Goal: Information Seeking & Learning: Learn about a topic

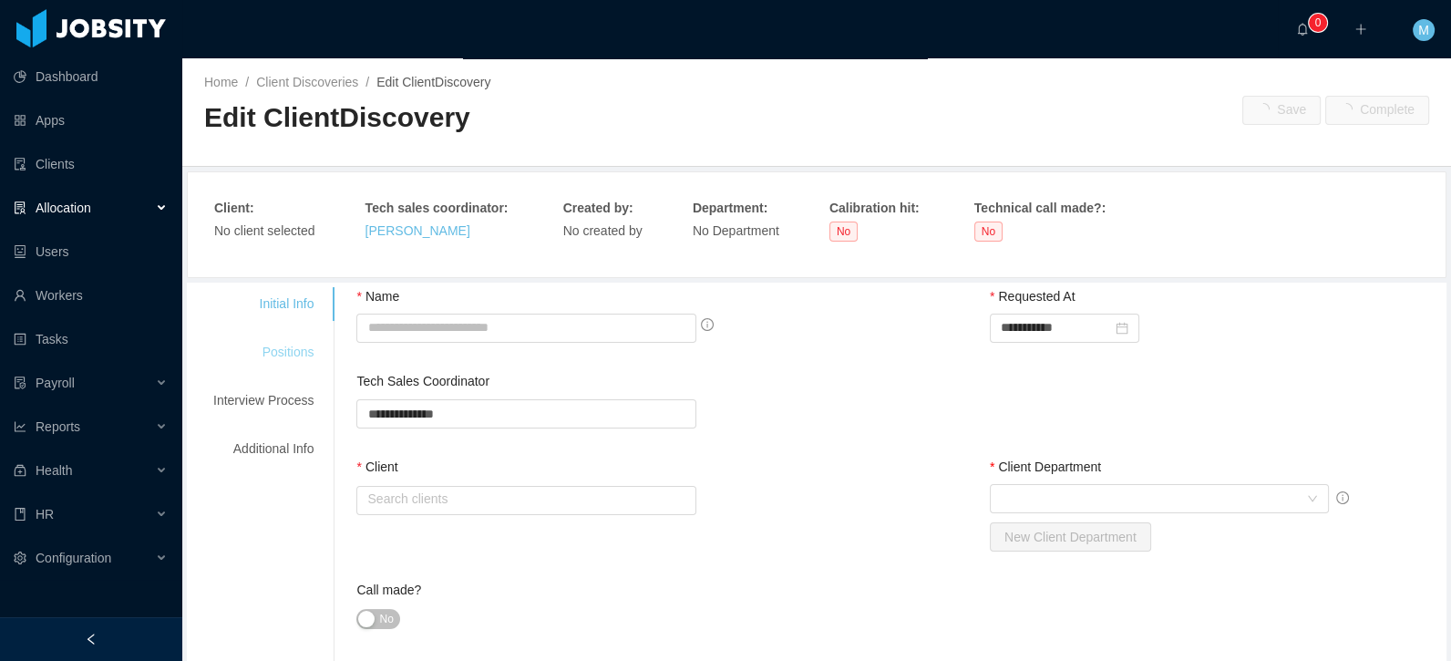
drag, startPoint x: 290, startPoint y: 341, endPoint x: 303, endPoint y: 342, distance: 12.8
click at [290, 341] on div "Positions" at bounding box center [263, 352] width 144 height 34
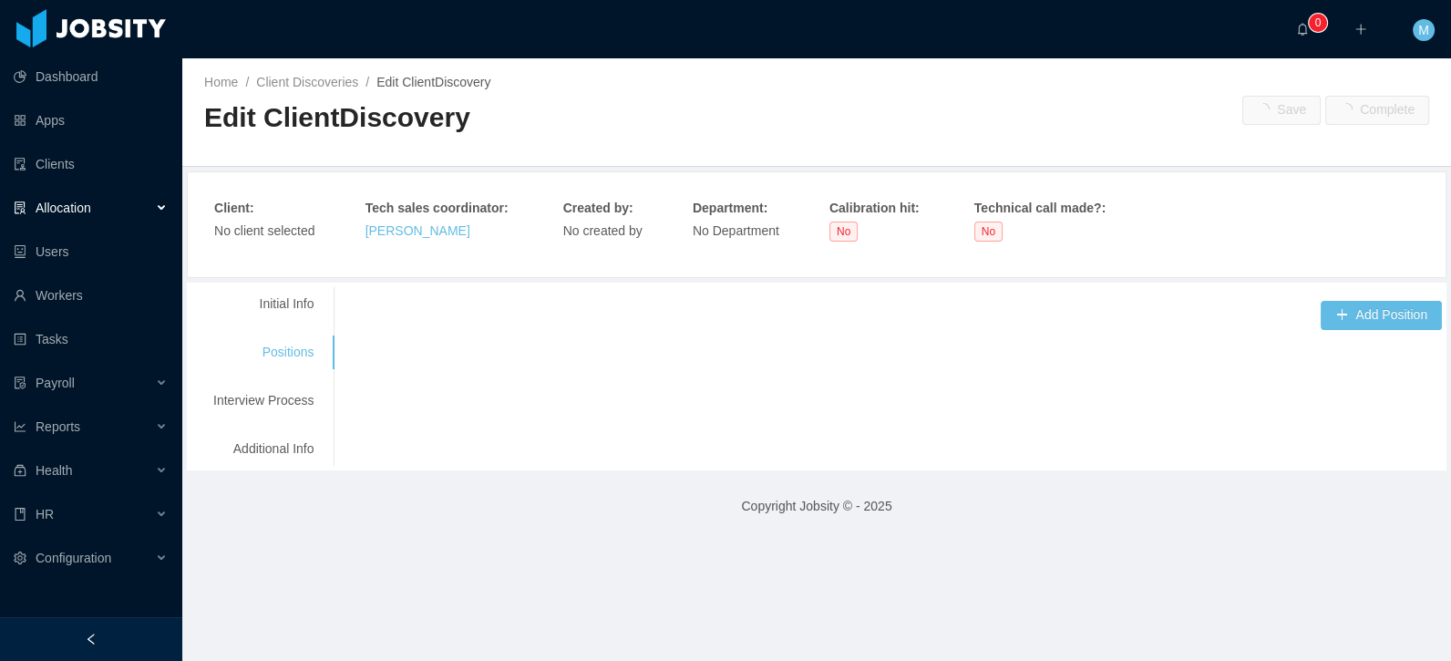
type input "**********"
type input "******"
type input "*"
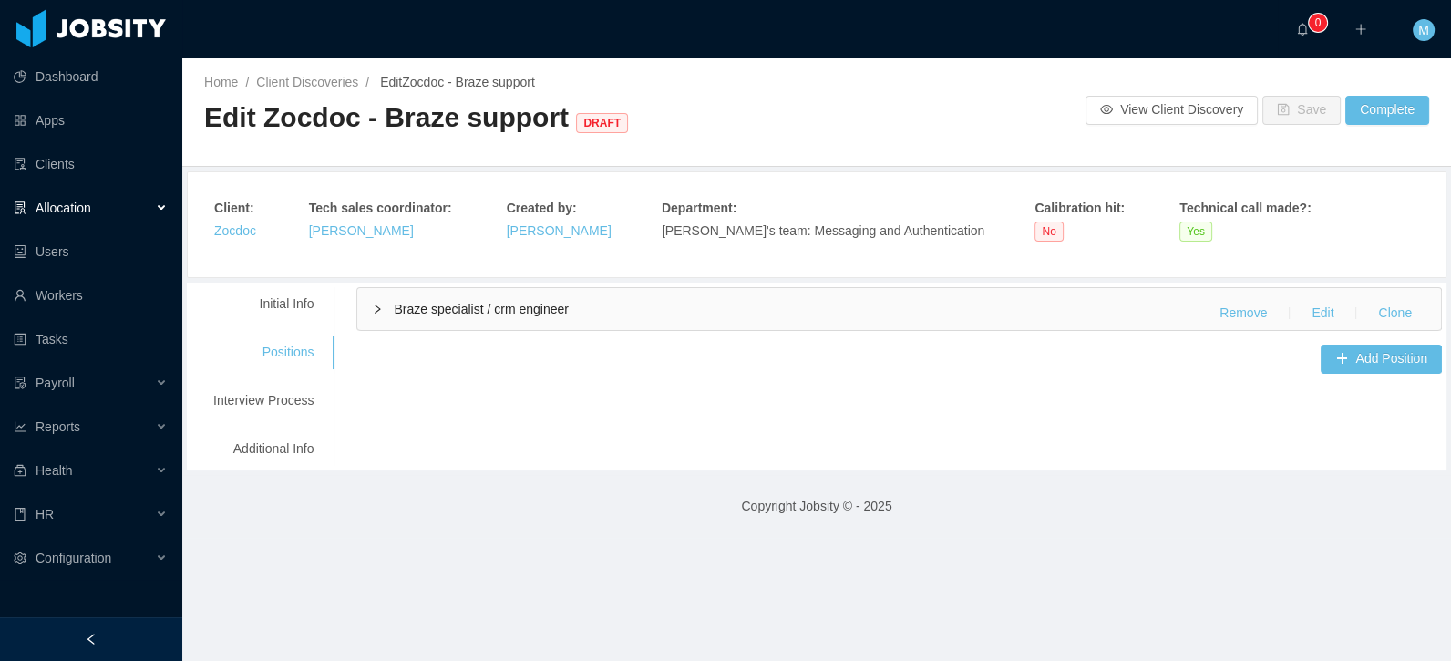
click at [446, 320] on div "Braze specialist / crm engineer Remove Edit Clone" at bounding box center [898, 309] width 1083 height 42
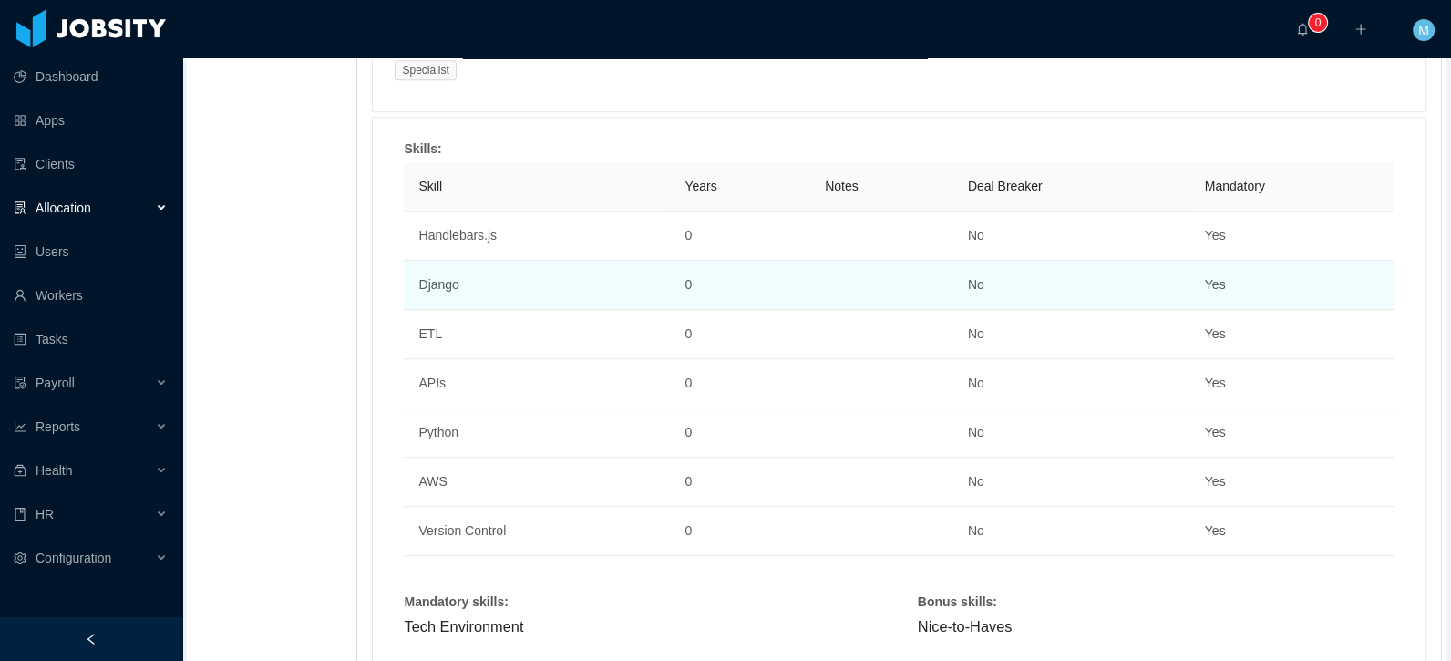
scroll to position [1298, 0]
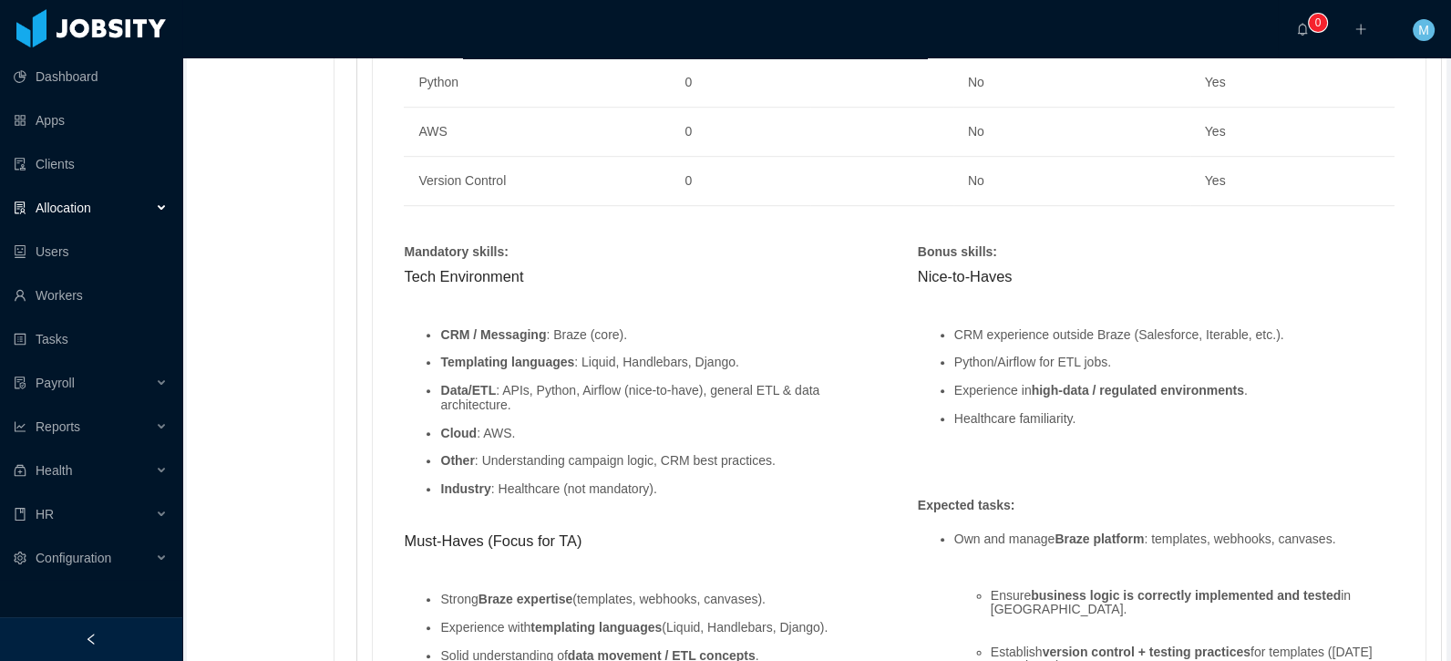
click at [721, 362] on li "Templating languages : Liquid, Handlebars, Django." at bounding box center [660, 362] width 440 height 14
click at [784, 355] on li "Templating languages : Liquid, Handlebars, Django." at bounding box center [660, 362] width 440 height 14
drag, startPoint x: 802, startPoint y: 356, endPoint x: 446, endPoint y: 361, distance: 355.4
click at [446, 361] on li "Templating languages : Liquid, Handlebars, Django." at bounding box center [660, 362] width 440 height 14
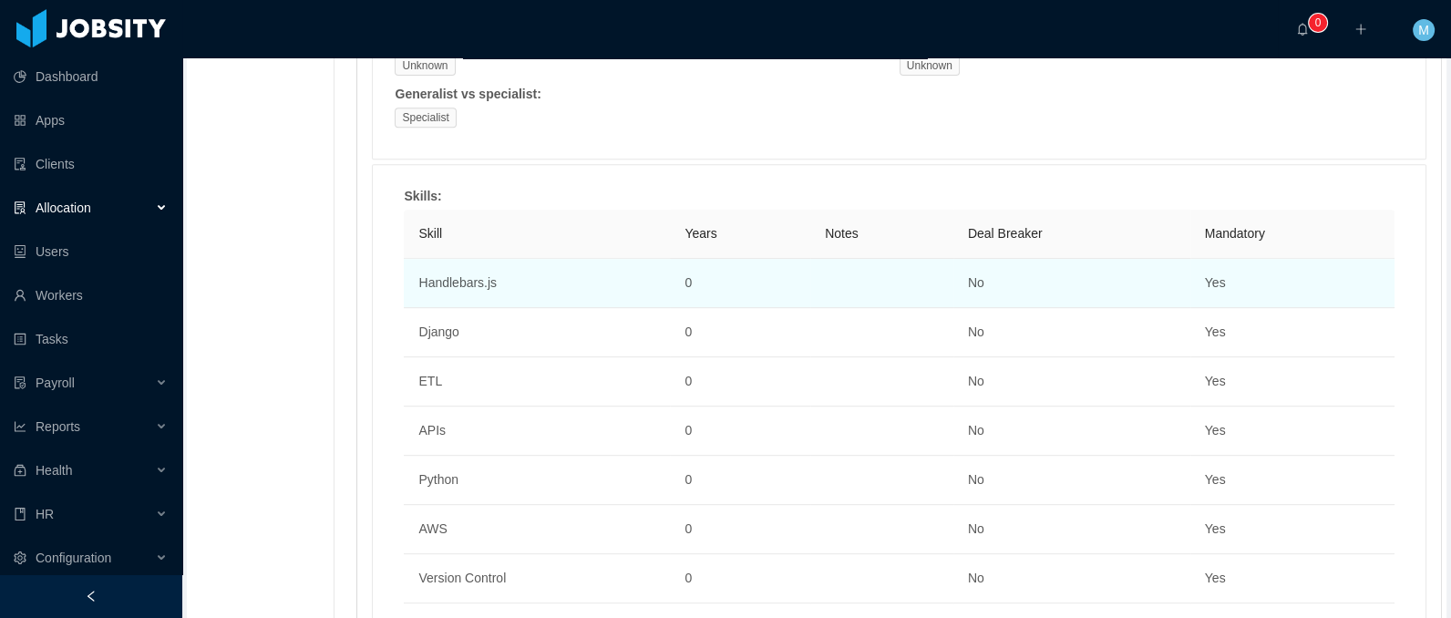
scroll to position [1335, 0]
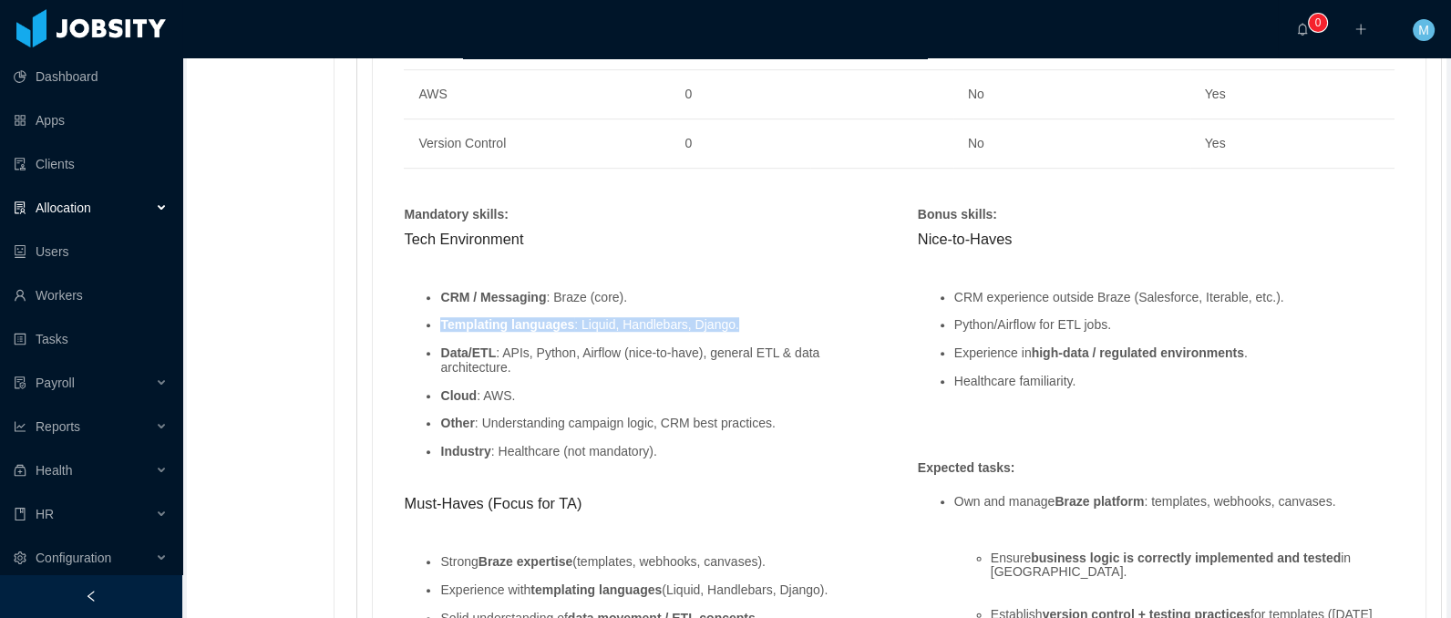
click at [662, 318] on li "Templating languages : Liquid, Handlebars, Django." at bounding box center [660, 325] width 440 height 14
drag, startPoint x: 635, startPoint y: 323, endPoint x: 769, endPoint y: 324, distance: 133.9
click at [769, 324] on li "Templating languages : Liquid, Handlebars, Django." at bounding box center [660, 325] width 440 height 14
click at [701, 300] on ul "CRM / Messaging : Braze (core). Templating languages : Liquid, Handlebars, Djan…" at bounding box center [642, 374] width 477 height 197
click at [714, 322] on li "Templating languages : Liquid, Handlebars, Django." at bounding box center [660, 325] width 440 height 14
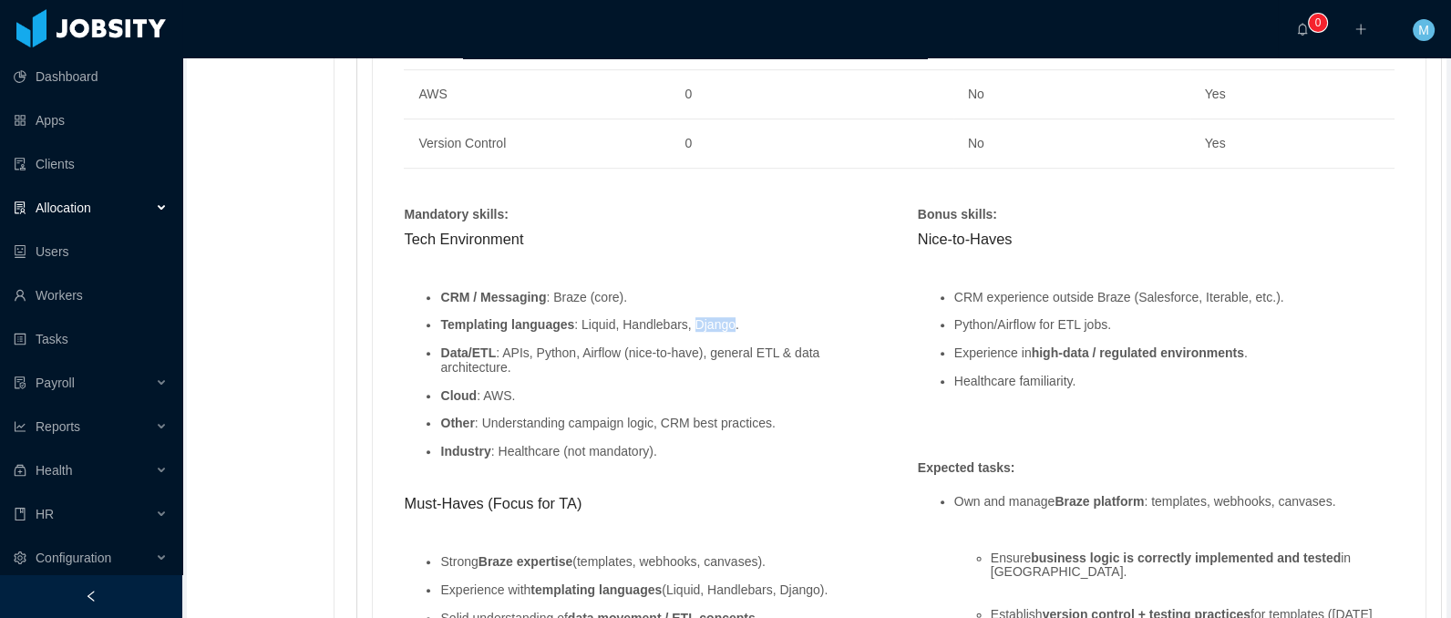
click at [715, 322] on li "Templating languages : Liquid, Handlebars, Django." at bounding box center [660, 325] width 440 height 14
drag, startPoint x: 534, startPoint y: 366, endPoint x: 427, endPoint y: 354, distance: 107.3
click at [427, 354] on ul "CRM / Messaging : Braze (core). Templating languages : Liquid, Handlebars, Djan…" at bounding box center [642, 374] width 477 height 197
drag, startPoint x: 796, startPoint y: 323, endPoint x: 438, endPoint y: 316, distance: 358.1
click at [438, 316] on ul "CRM / Messaging : Braze (core). Templating languages : Liquid, Handlebars, Djan…" at bounding box center [642, 374] width 477 height 197
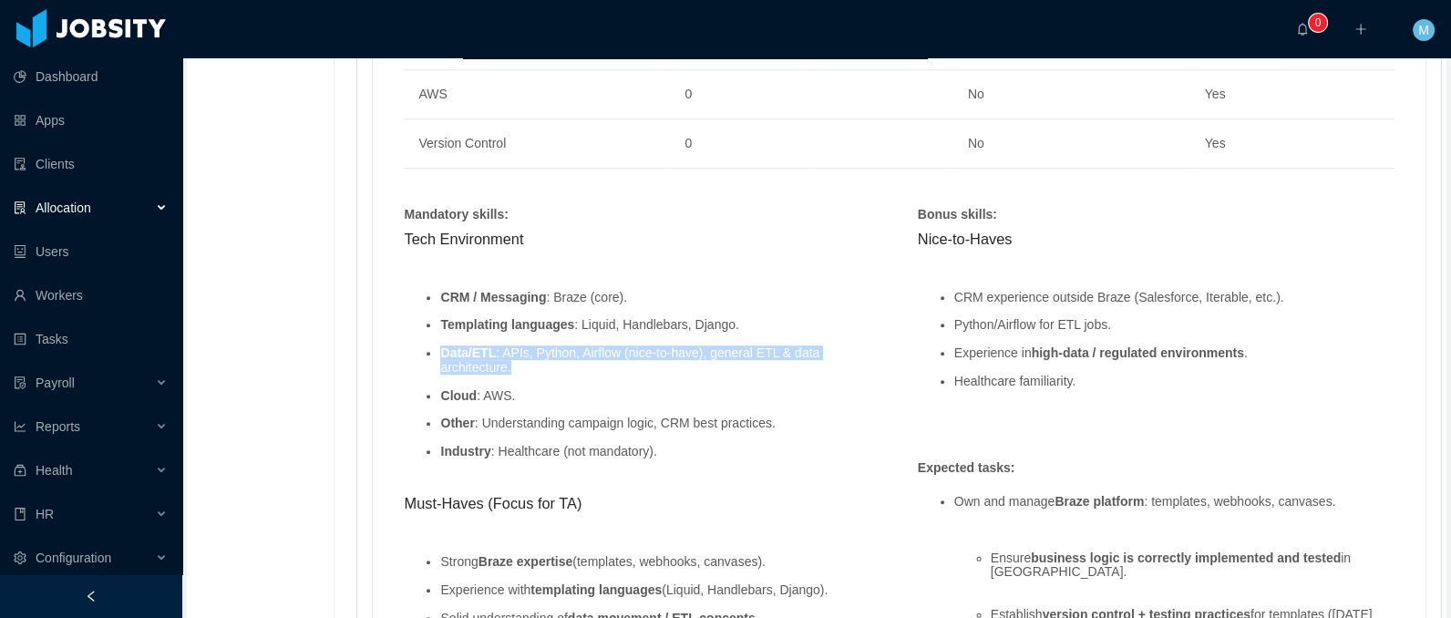
drag, startPoint x: 527, startPoint y: 365, endPoint x: 433, endPoint y: 352, distance: 94.8
click at [440, 352] on li "Data/ETL : APIs, Python, Airflow (nice-to-have), general ETL & data architectur…" at bounding box center [660, 360] width 440 height 28
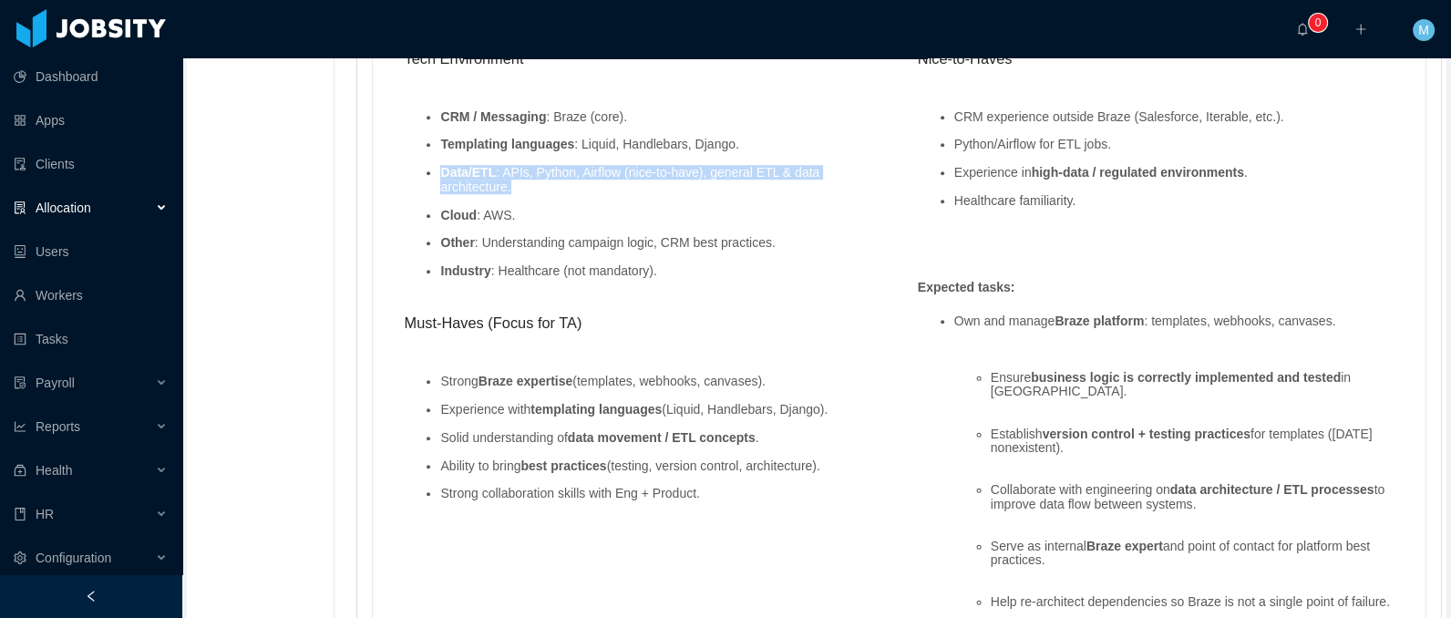
scroll to position [1463, 0]
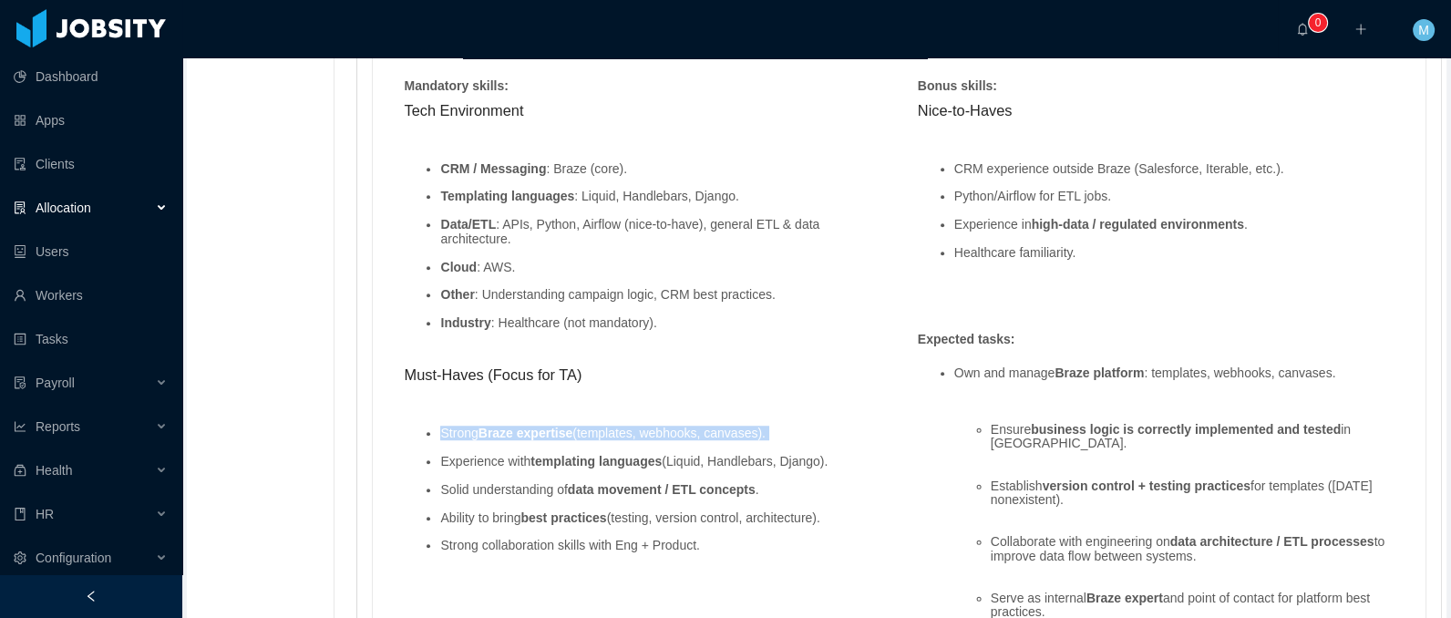
drag, startPoint x: 448, startPoint y: 429, endPoint x: 798, endPoint y: 439, distance: 350.0
click at [798, 439] on ul "Strong Braze expertise (templates, webhooks, canvases). Experience with templat…" at bounding box center [642, 490] width 477 height 154
drag, startPoint x: 493, startPoint y: 457, endPoint x: 887, endPoint y: 460, distance: 394.5
click at [887, 460] on div "Mandatory skills : Tech Environment CRM / Messaging : Braze (core). Templating …" at bounding box center [641, 336] width 513 height 519
click at [829, 466] on ul "Strong Braze expertise (templates, webhooks, canvases). Experience with templat…" at bounding box center [642, 490] width 477 height 154
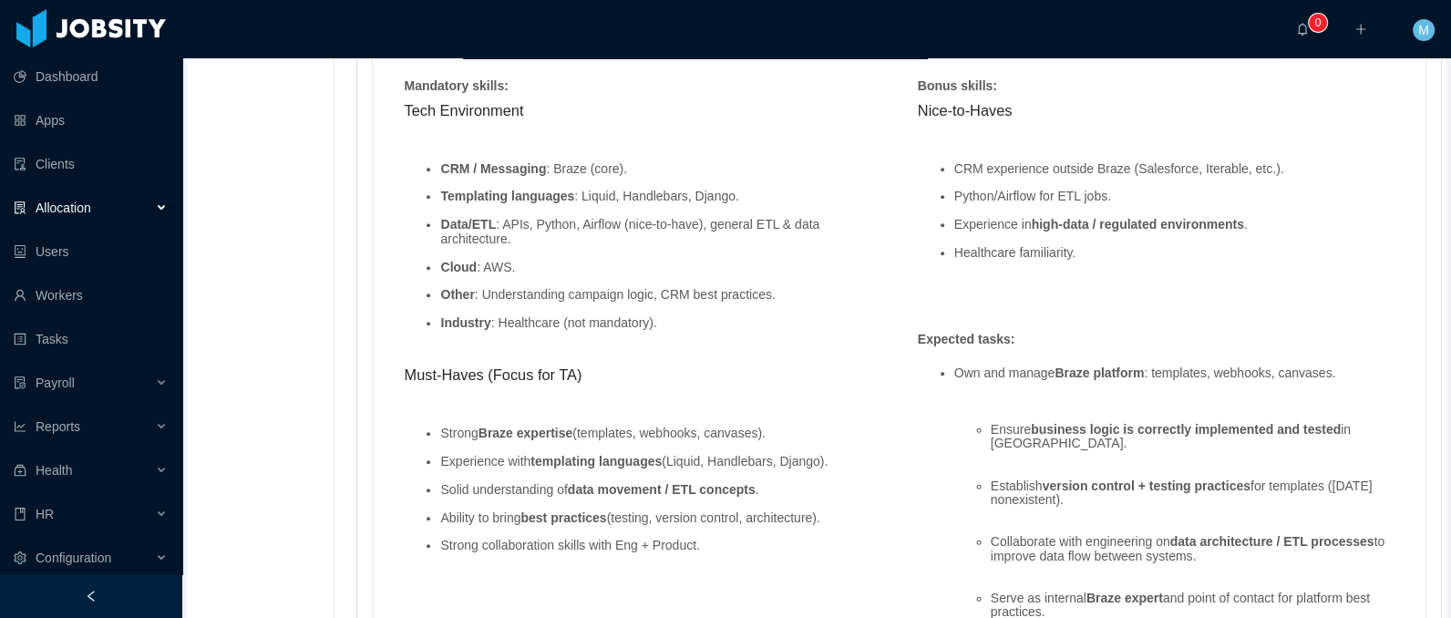
click at [818, 465] on ul "Strong Braze expertise (templates, webhooks, canvases). Experience with templat…" at bounding box center [642, 490] width 477 height 154
click at [440, 488] on li "Solid understanding of data movement / ETL concepts ." at bounding box center [660, 490] width 440 height 14
drag, startPoint x: 451, startPoint y: 485, endPoint x: 874, endPoint y: 502, distance: 423.1
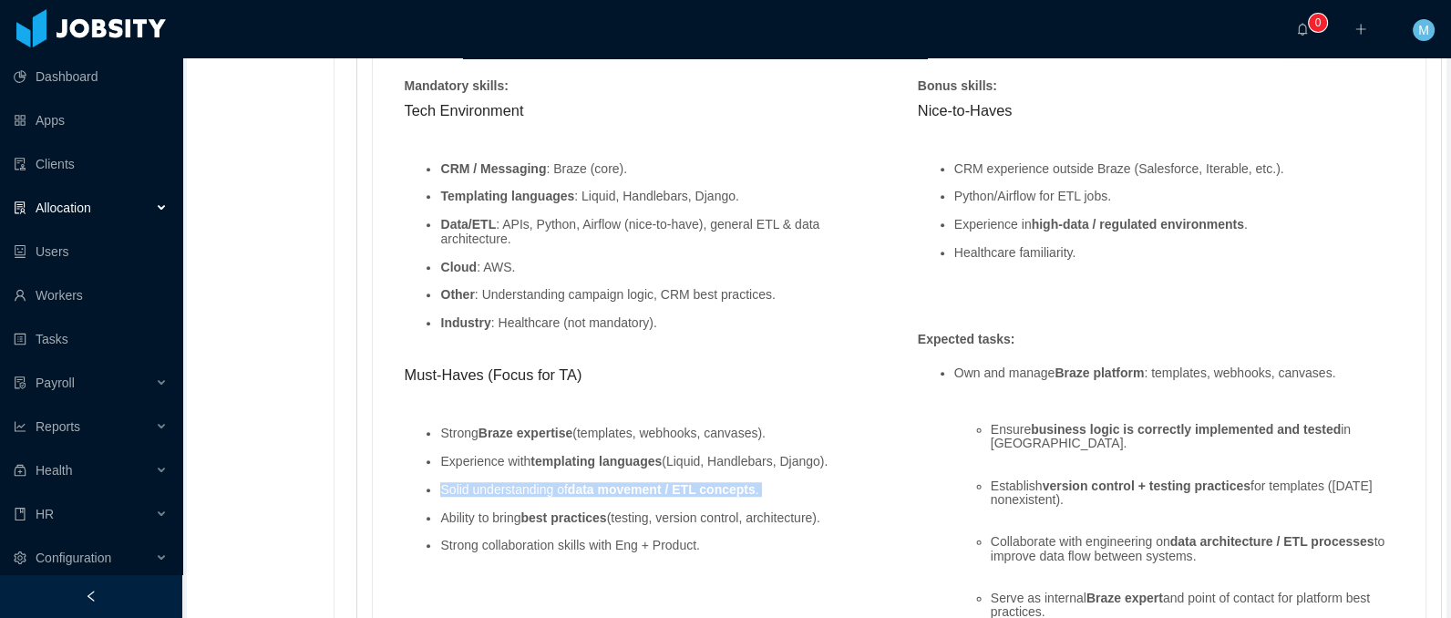
click at [874, 502] on ul "Strong Braze expertise (templates, webhooks, canvases). Experience with templat…" at bounding box center [642, 490] width 477 height 154
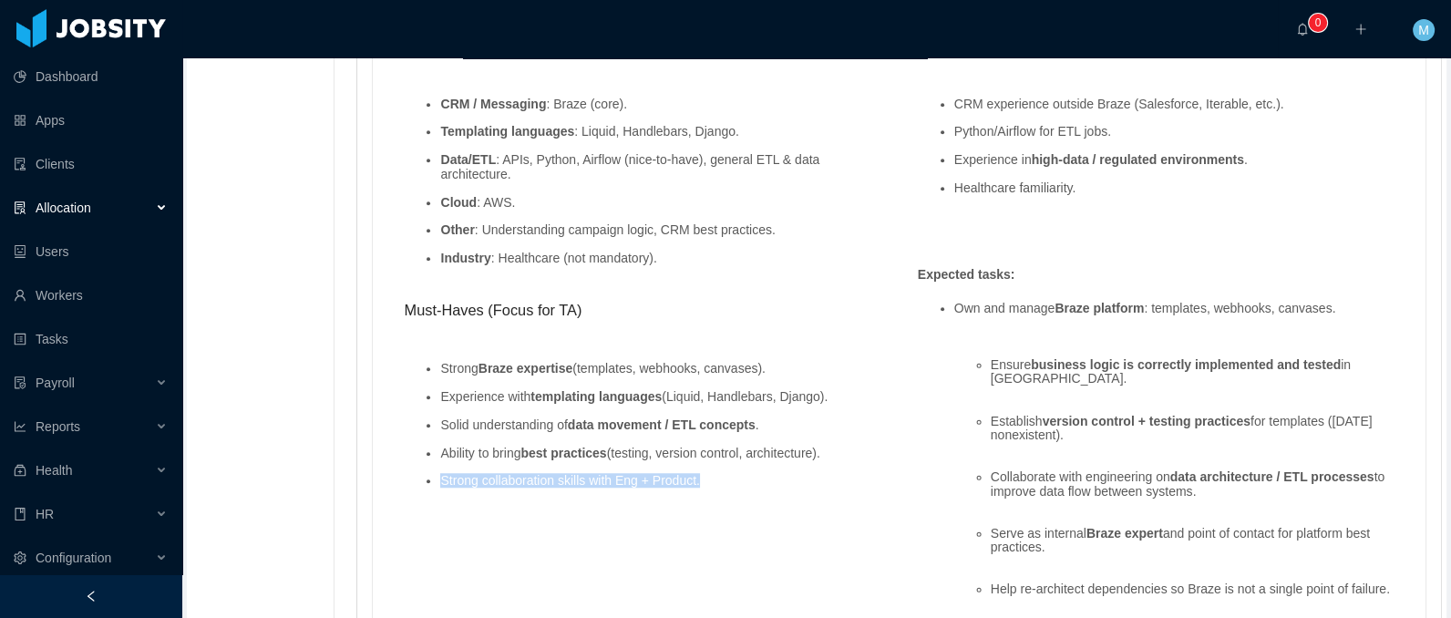
drag, startPoint x: 703, startPoint y: 478, endPoint x: 439, endPoint y: 484, distance: 263.4
click at [439, 484] on ul "Strong Braze expertise (templates, webhooks, canvases). Experience with templat…" at bounding box center [642, 425] width 477 height 154
click at [738, 481] on li "Strong collaboration skills with Eng + Product." at bounding box center [660, 481] width 440 height 14
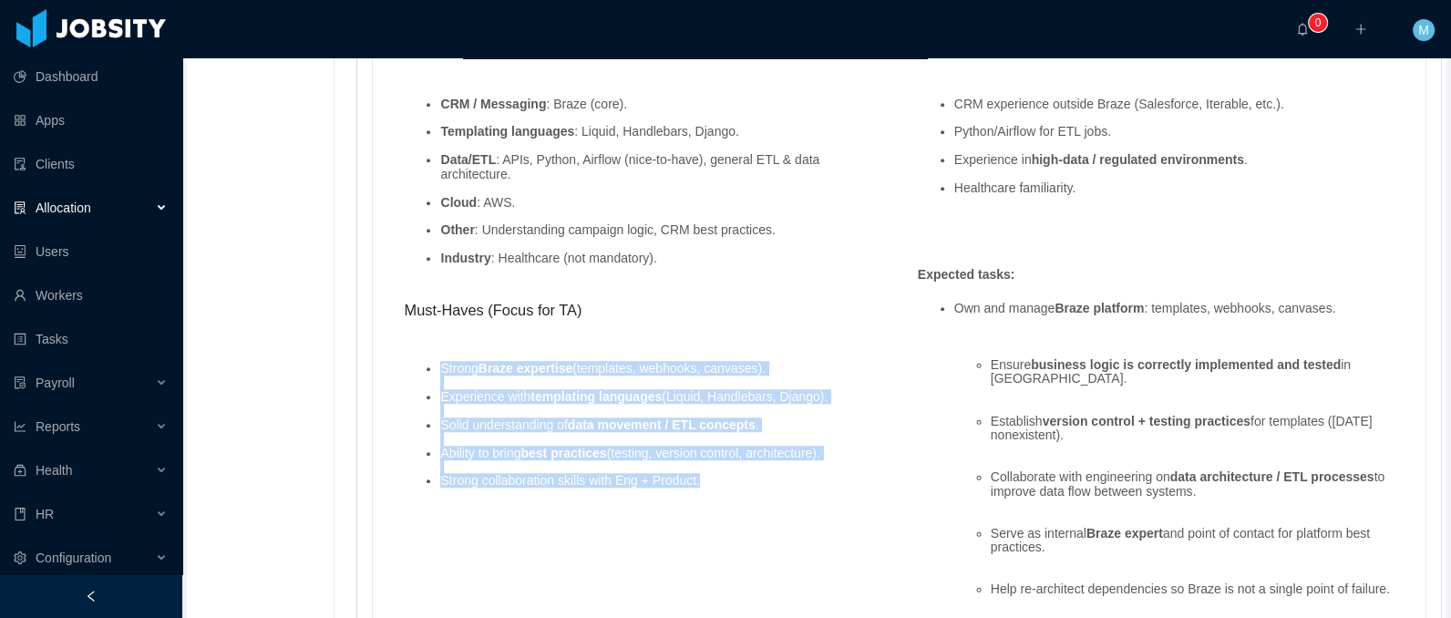
drag, startPoint x: 748, startPoint y: 478, endPoint x: 391, endPoint y: 361, distance: 376.0
click at [391, 361] on div "Mandatory skills : Tech Environment CRM / Messaging : Braze (core). Templating …" at bounding box center [641, 271] width 513 height 519
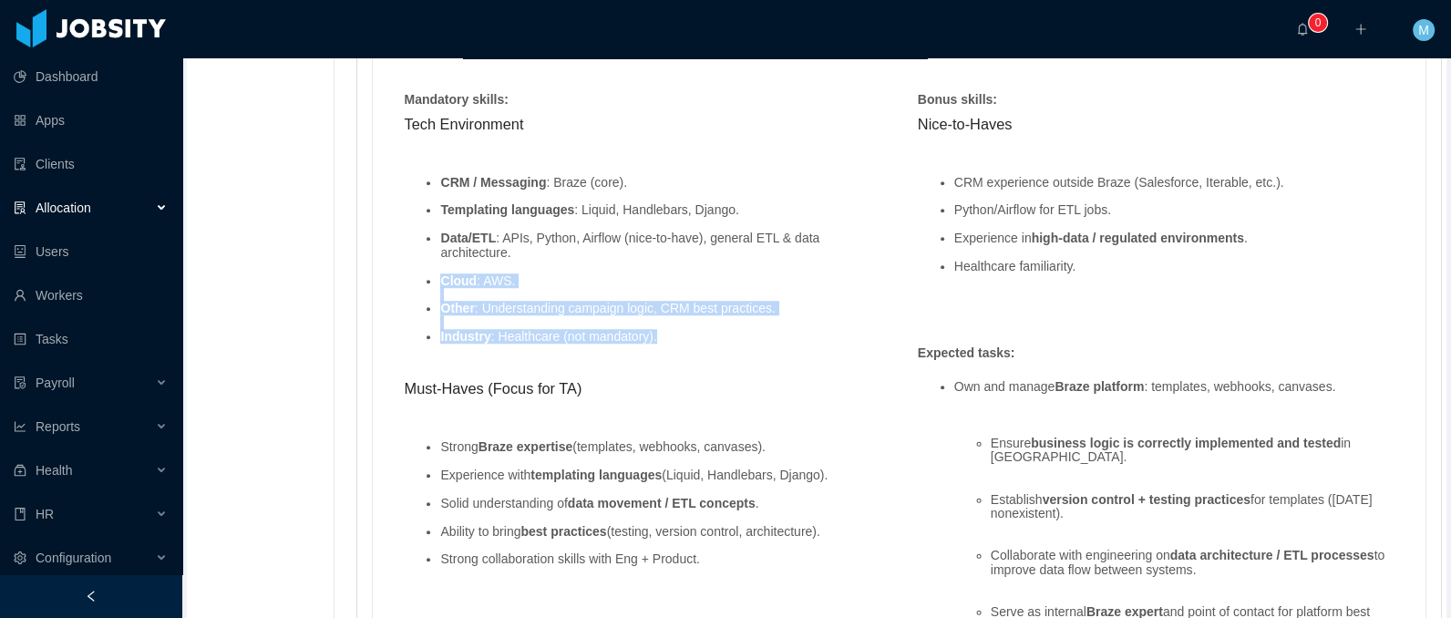
drag, startPoint x: 693, startPoint y: 338, endPoint x: 438, endPoint y: 272, distance: 263.4
click at [438, 272] on ul "CRM / Messaging : Braze (core). Templating languages : Liquid, Handlebars, Djan…" at bounding box center [642, 259] width 477 height 197
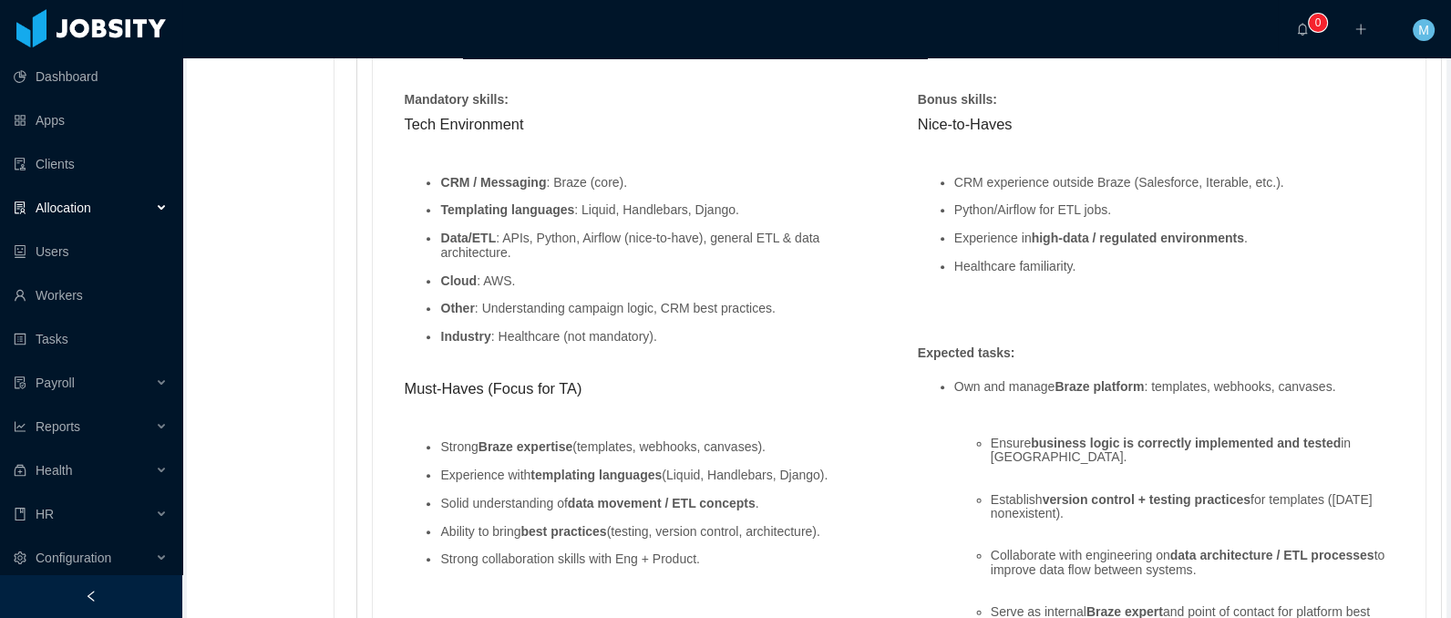
click at [600, 234] on li "Data/ETL : APIs, Python, Airflow (nice-to-have), general ETL & data architectur…" at bounding box center [660, 245] width 440 height 28
drag, startPoint x: 673, startPoint y: 361, endPoint x: 675, endPoint y: 417, distance: 56.5
click at [673, 360] on div "Tech Environment CRM / Messaging : Braze (core). Templating languages : Liquid,…" at bounding box center [642, 356] width 495 height 487
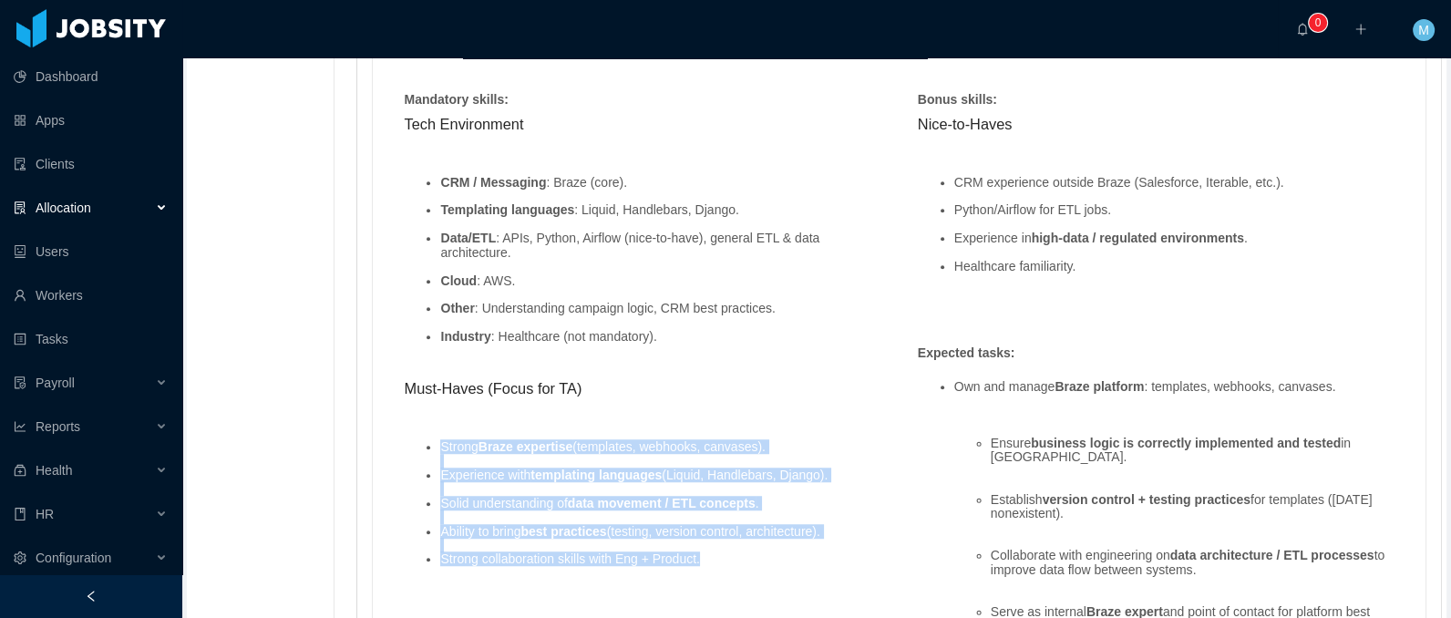
drag, startPoint x: 728, startPoint y: 558, endPoint x: 443, endPoint y: 443, distance: 307.4
click at [443, 443] on ul "Strong Braze expertise (templates, webhooks, canvases). Experience with templat…" at bounding box center [642, 503] width 477 height 154
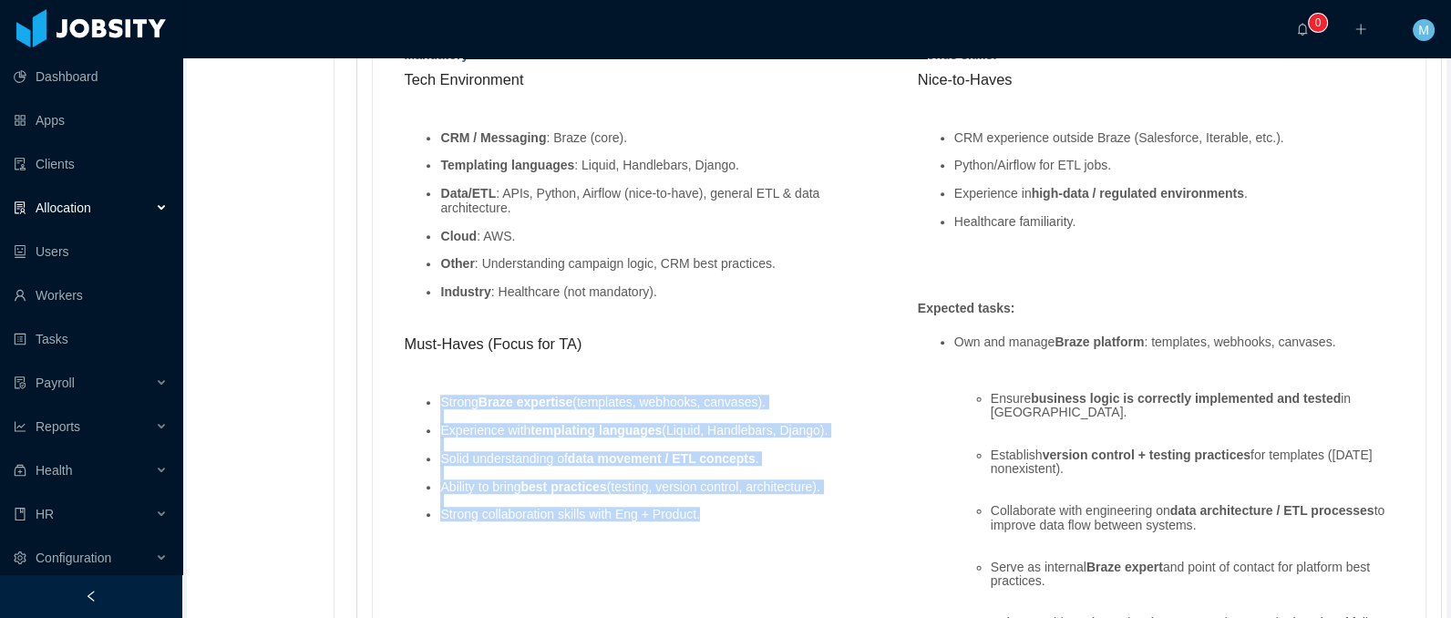
scroll to position [1483, 0]
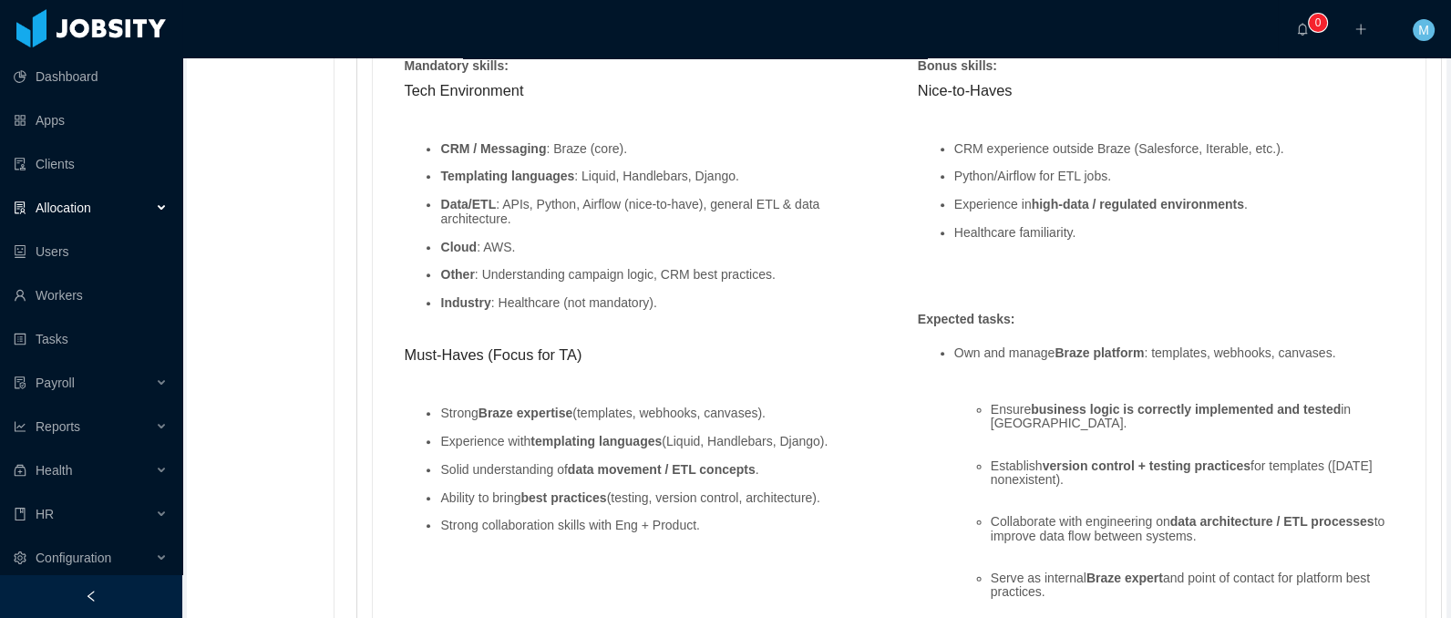
click at [512, 231] on ul "CRM / Messaging : Braze (core). Templating languages : Liquid, Handlebars, Djan…" at bounding box center [642, 226] width 477 height 197
drag, startPoint x: 529, startPoint y: 221, endPoint x: 437, endPoint y: 208, distance: 92.9
click at [437, 208] on ul "CRM / Messaging : Braze (core). Templating languages : Liquid, Handlebars, Djan…" at bounding box center [642, 226] width 477 height 197
drag, startPoint x: 754, startPoint y: 462, endPoint x: 432, endPoint y: 467, distance: 322.6
click at [440, 467] on li "Solid understanding of data movement / ETL concepts ." at bounding box center [660, 470] width 440 height 14
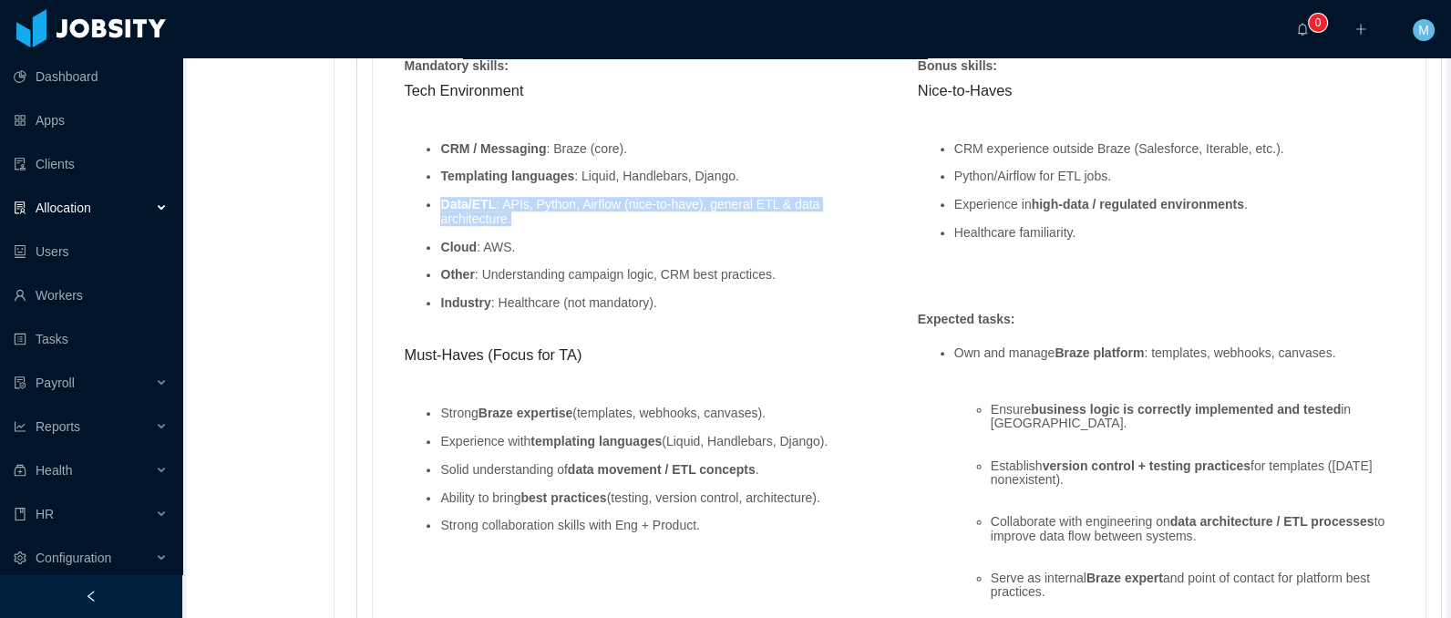
drag, startPoint x: 528, startPoint y: 212, endPoint x: 426, endPoint y: 200, distance: 102.7
click at [426, 200] on ul "CRM / Messaging : Braze (core). Templating languages : Liquid, Handlebars, Djan…" at bounding box center [642, 226] width 477 height 197
click at [607, 198] on li "Data/ETL : APIs, Python, Airflow (nice-to-have), general ETL & data architectur…" at bounding box center [660, 212] width 440 height 28
click at [816, 437] on li "Experience with templating languages (Liquid, Handlebars, Django)." at bounding box center [660, 442] width 440 height 14
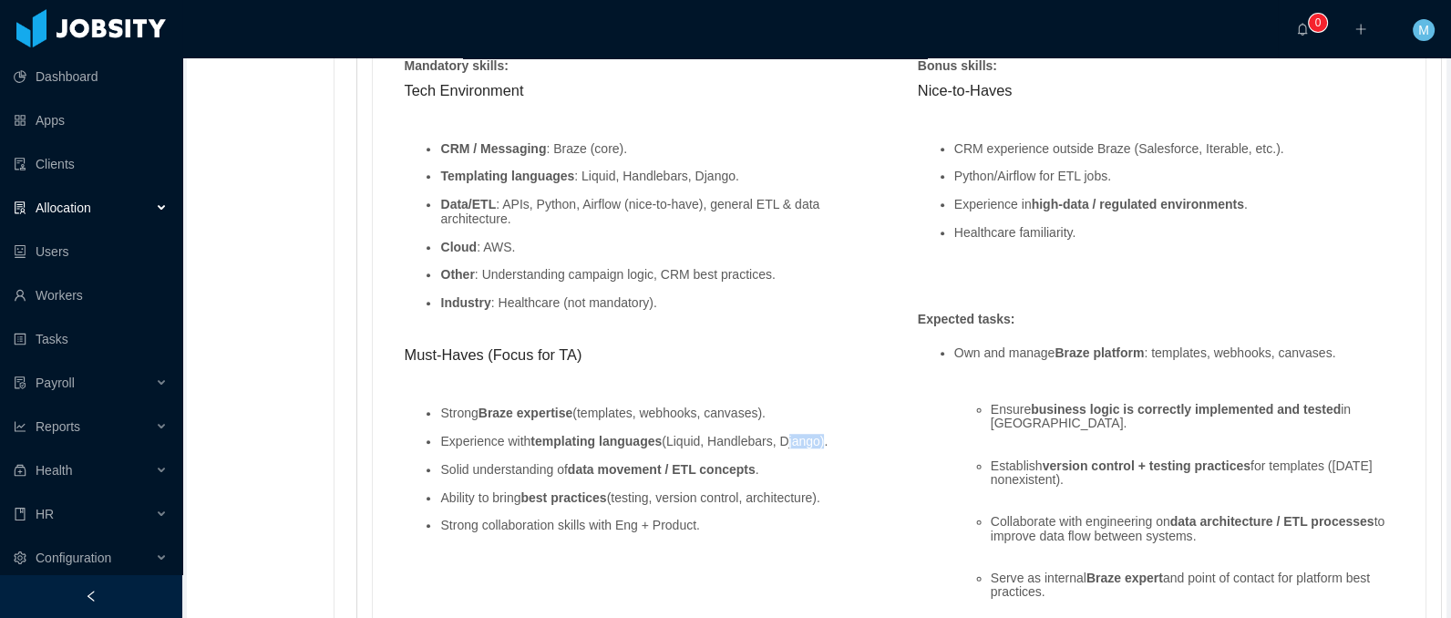
drag, startPoint x: 816, startPoint y: 437, endPoint x: 804, endPoint y: 387, distance: 51.7
click at [817, 437] on li "Experience with templating languages (Liquid, Handlebars, Django)." at bounding box center [660, 442] width 440 height 14
click at [708, 173] on li "Templating languages : Liquid, Handlebars, Django." at bounding box center [660, 176] width 440 height 14
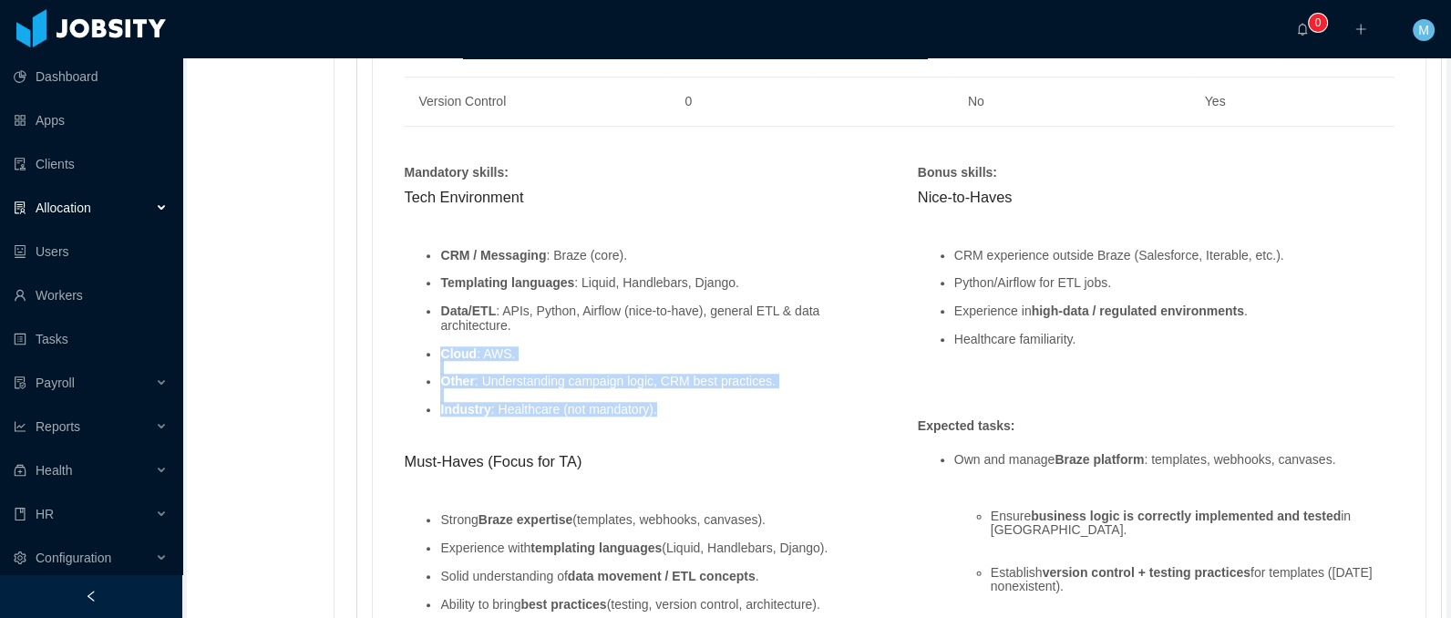
drag, startPoint x: 692, startPoint y: 409, endPoint x: 445, endPoint y: 354, distance: 254.0
click at [445, 354] on ul "CRM / Messaging : Braze (core). Templating languages : Liquid, Handlebars, Djan…" at bounding box center [642, 332] width 477 height 197
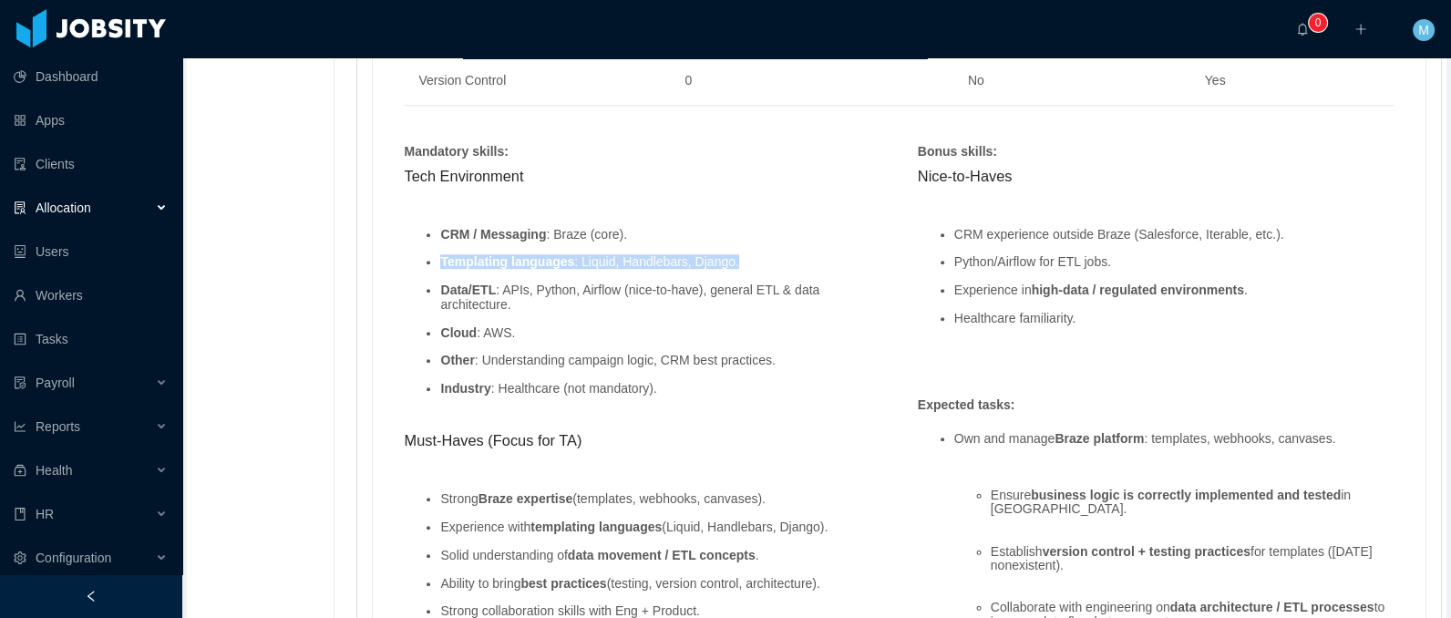
drag, startPoint x: 756, startPoint y: 260, endPoint x: 437, endPoint y: 262, distance: 318.9
click at [437, 262] on ul "CRM / Messaging : Braze (core). Templating languages : Liquid, Handlebars, Djan…" at bounding box center [642, 311] width 477 height 197
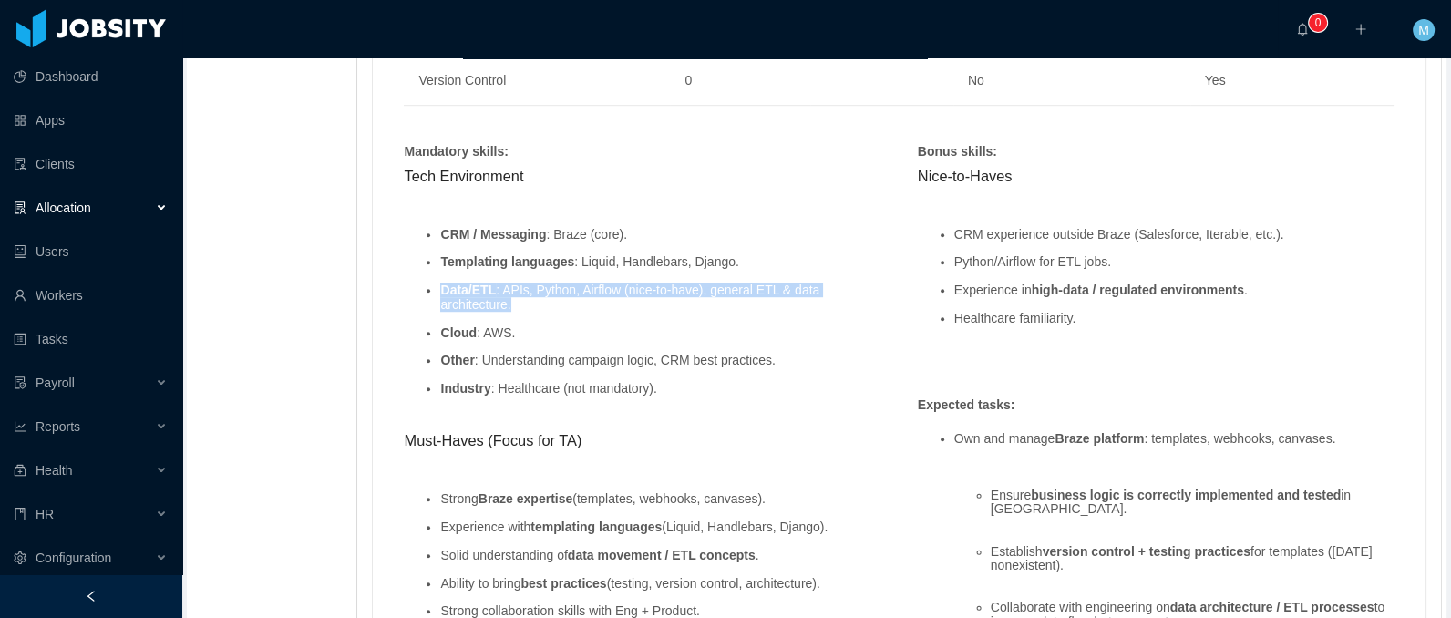
drag, startPoint x: 527, startPoint y: 305, endPoint x: 426, endPoint y: 288, distance: 102.6
click at [426, 288] on ul "CRM / Messaging : Braze (core). Templating languages : Liquid, Handlebars, Djan…" at bounding box center [642, 311] width 477 height 197
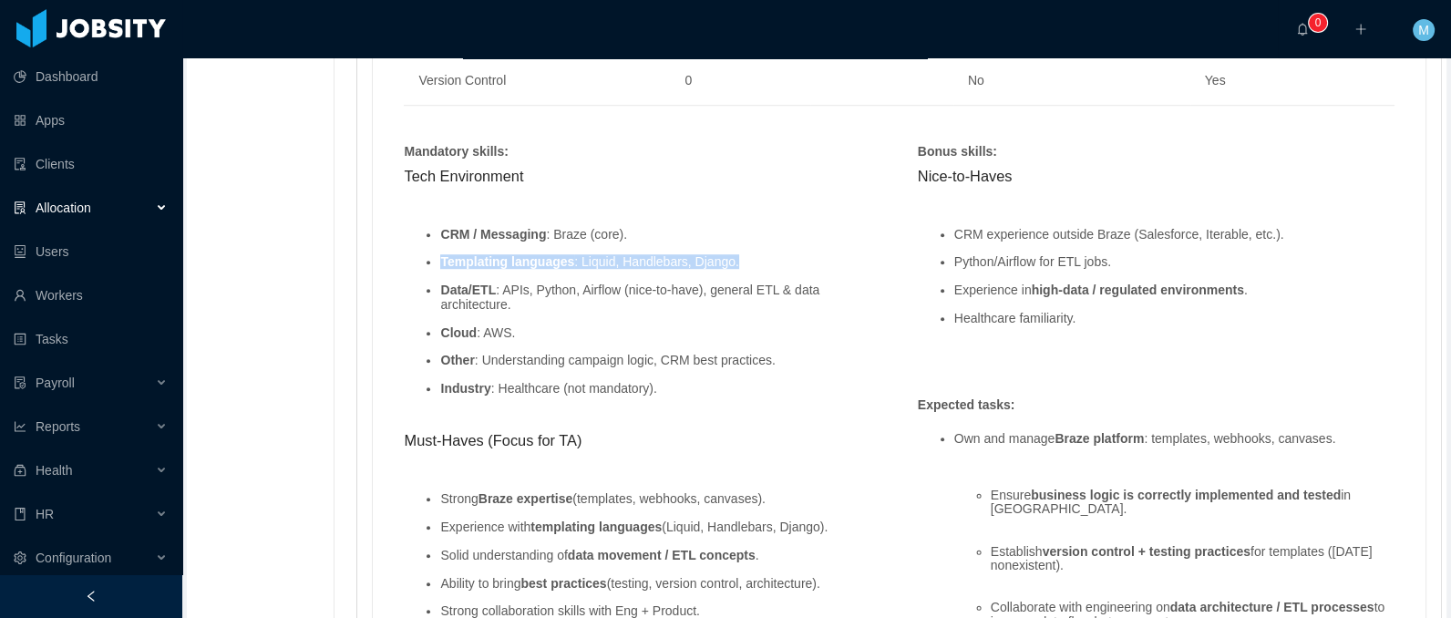
drag, startPoint x: 763, startPoint y: 259, endPoint x: 436, endPoint y: 260, distance: 327.1
click at [436, 260] on ul "CRM / Messaging : Braze (core). Templating languages : Liquid, Handlebars, Djan…" at bounding box center [642, 311] width 477 height 197
drag, startPoint x: 532, startPoint y: 288, endPoint x: 434, endPoint y: 260, distance: 102.4
click at [434, 260] on ul "CRM / Messaging : Braze (core). Templating languages : Liquid, Handlebars, Djan…" at bounding box center [642, 311] width 477 height 197
click at [529, 304] on li "Data/ETL : APIs, Python, Airflow (nice-to-have), general ETL & data architectur…" at bounding box center [660, 297] width 440 height 28
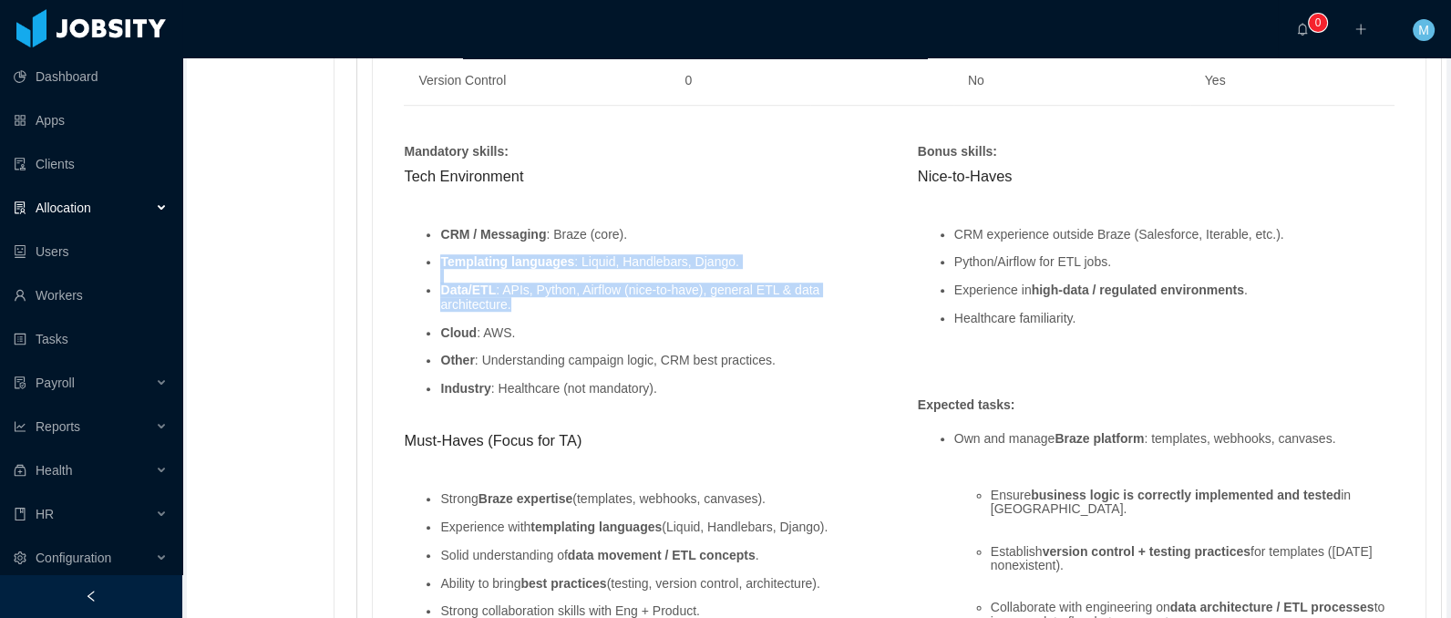
drag, startPoint x: 507, startPoint y: 302, endPoint x: 433, endPoint y: 261, distance: 84.4
click at [433, 261] on ul "CRM / Messaging : Braze (core). Templating languages : Liquid, Handlebars, Djan…" at bounding box center [642, 311] width 477 height 197
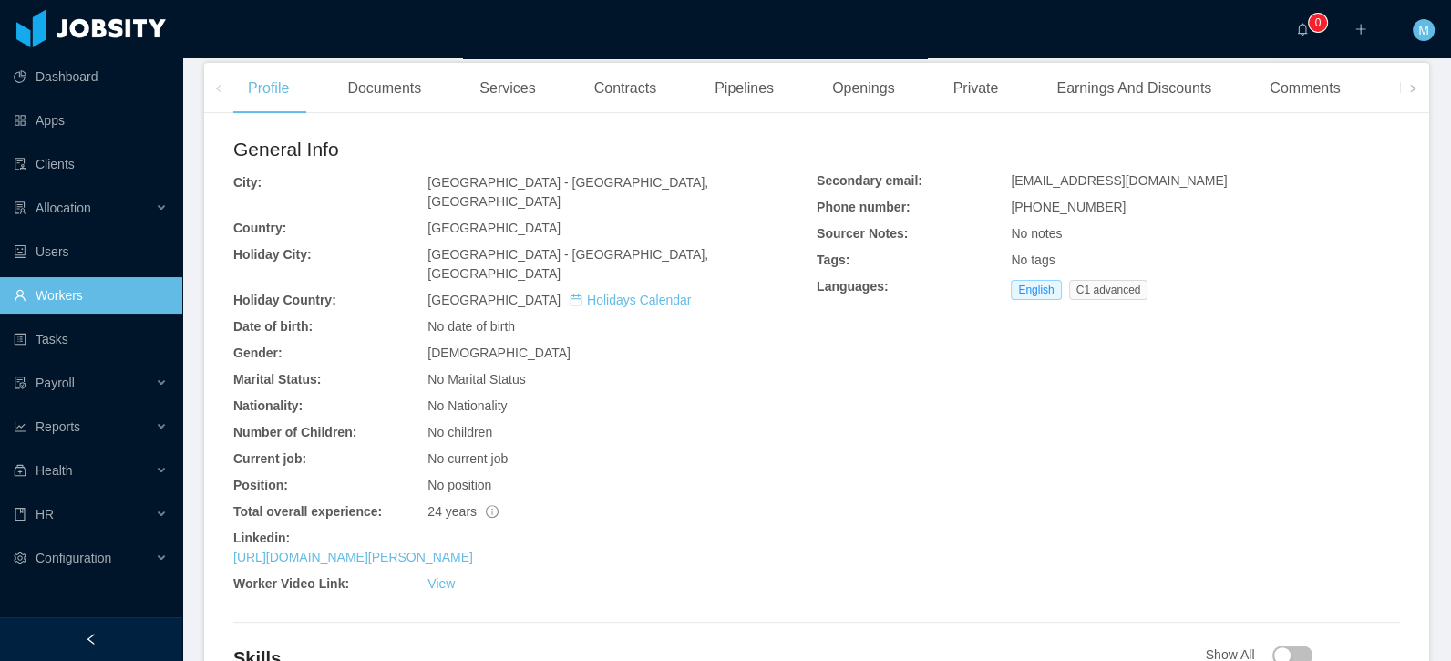
scroll to position [852, 0]
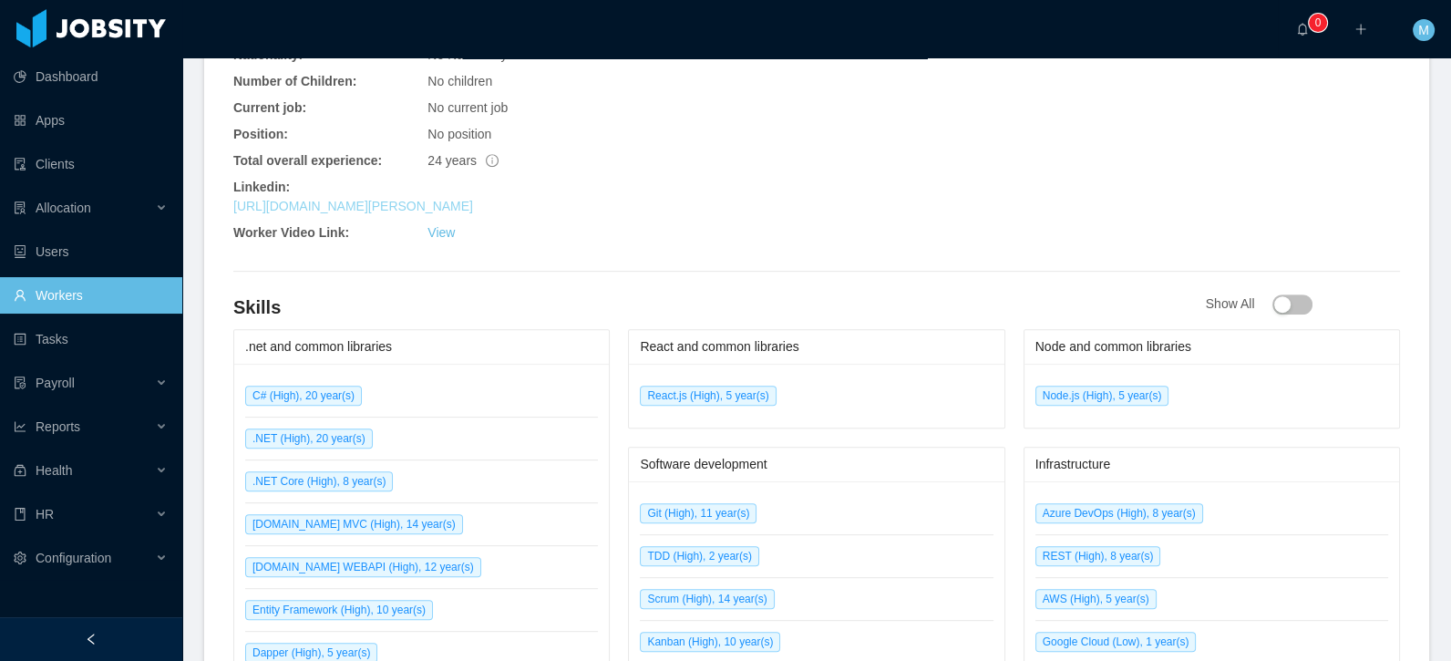
click at [467, 199] on link "https://www.linkedin.com/in/sergio-andres-4664045b" at bounding box center [353, 206] width 240 height 15
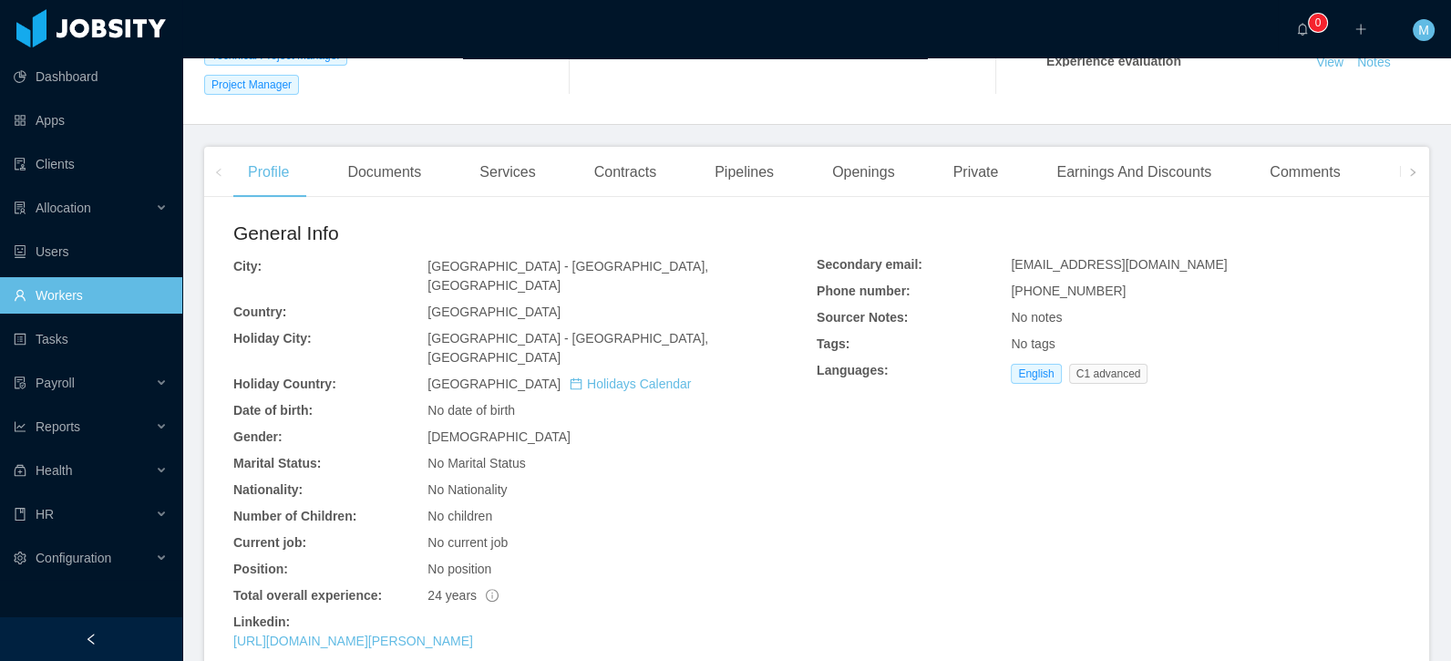
scroll to position [437, 0]
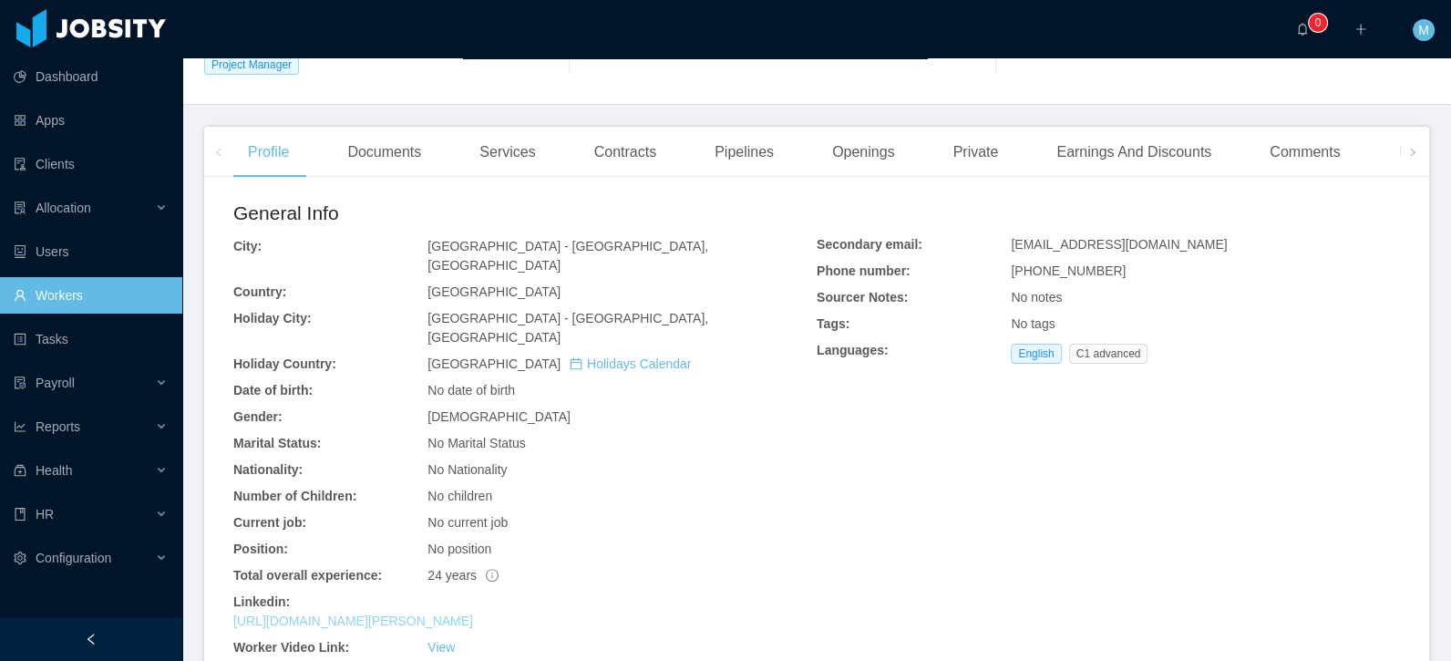
click at [319, 613] on link "https://www.linkedin.com/in/sergio-andres-4664045b" at bounding box center [353, 620] width 240 height 15
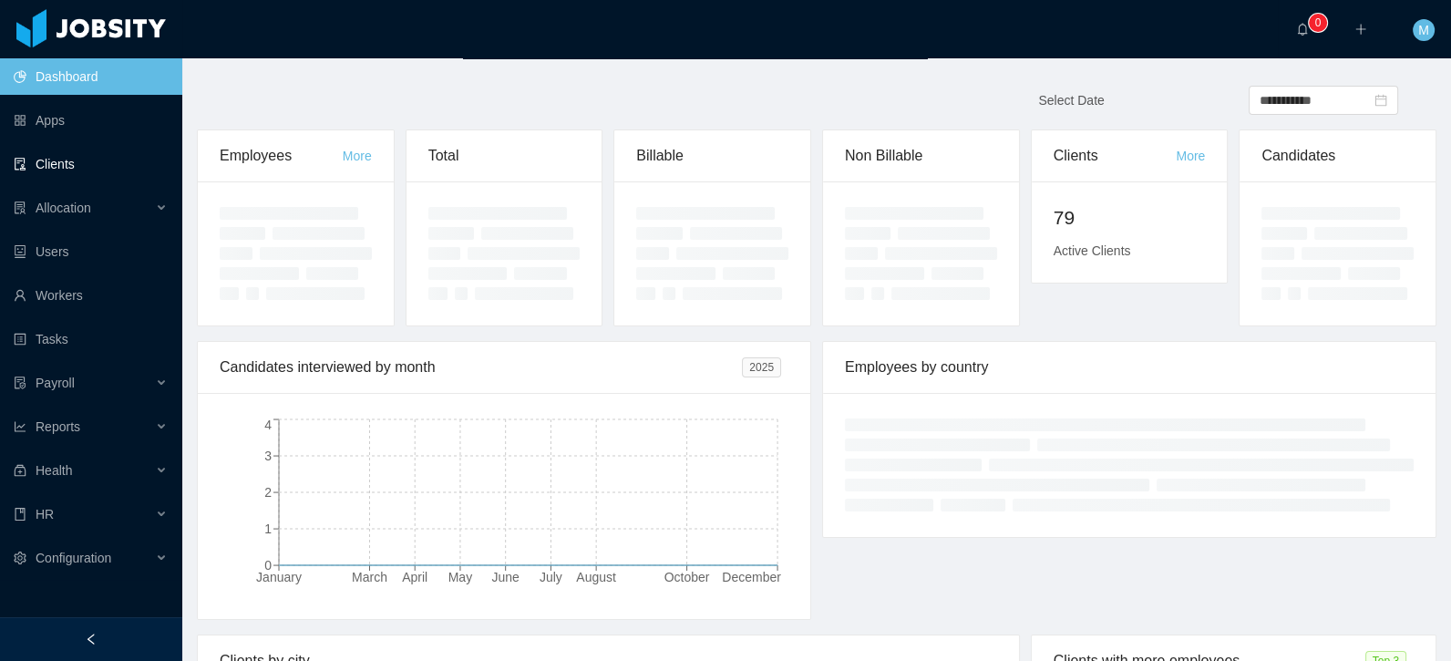
click at [78, 180] on link "Clients" at bounding box center [91, 164] width 154 height 36
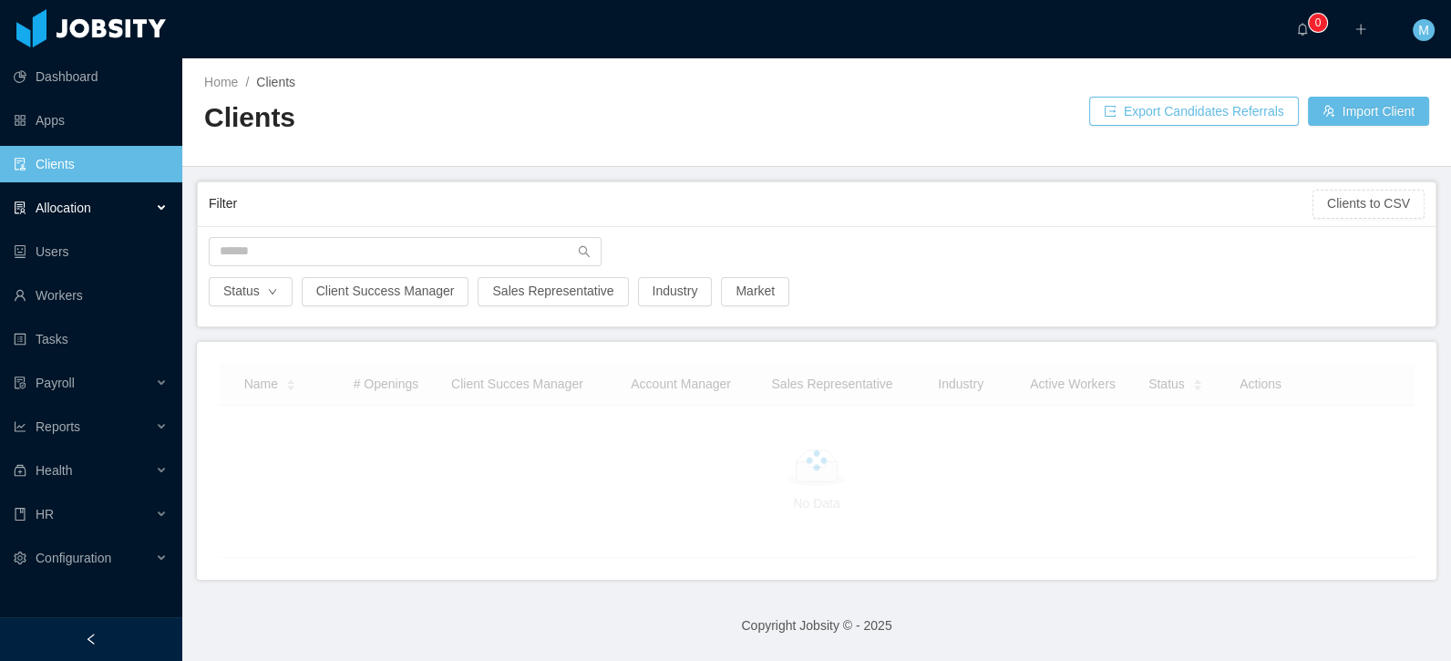
click at [80, 206] on span "Allocation" at bounding box center [64, 207] width 56 height 15
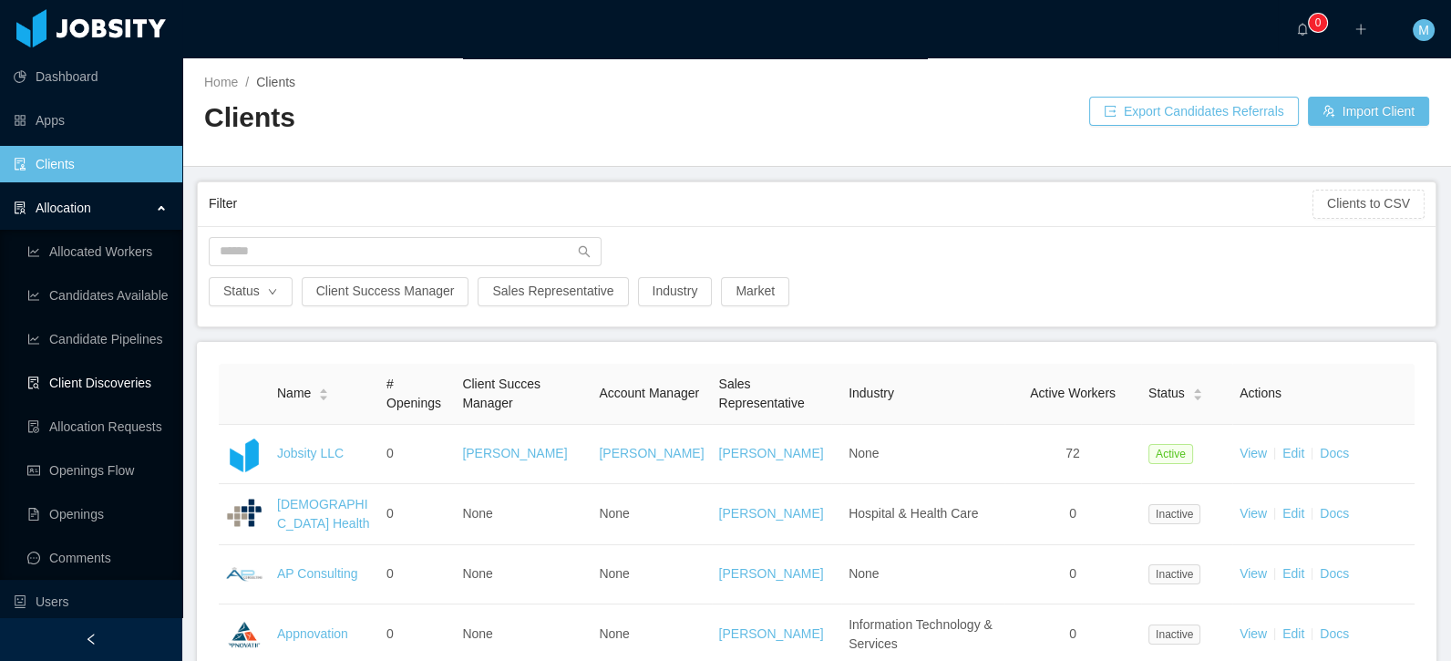
click at [114, 374] on link "Client Discoveries" at bounding box center [97, 382] width 140 height 36
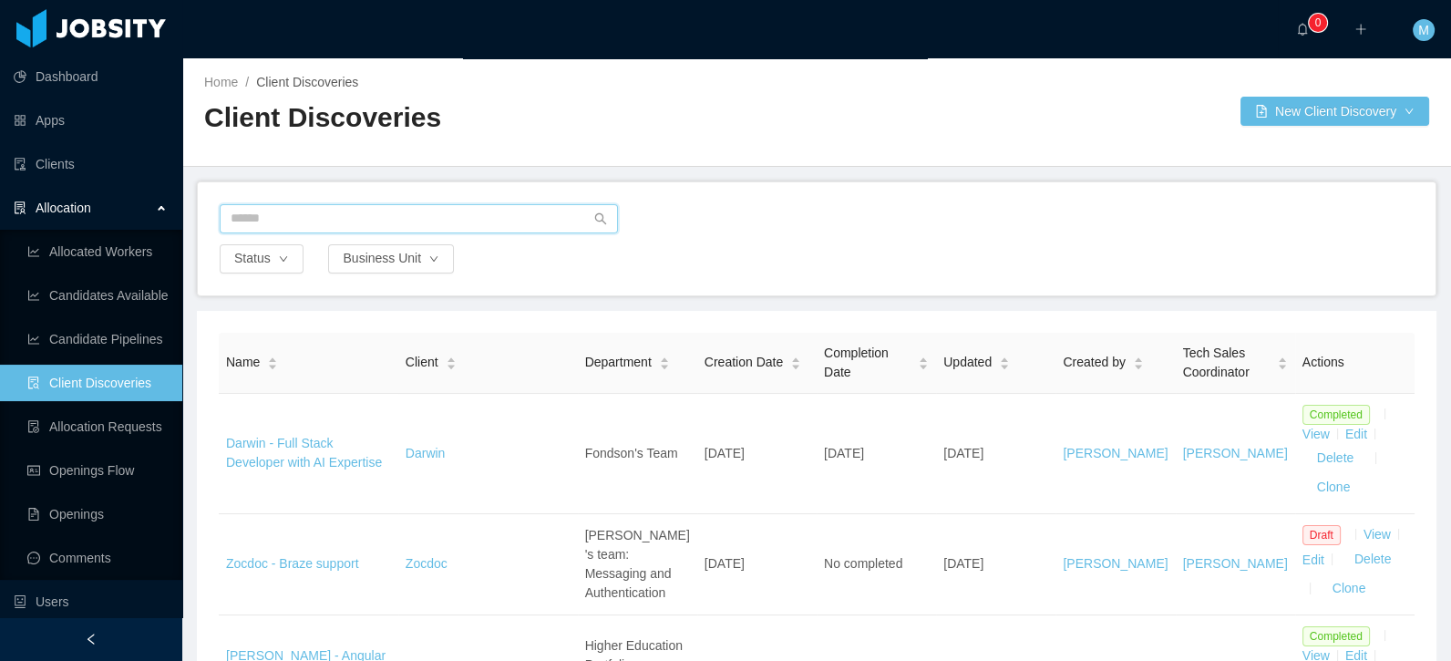
click at [334, 227] on input "text" at bounding box center [419, 218] width 398 height 29
type input "*****"
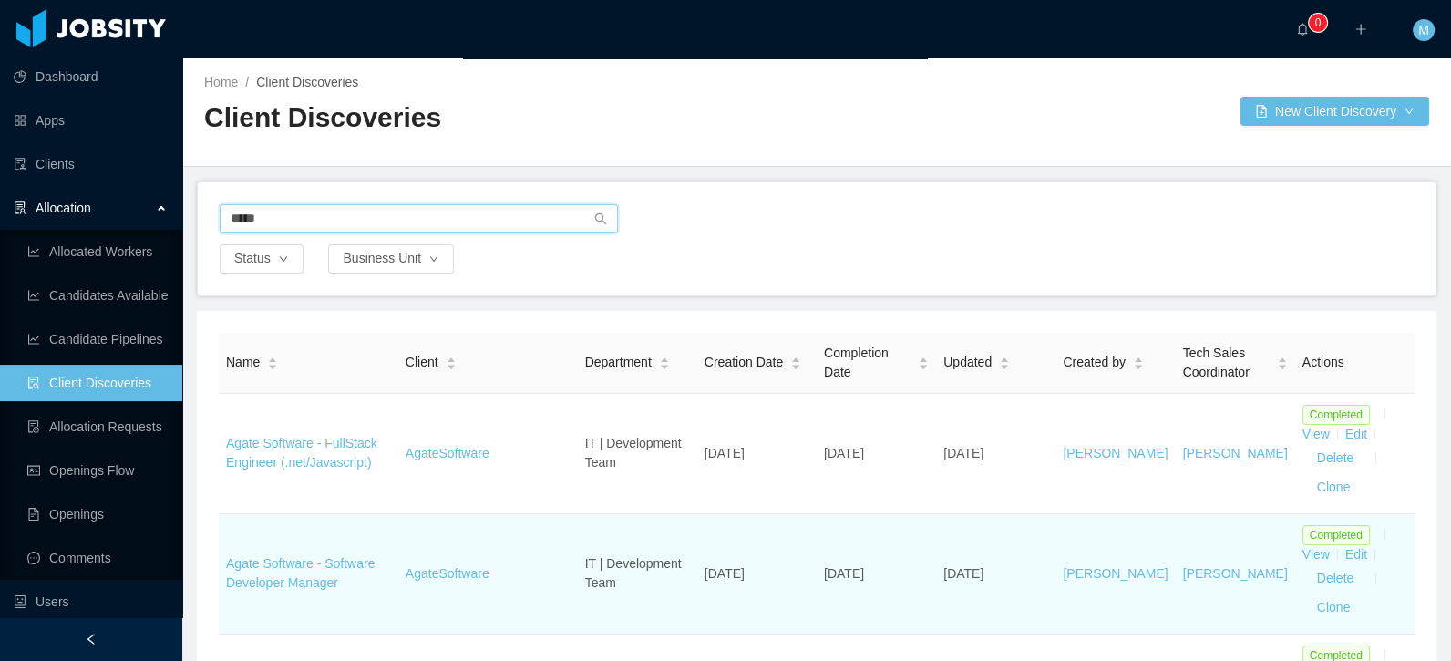
scroll to position [21, 0]
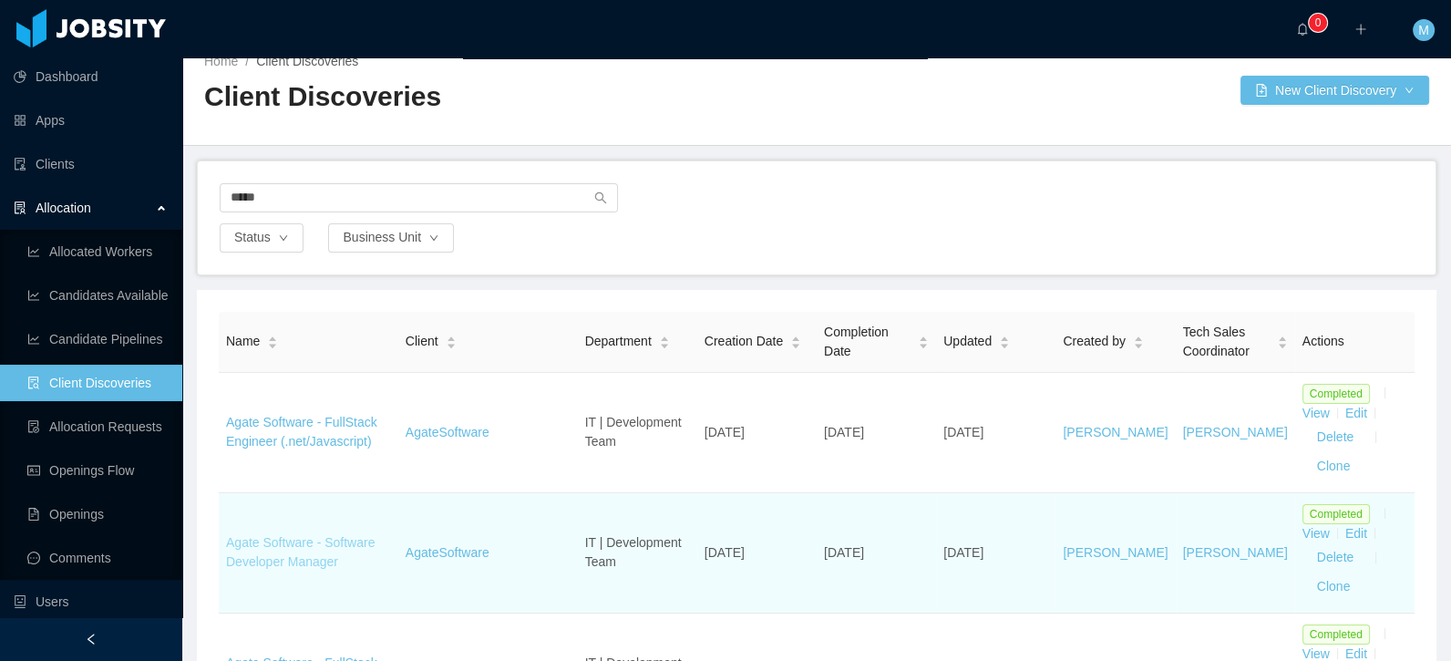
click at [323, 535] on link "Agate Software - Software Developer Manager" at bounding box center [300, 552] width 149 height 34
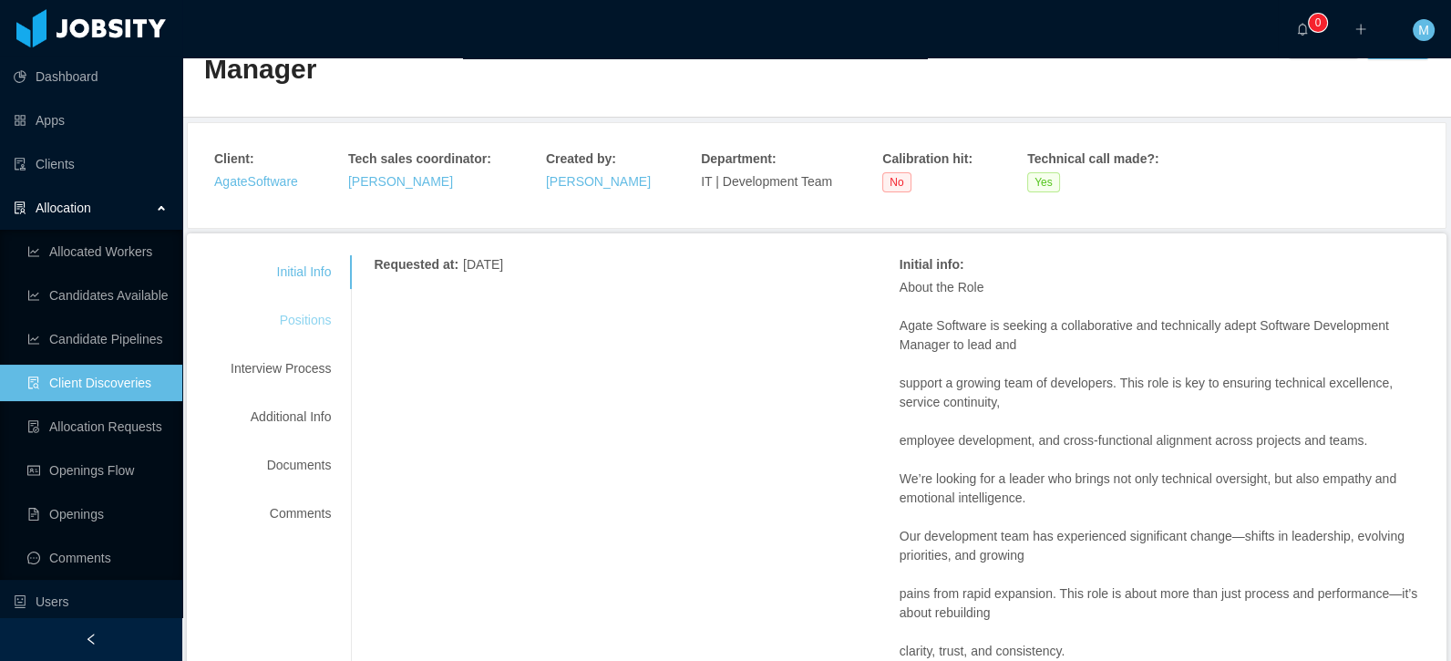
click at [306, 332] on div "Positions" at bounding box center [281, 320] width 144 height 34
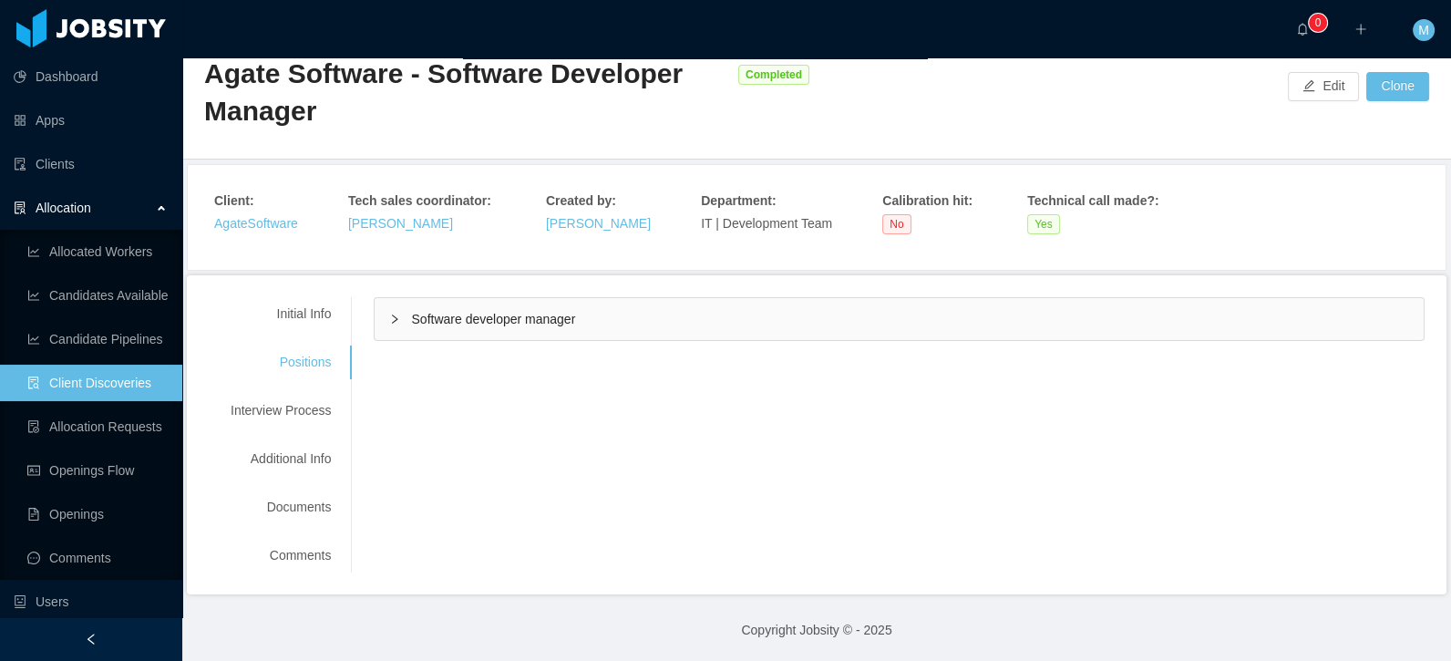
drag, startPoint x: 454, startPoint y: 322, endPoint x: 542, endPoint y: 297, distance: 91.7
click at [454, 322] on span "Software developer manager" at bounding box center [493, 319] width 164 height 15
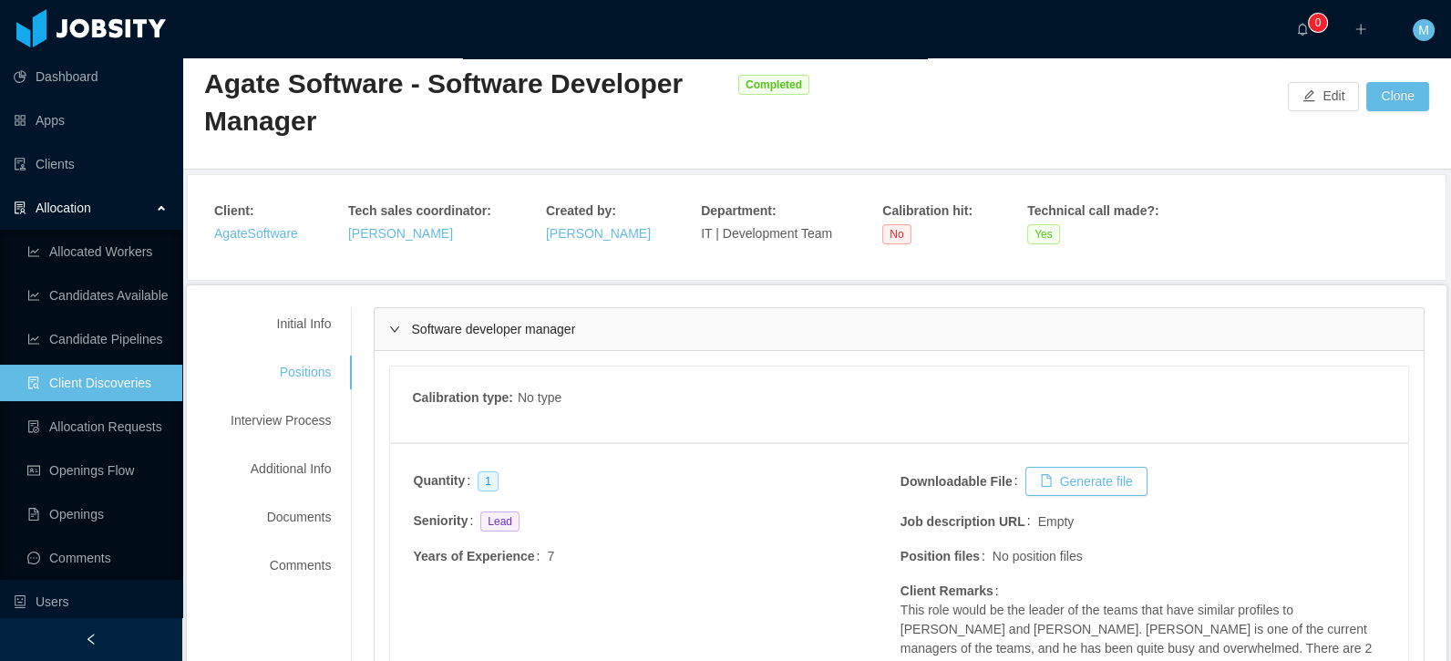
scroll to position [293, 0]
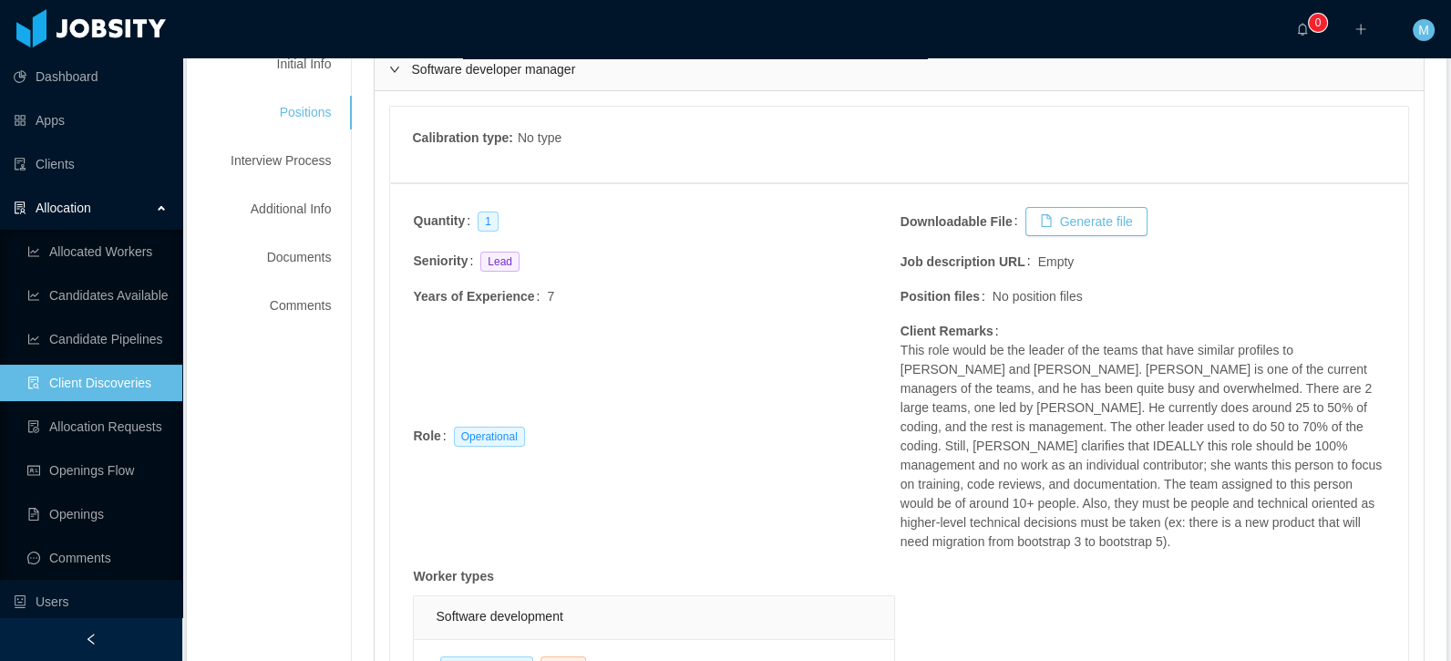
click at [1104, 251] on td "Job description URL Empty" at bounding box center [1142, 269] width 487 height 36
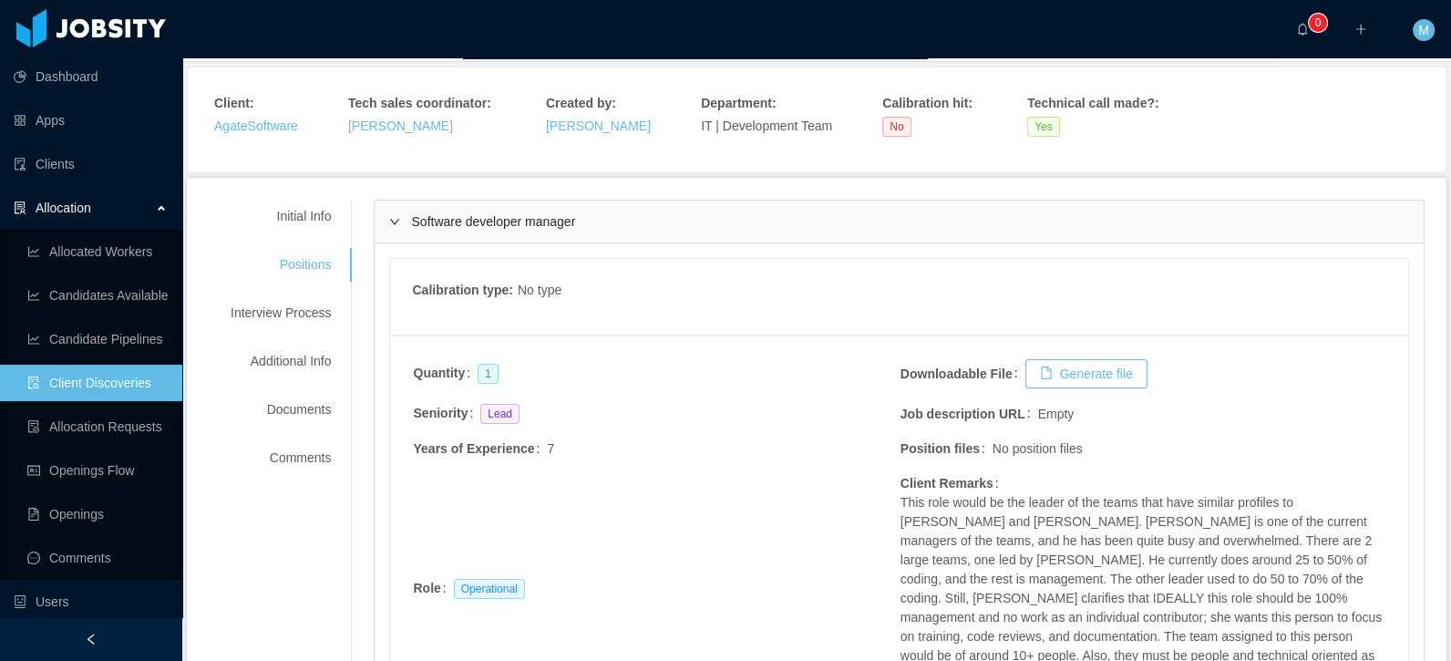
scroll to position [0, 0]
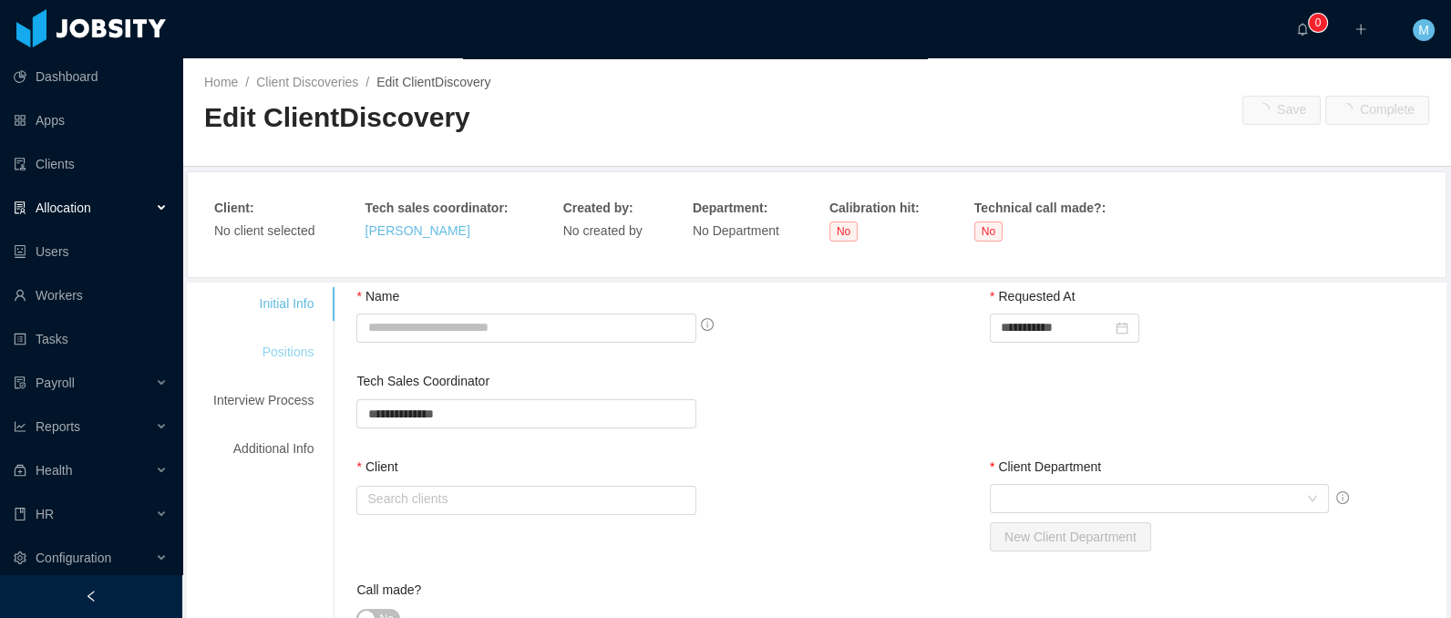
type input "**********"
type input "******"
type input "*"
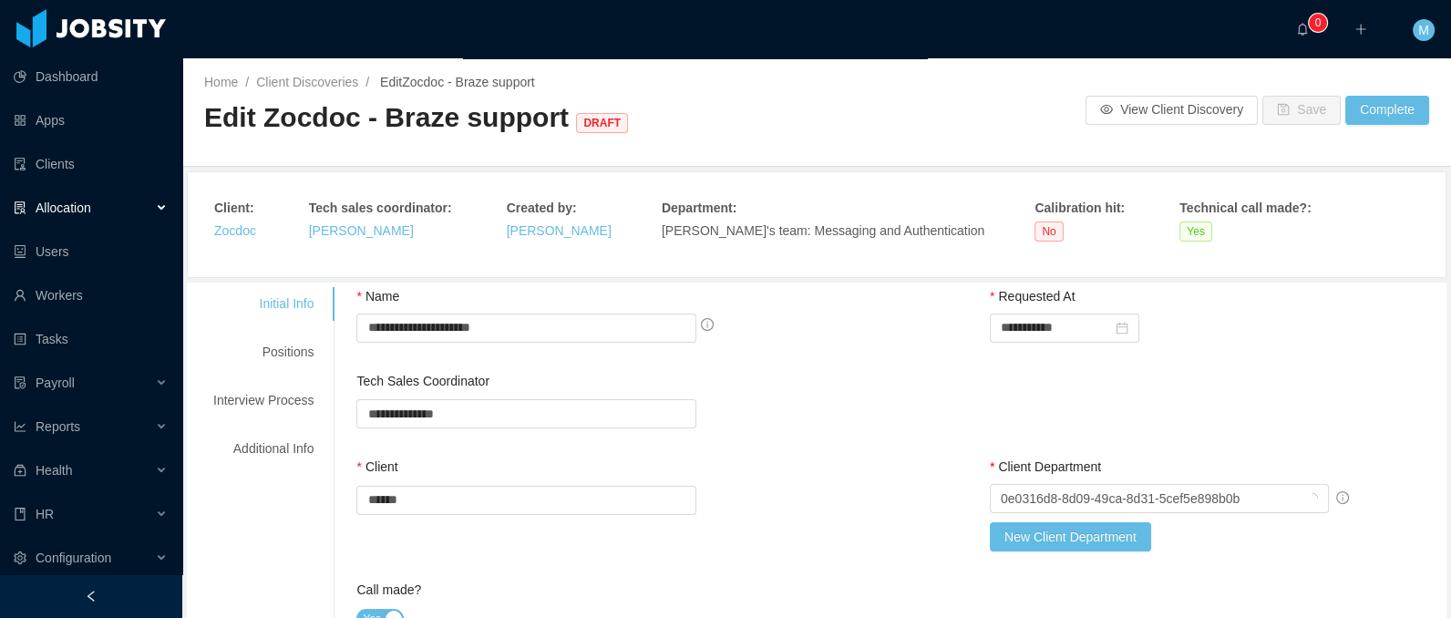
drag, startPoint x: 303, startPoint y: 352, endPoint x: 383, endPoint y: 323, distance: 85.0
click at [305, 349] on div "Positions" at bounding box center [263, 352] width 144 height 34
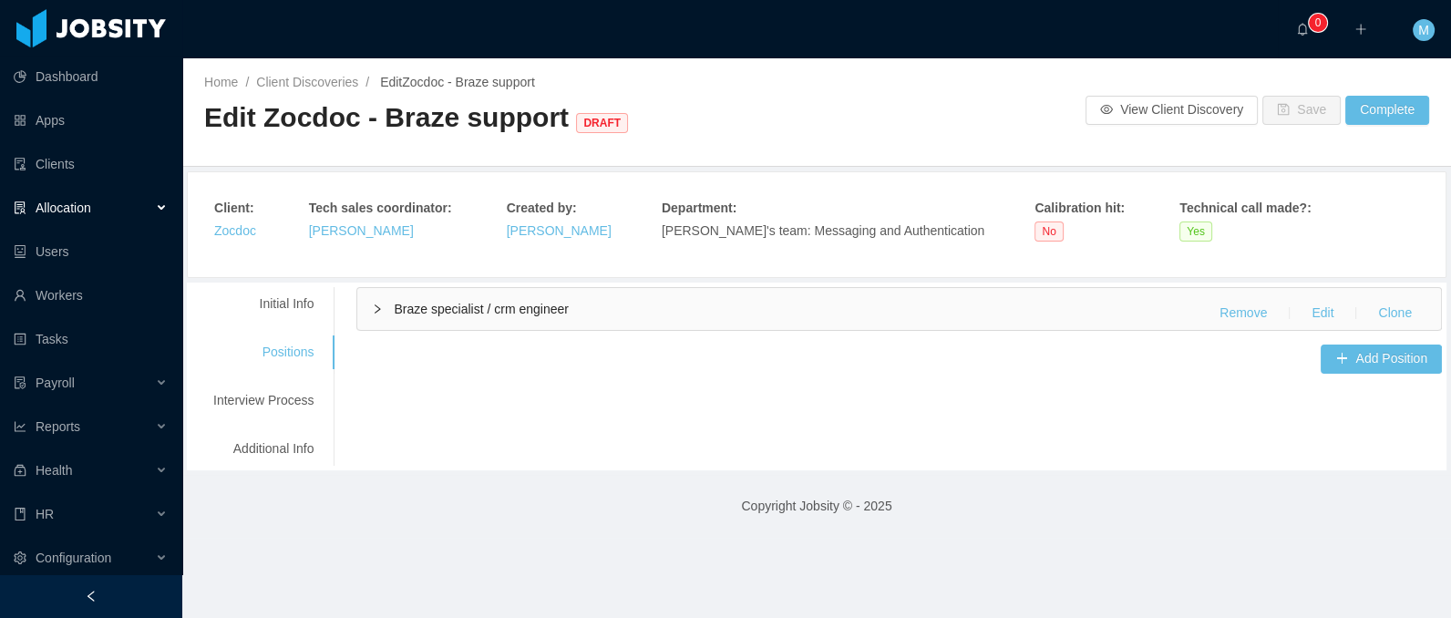
click at [474, 302] on span "Braze specialist / crm engineer" at bounding box center [481, 309] width 174 height 15
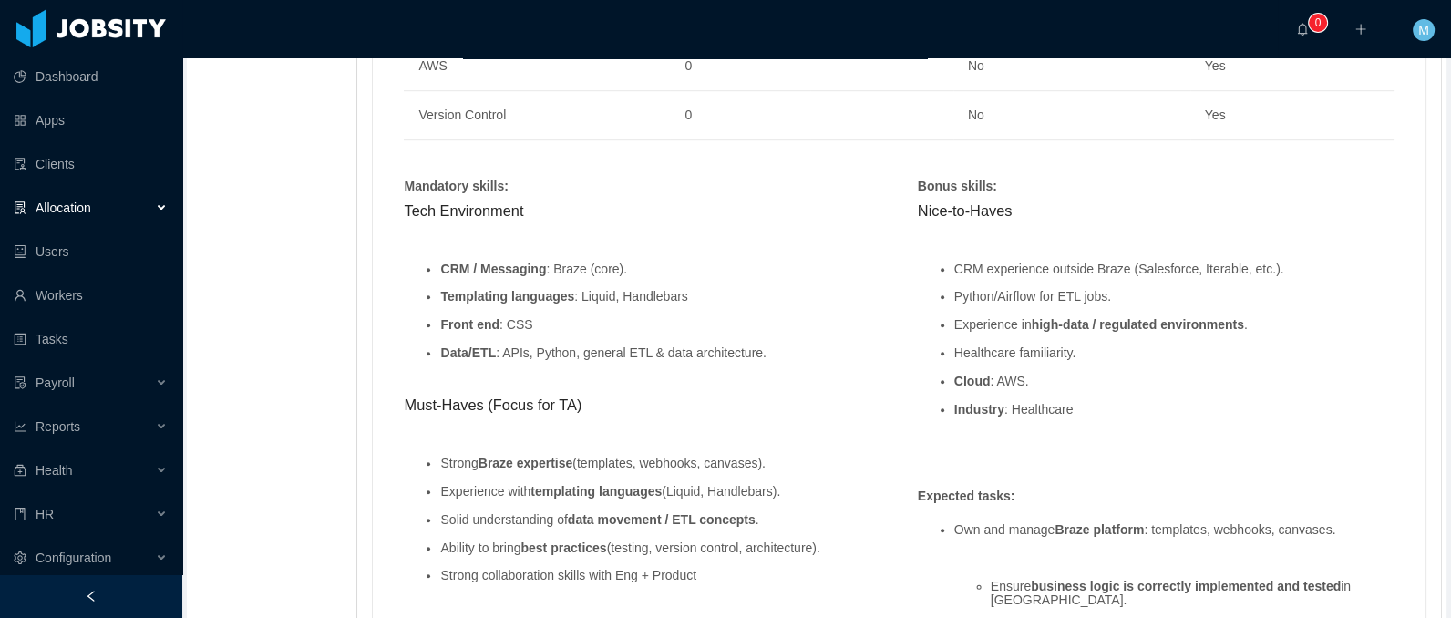
scroll to position [1465, 0]
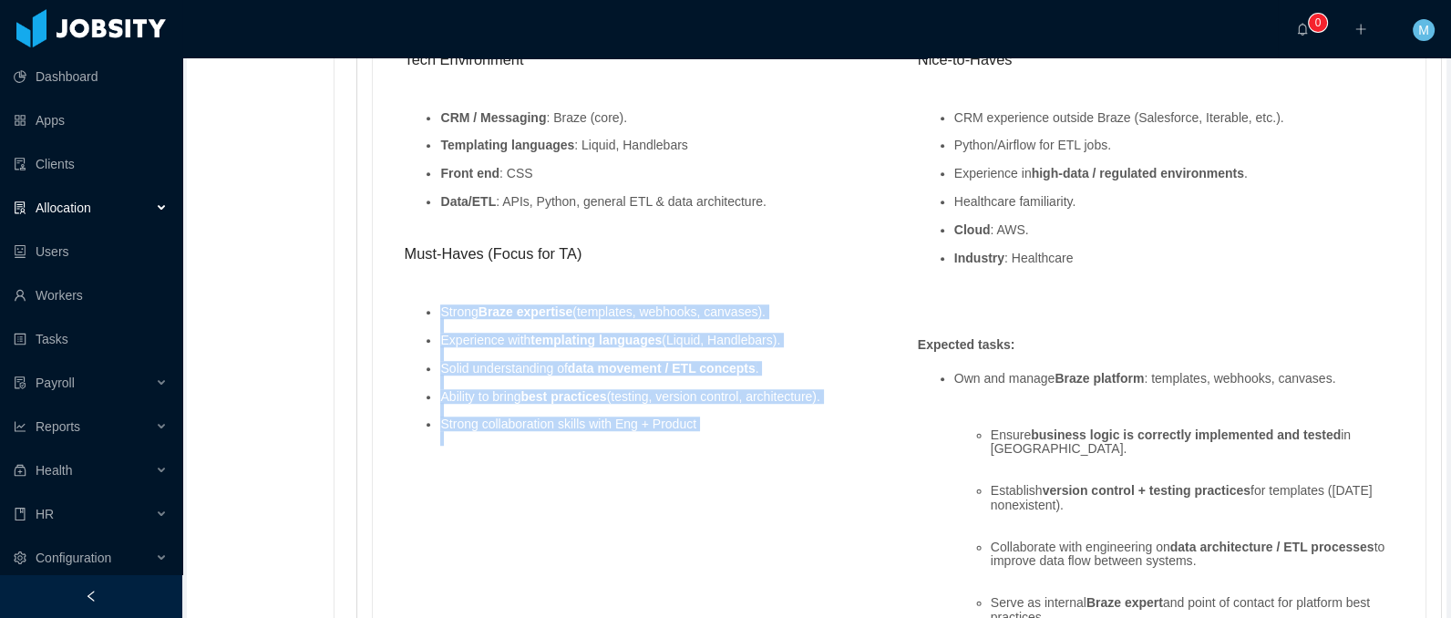
drag, startPoint x: 577, startPoint y: 321, endPoint x: 795, endPoint y: 442, distance: 250.0
click at [795, 442] on div "Tech Environment CRM / Messaging : Braze (core). Templating languages : Liquid,…" at bounding box center [642, 256] width 495 height 417
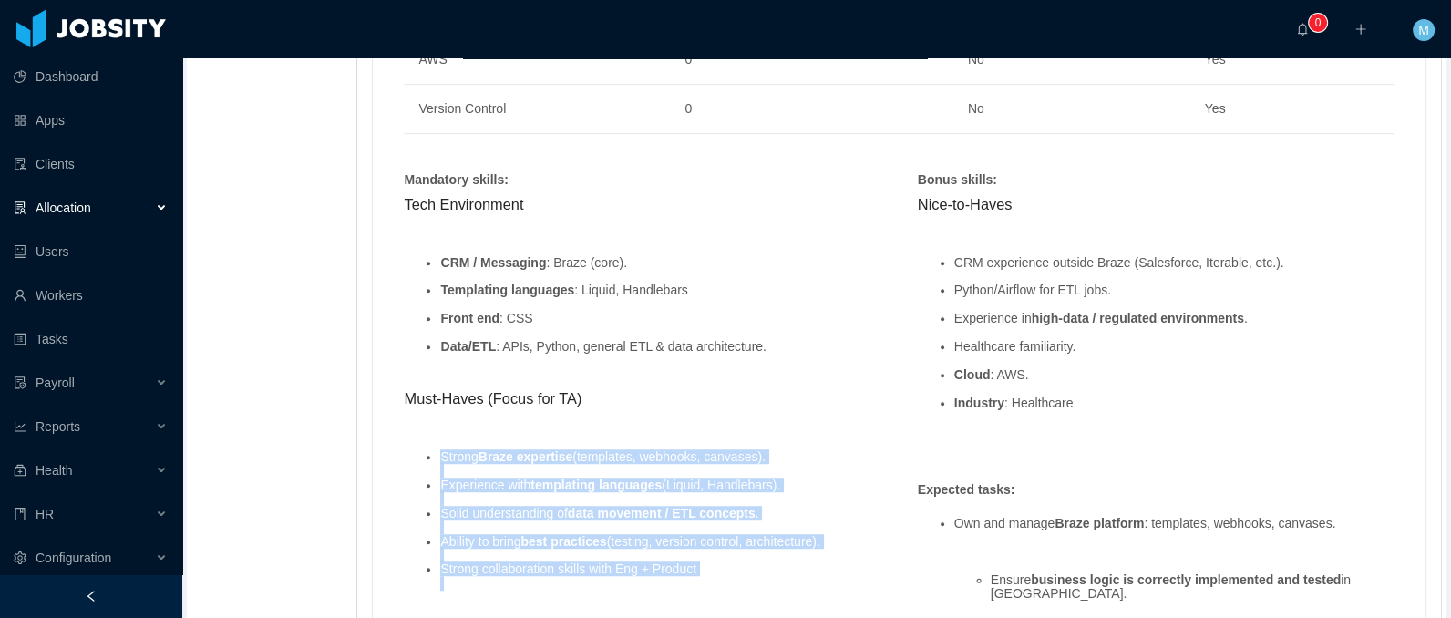
scroll to position [1385, 0]
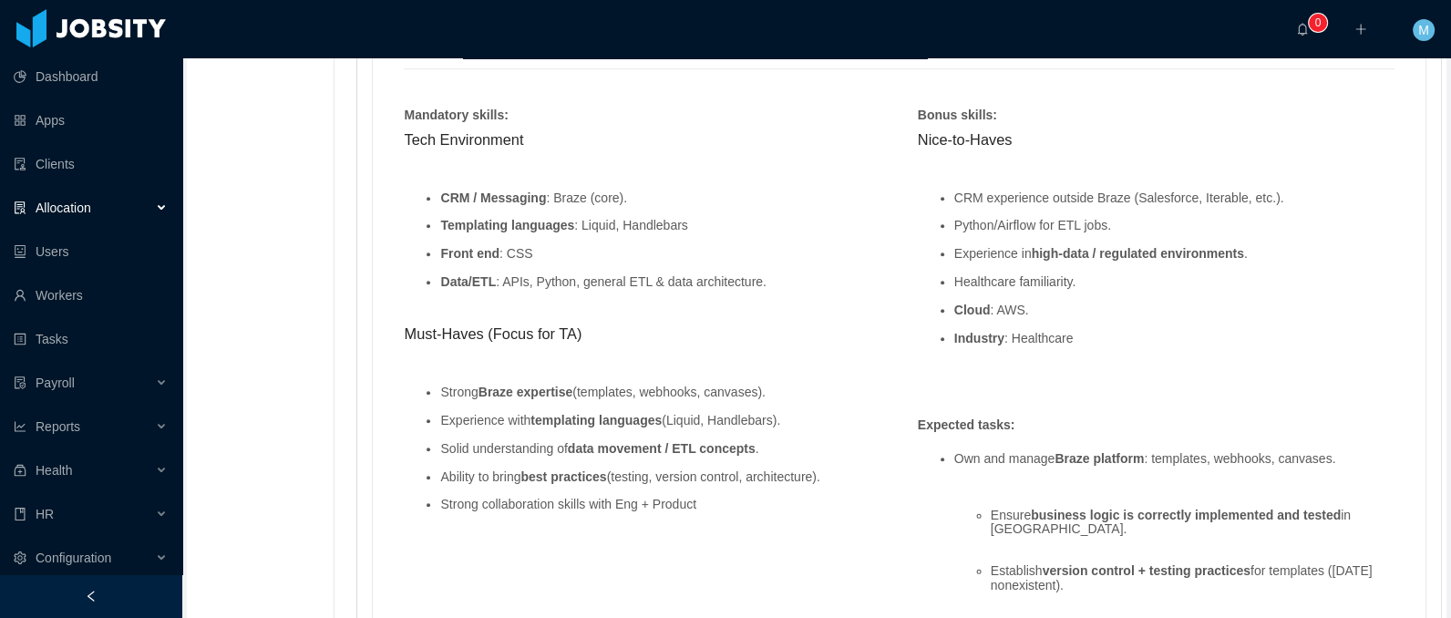
click at [601, 344] on div "Tech Environment CRM / Messaging : Braze (core). Templating languages : Liquid,…" at bounding box center [642, 336] width 495 height 417
drag, startPoint x: 1092, startPoint y: 339, endPoint x: 940, endPoint y: 332, distance: 152.3
click at [940, 332] on ul "CRM experience outside Braze (Salesforce, Iterable, etc.). Python/Airflow for E…" at bounding box center [1156, 268] width 477 height 182
drag, startPoint x: 1051, startPoint y: 303, endPoint x: 943, endPoint y: 303, distance: 108.4
click at [943, 303] on ul "CRM experience outside Braze (Salesforce, Iterable, etc.). Python/Airflow for E…" at bounding box center [1156, 268] width 477 height 182
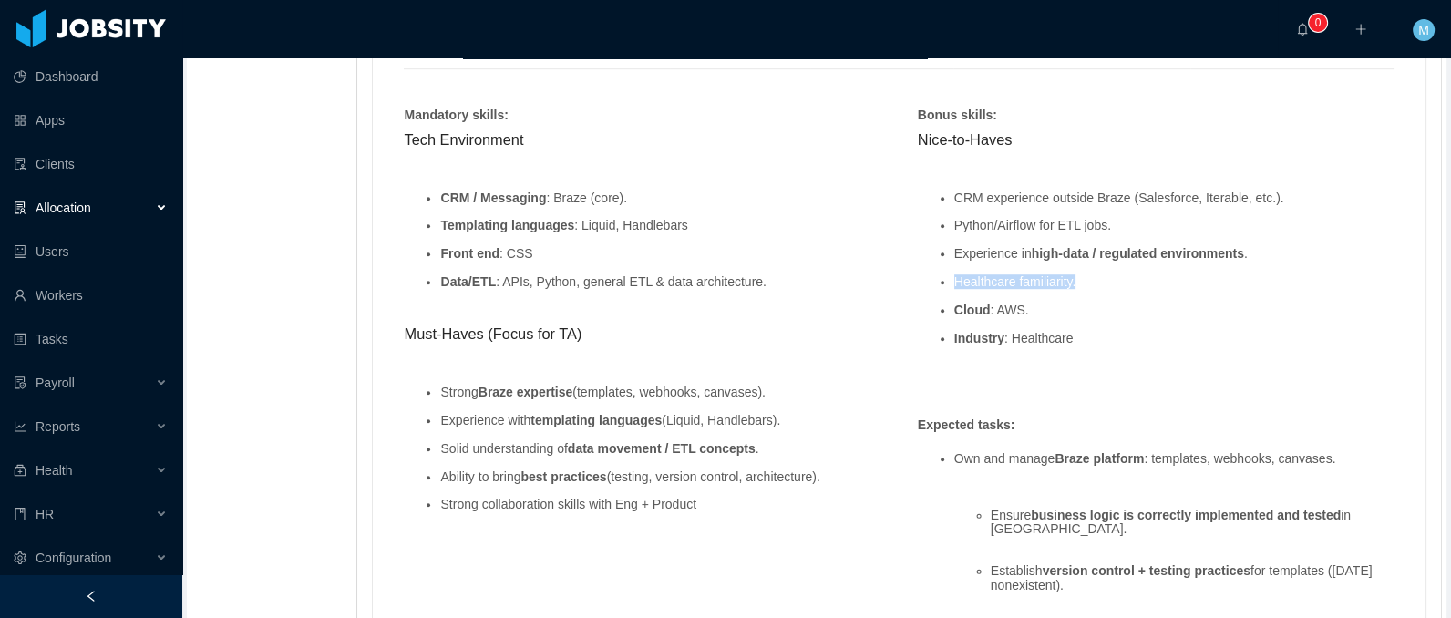
drag, startPoint x: 1081, startPoint y: 275, endPoint x: 928, endPoint y: 275, distance: 153.1
click at [928, 275] on ul "CRM experience outside Braze (Salesforce, Iterable, etc.). Python/Airflow for E…" at bounding box center [1156, 268] width 477 height 182
drag, startPoint x: 1113, startPoint y: 338, endPoint x: 908, endPoint y: 338, distance: 205.9
click at [908, 338] on div "Nice-to-Haves CRM experience outside Braze (Salesforce, Iterable, etc.). Python…" at bounding box center [1155, 253] width 495 height 251
drag, startPoint x: 1109, startPoint y: 277, endPoint x: 943, endPoint y: 280, distance: 165.9
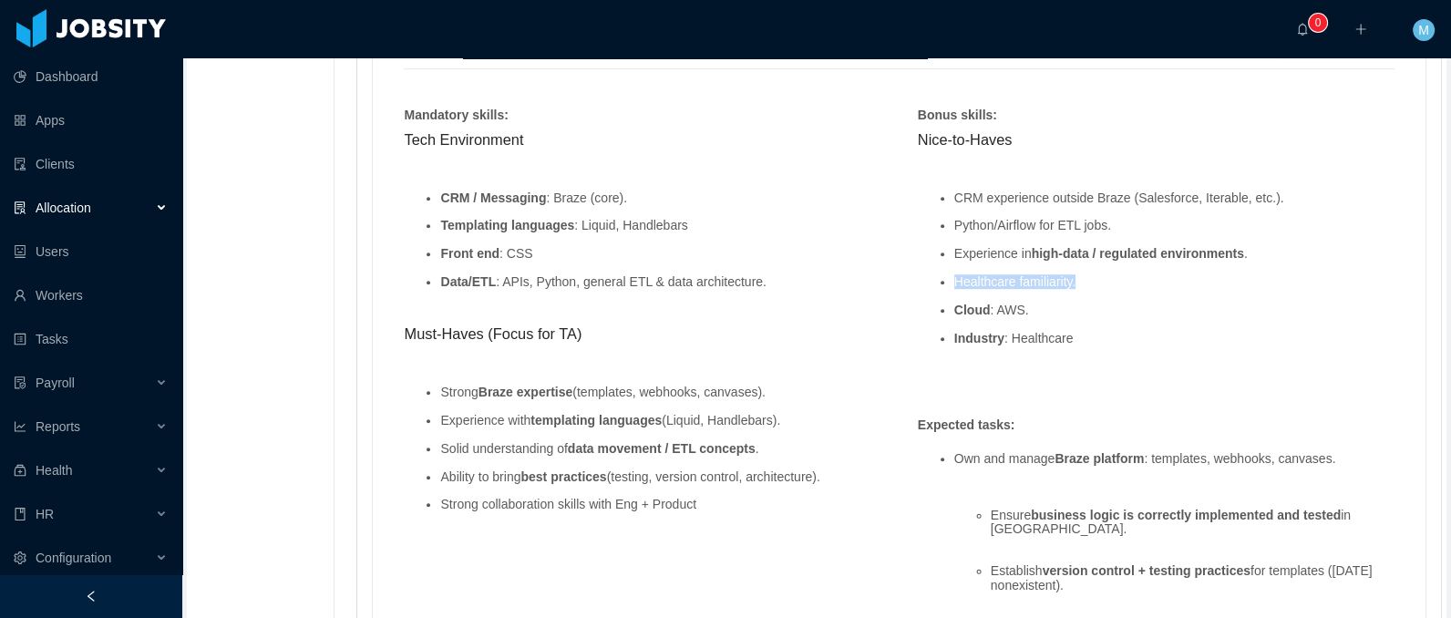
click at [943, 280] on ul "CRM experience outside Braze (Salesforce, Iterable, etc.). Python/Airflow for E…" at bounding box center [1156, 268] width 477 height 182
click at [962, 281] on li "Healthcare familiarity." at bounding box center [1174, 282] width 440 height 14
drag, startPoint x: 958, startPoint y: 279, endPoint x: 1099, endPoint y: 280, distance: 141.2
click at [1099, 280] on li "Healthcare familiarity." at bounding box center [1174, 282] width 440 height 14
drag, startPoint x: 1082, startPoint y: 335, endPoint x: 926, endPoint y: 336, distance: 156.7
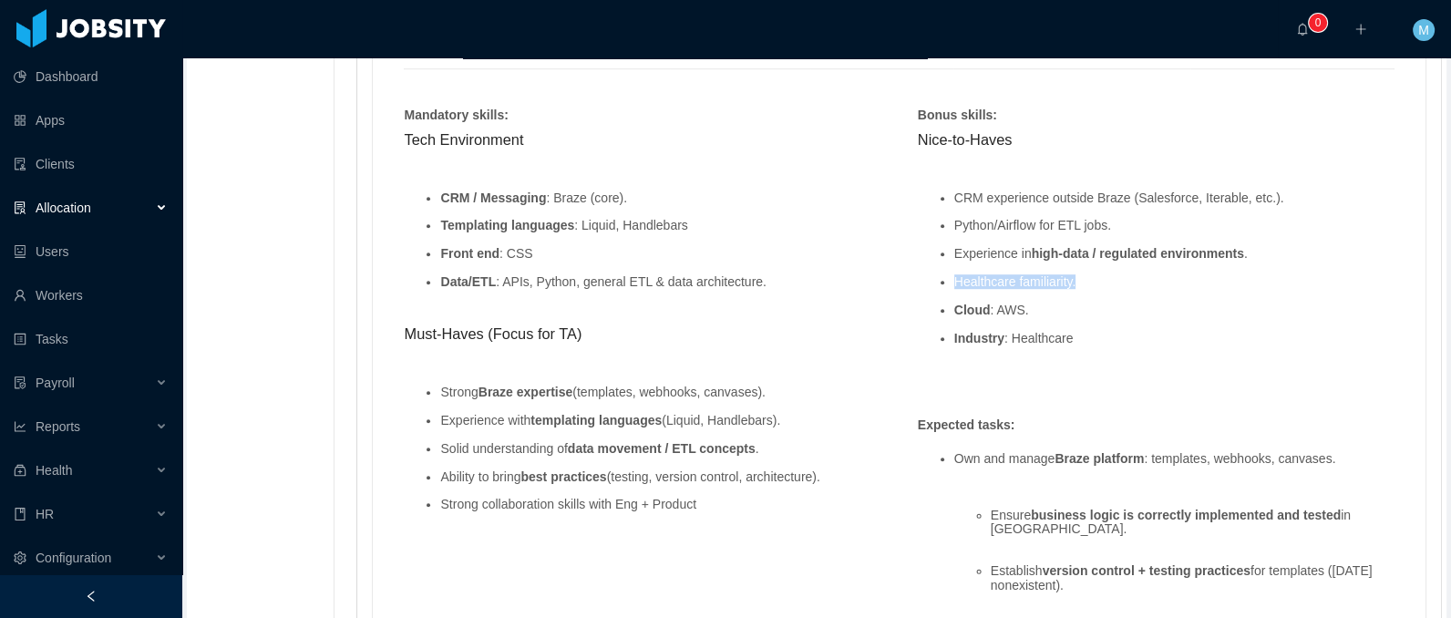
click at [926, 336] on ul "CRM experience outside Braze (Salesforce, Iterable, etc.). Python/Airflow for E…" at bounding box center [1156, 268] width 477 height 182
click at [1120, 219] on li "Python/Airflow for ETL jobs." at bounding box center [1174, 226] width 440 height 14
drag, startPoint x: 1115, startPoint y: 216, endPoint x: 944, endPoint y: 205, distance: 171.6
click at [944, 205] on ul "CRM experience outside Braze (Salesforce, Iterable, etc.). Python/Airflow for E…" at bounding box center [1156, 268] width 477 height 182
click at [922, 212] on ul "CRM experience outside Braze (Salesforce, Iterable, etc.). Python/Airflow for E…" at bounding box center [1156, 268] width 477 height 182
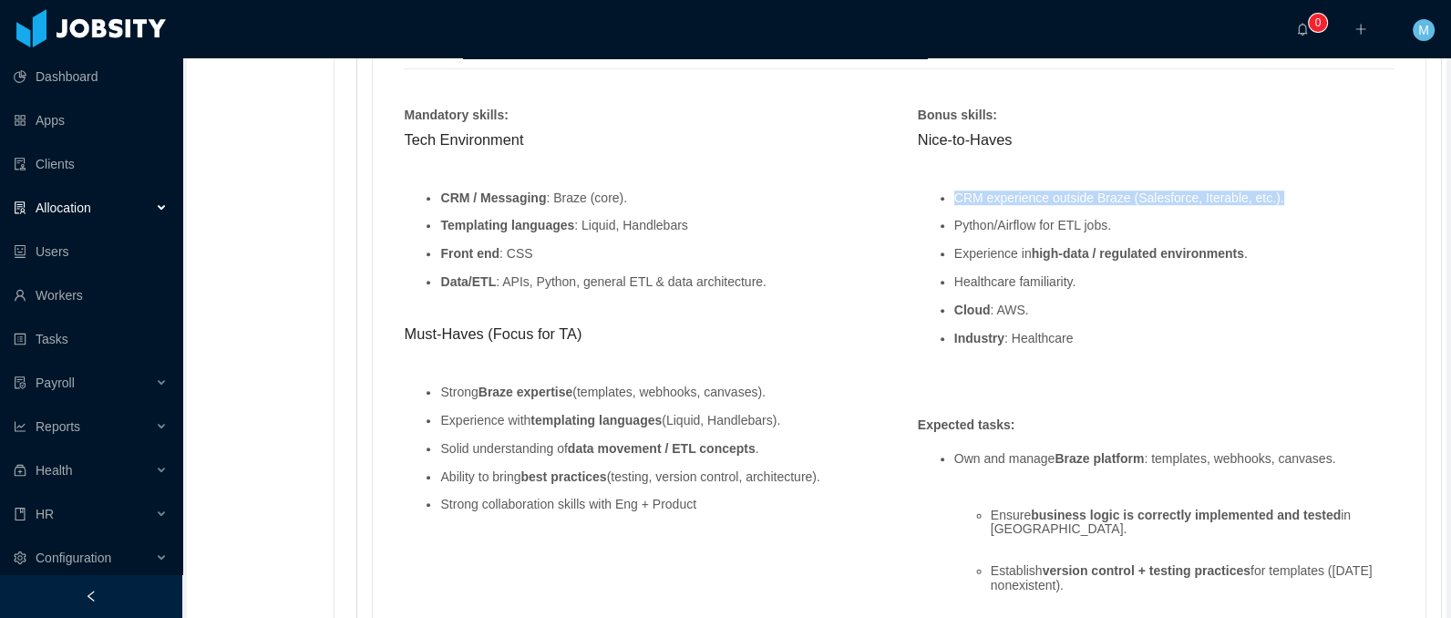
drag, startPoint x: 949, startPoint y: 197, endPoint x: 1318, endPoint y: 200, distance: 369.0
click at [1318, 200] on li "CRM experience outside Braze (Salesforce, Iterable, etc.)." at bounding box center [1174, 198] width 440 height 14
click at [1167, 199] on li "CRM experience outside Braze (Salesforce, Iterable, etc.)." at bounding box center [1174, 198] width 440 height 14
click at [1215, 198] on li "CRM experience outside Braze (Salesforce, Iterable, etc.)." at bounding box center [1174, 198] width 440 height 14
click at [1224, 198] on li "CRM experience outside Braze (Salesforce, Iterable, etc.)." at bounding box center [1174, 198] width 440 height 14
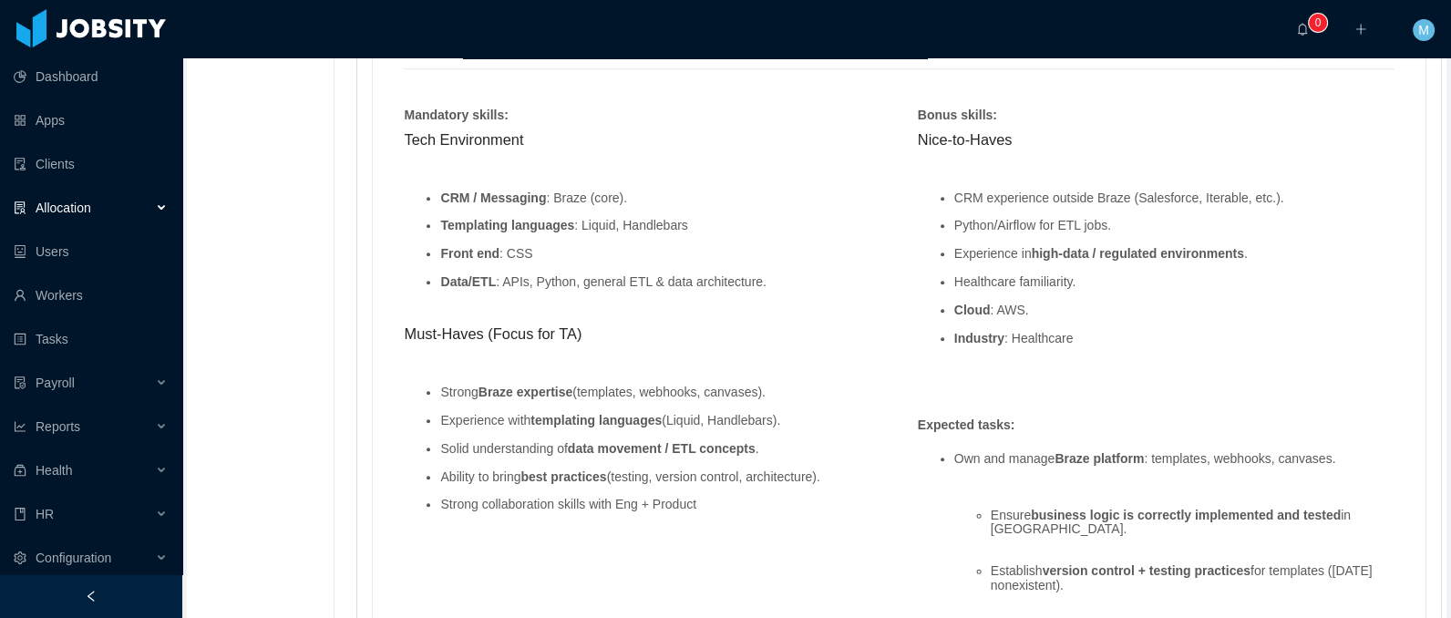
click at [1229, 197] on li "CRM experience outside Braze (Salesforce, Iterable, etc.)." at bounding box center [1174, 198] width 440 height 14
click at [1276, 201] on li "CRM experience outside Braze (Salesforce, Iterable, etc.)." at bounding box center [1174, 198] width 440 height 14
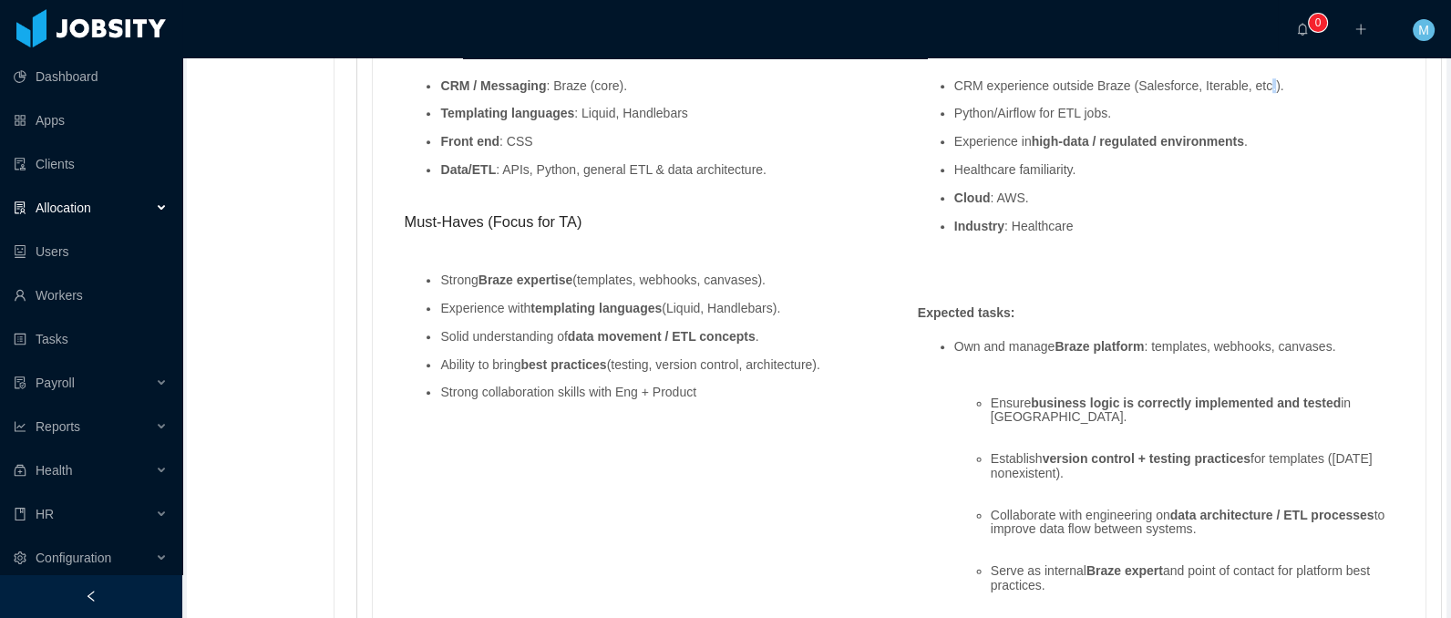
scroll to position [1306, 0]
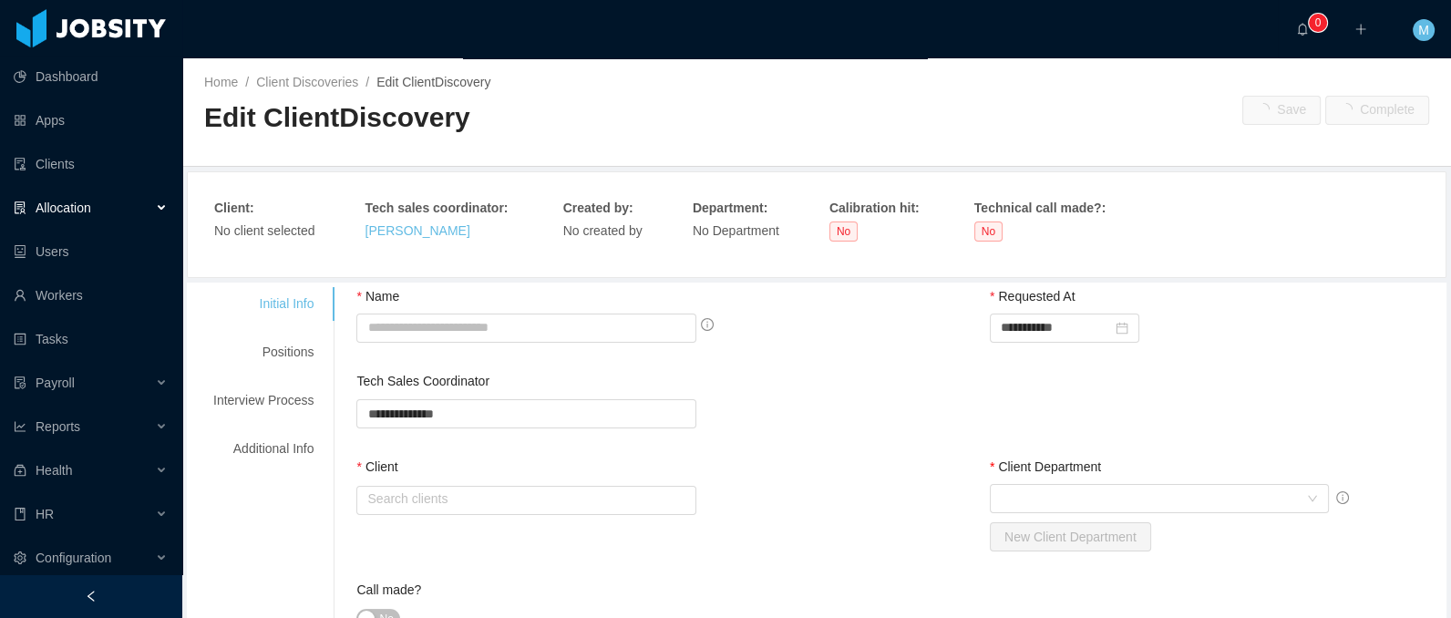
type input "**********"
type input "******"
type input "*"
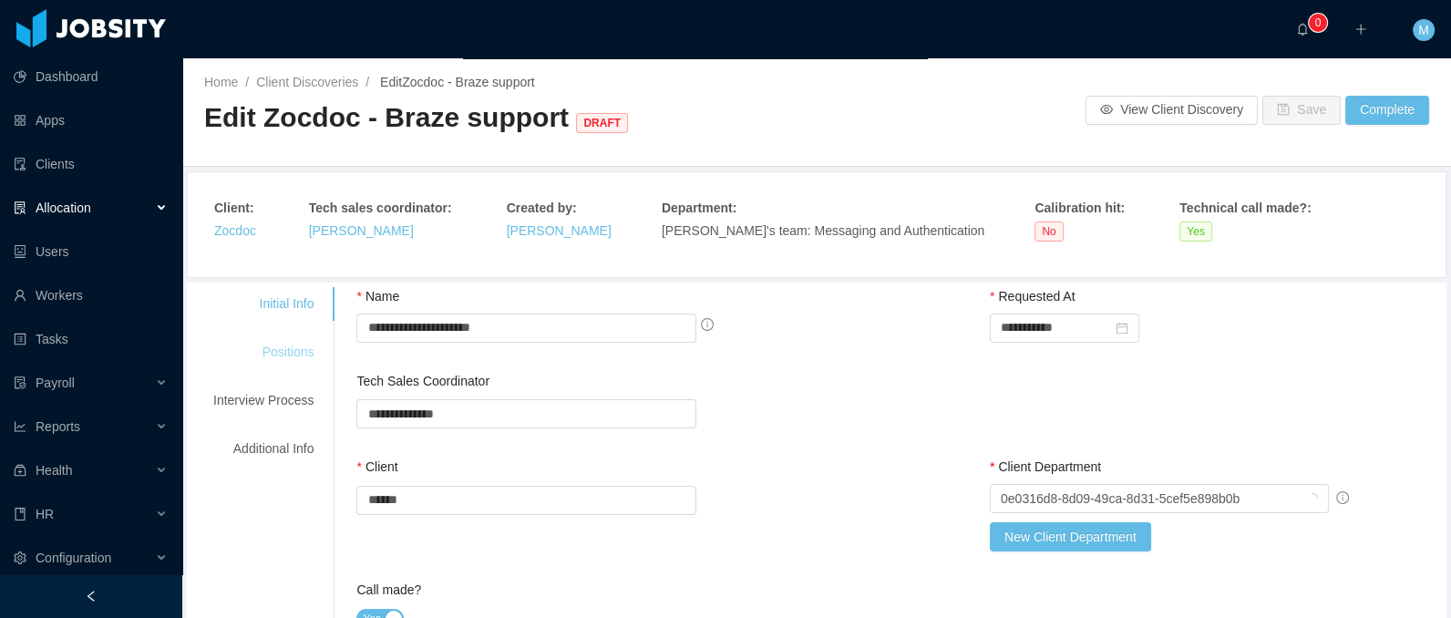
click at [298, 344] on div "Positions" at bounding box center [263, 352] width 144 height 34
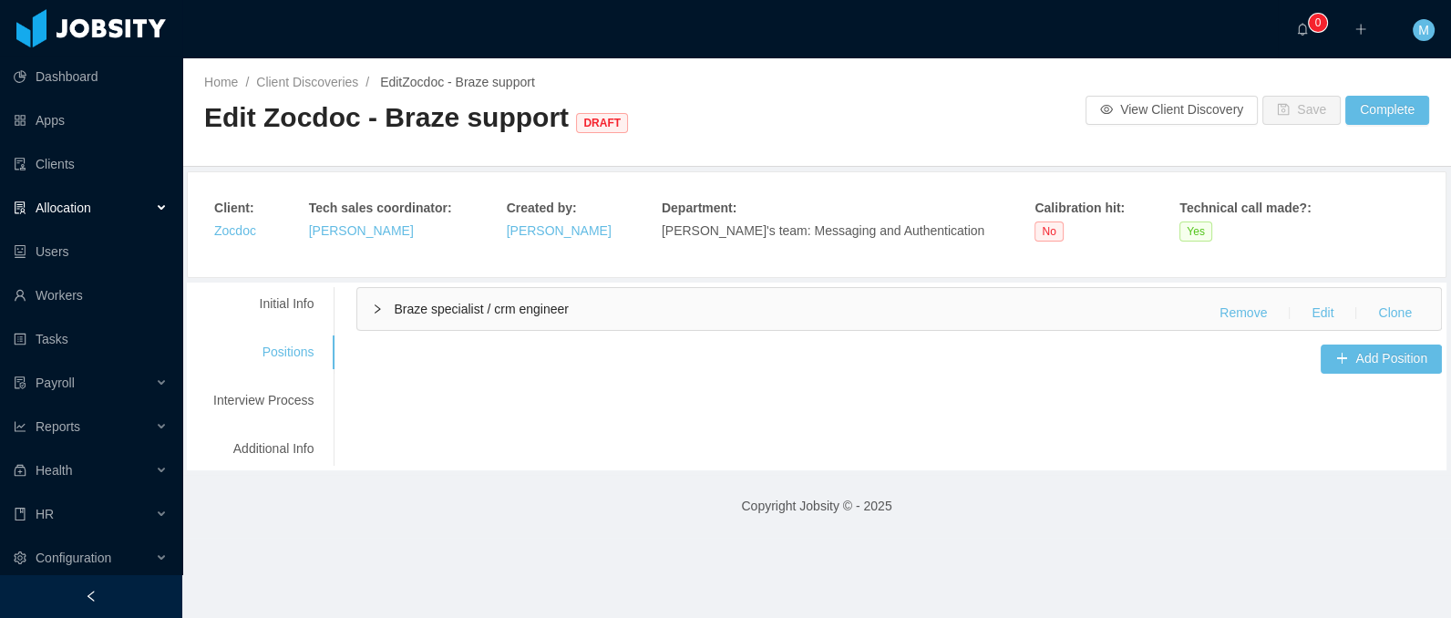
click at [497, 316] on div "Braze specialist / crm engineer Remove Edit Clone" at bounding box center [898, 309] width 1083 height 42
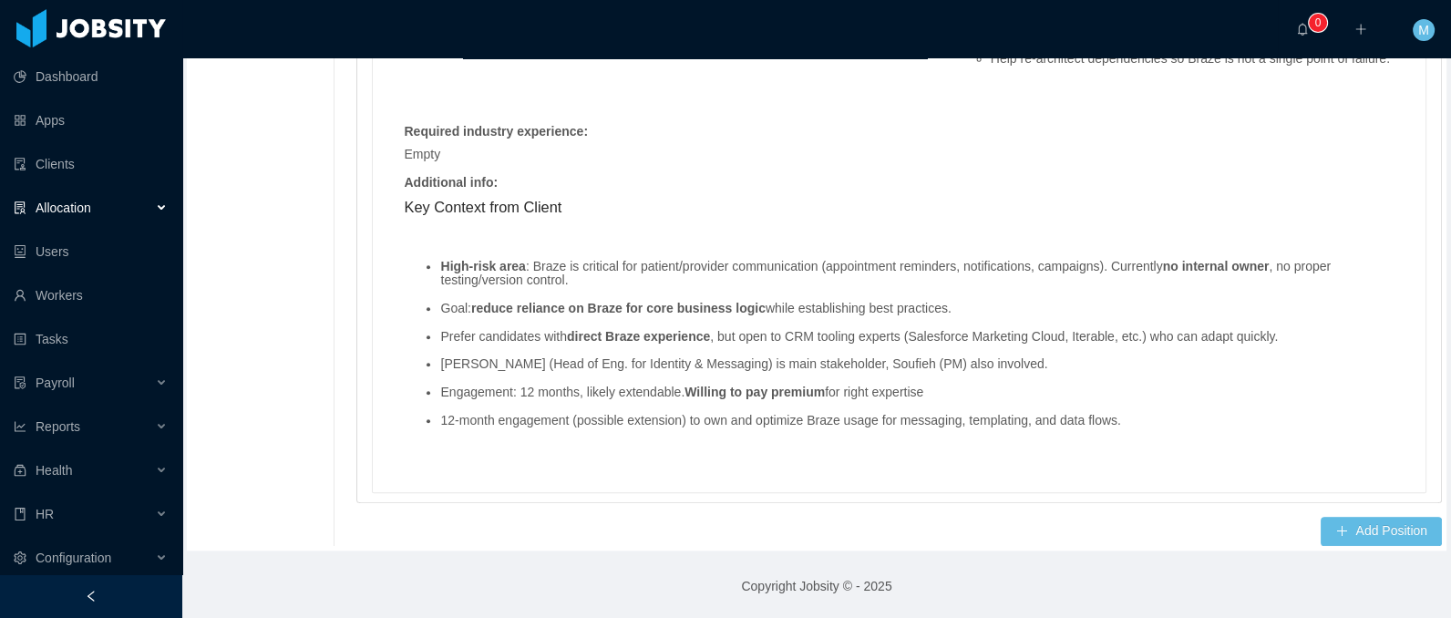
scroll to position [2026, 0]
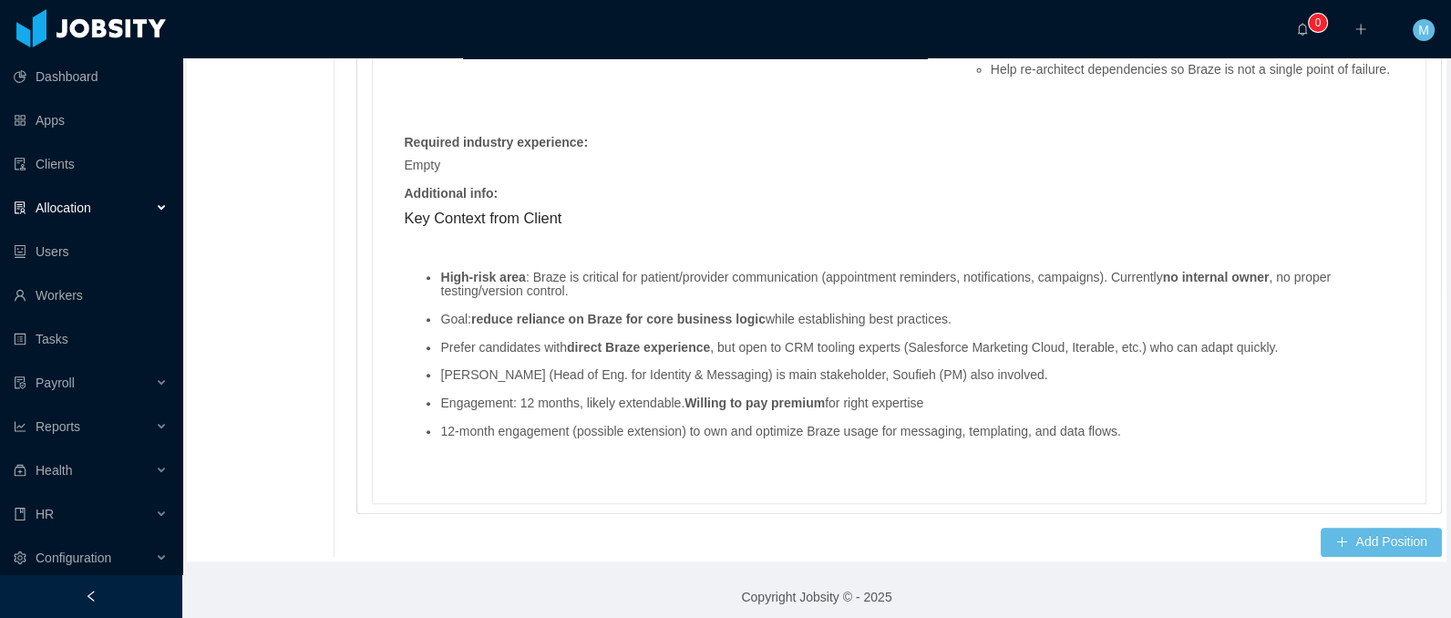
drag, startPoint x: 1161, startPoint y: 422, endPoint x: 1054, endPoint y: 418, distance: 106.7
click at [1108, 436] on ul "High-risk area : Braze is critical for patient/provider communication (appointm…" at bounding box center [899, 354] width 990 height 197
click at [941, 408] on li "Engagement: 12 months, likely extendable. Willing to pay premium for right expe…" at bounding box center [917, 403] width 954 height 14
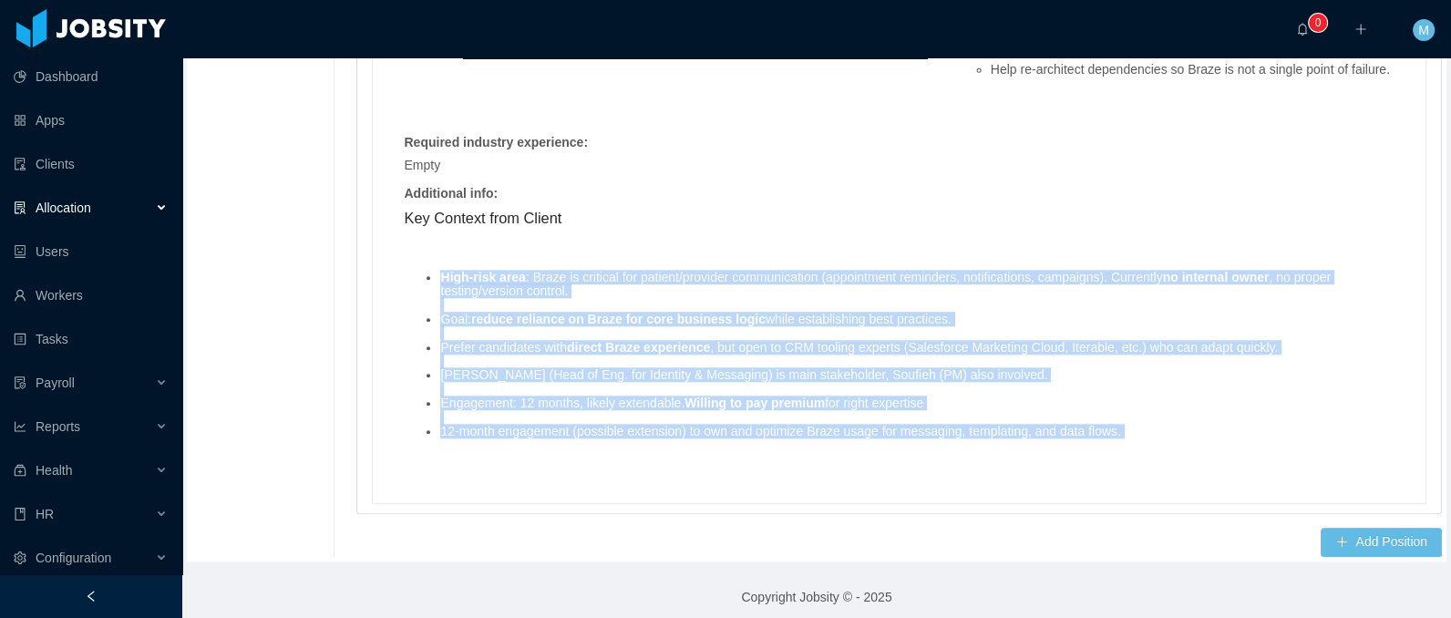
drag, startPoint x: 442, startPoint y: 282, endPoint x: 1320, endPoint y: 459, distance: 896.2
click at [1320, 453] on ul "High-risk area : Braze is critical for patient/provider communication (appointm…" at bounding box center [899, 354] width 990 height 197
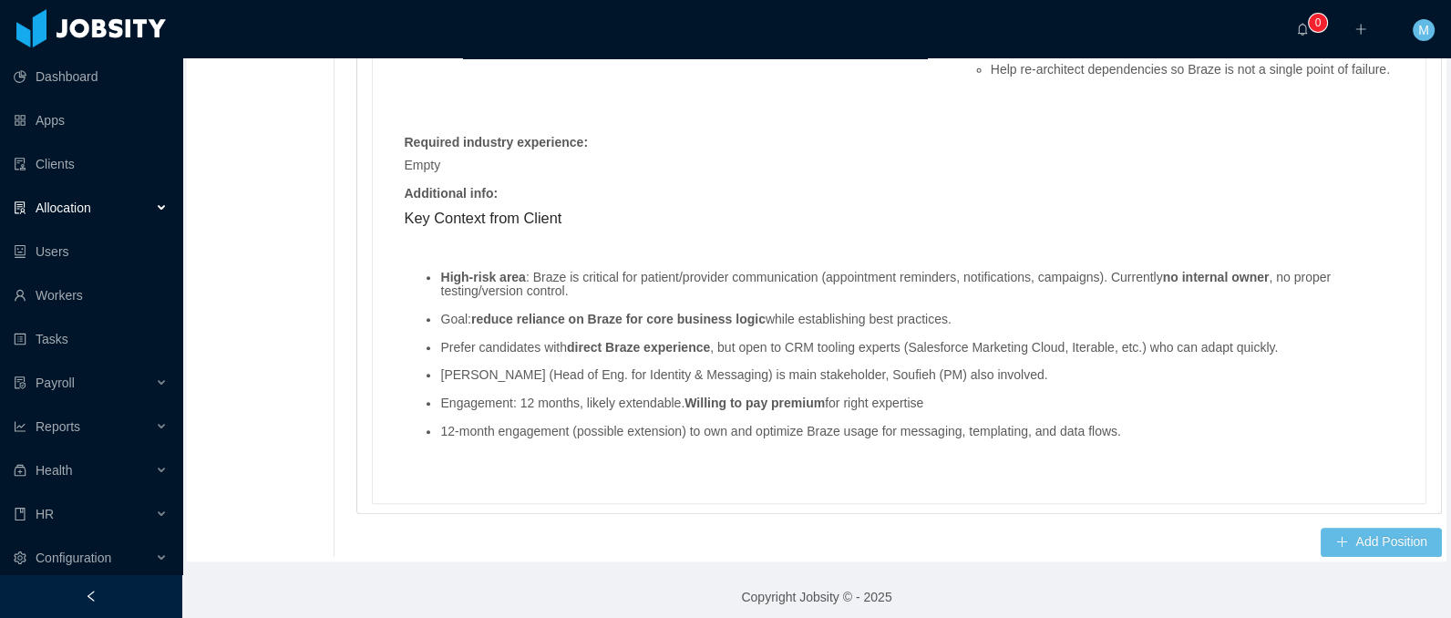
click at [769, 203] on div "Additional info :" at bounding box center [897, 193] width 1004 height 19
drag, startPoint x: 442, startPoint y: 415, endPoint x: 1066, endPoint y: 420, distance: 624.2
click at [1066, 420] on ul "High-risk area : Braze is critical for patient/provider communication (appointm…" at bounding box center [899, 354] width 990 height 197
click at [638, 397] on ul "High-risk area : Braze is critical for patient/provider communication (appointm…" at bounding box center [899, 354] width 990 height 197
drag, startPoint x: 976, startPoint y: 409, endPoint x: 401, endPoint y: 407, distance: 575.0
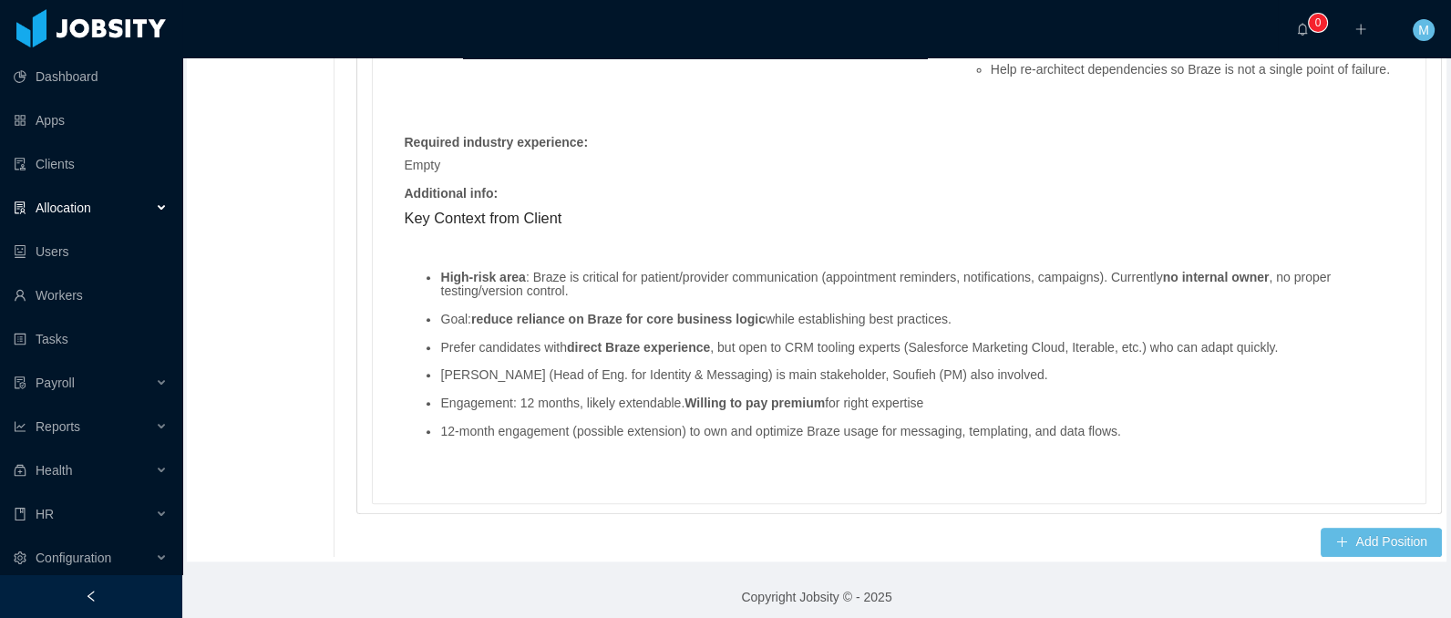
click at [401, 407] on div "Key Context from Client High-risk area : Braze is critical for patient/provider…" at bounding box center [899, 339] width 1009 height 264
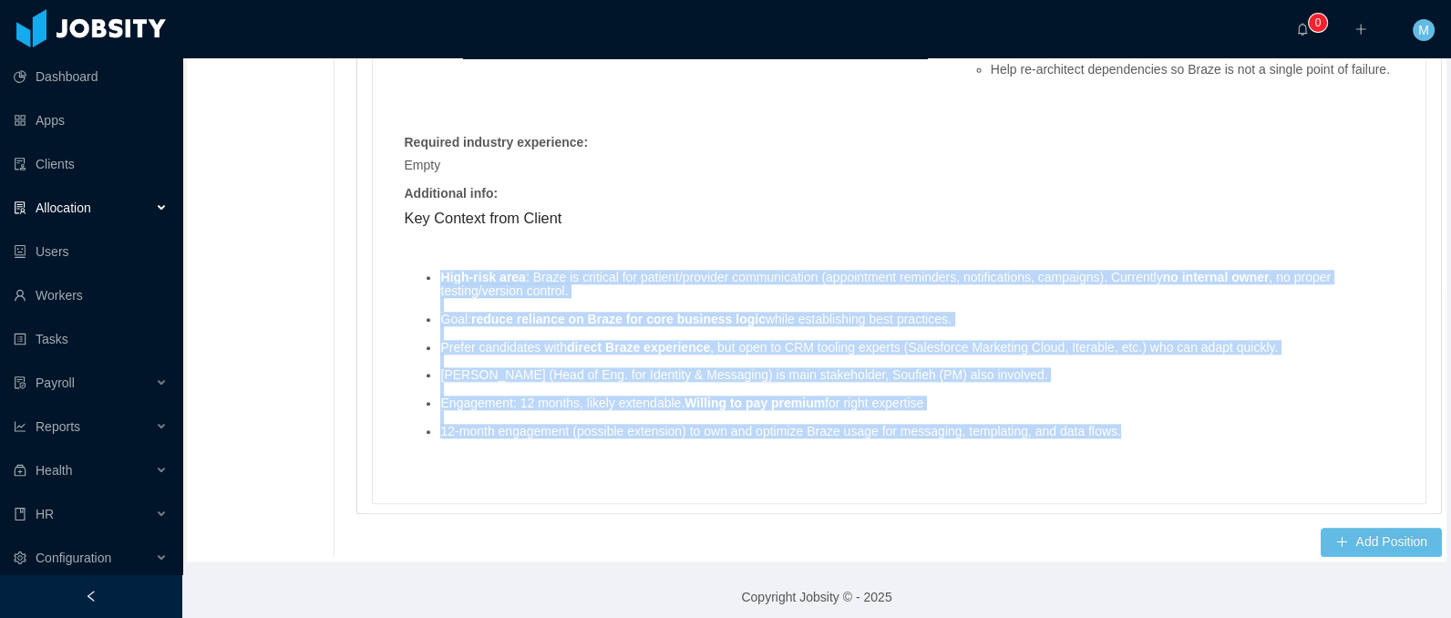
drag, startPoint x: 1186, startPoint y: 444, endPoint x: 438, endPoint y: 286, distance: 764.5
click at [438, 286] on ul "High-risk area : Braze is critical for patient/provider communication (appointm…" at bounding box center [899, 354] width 990 height 197
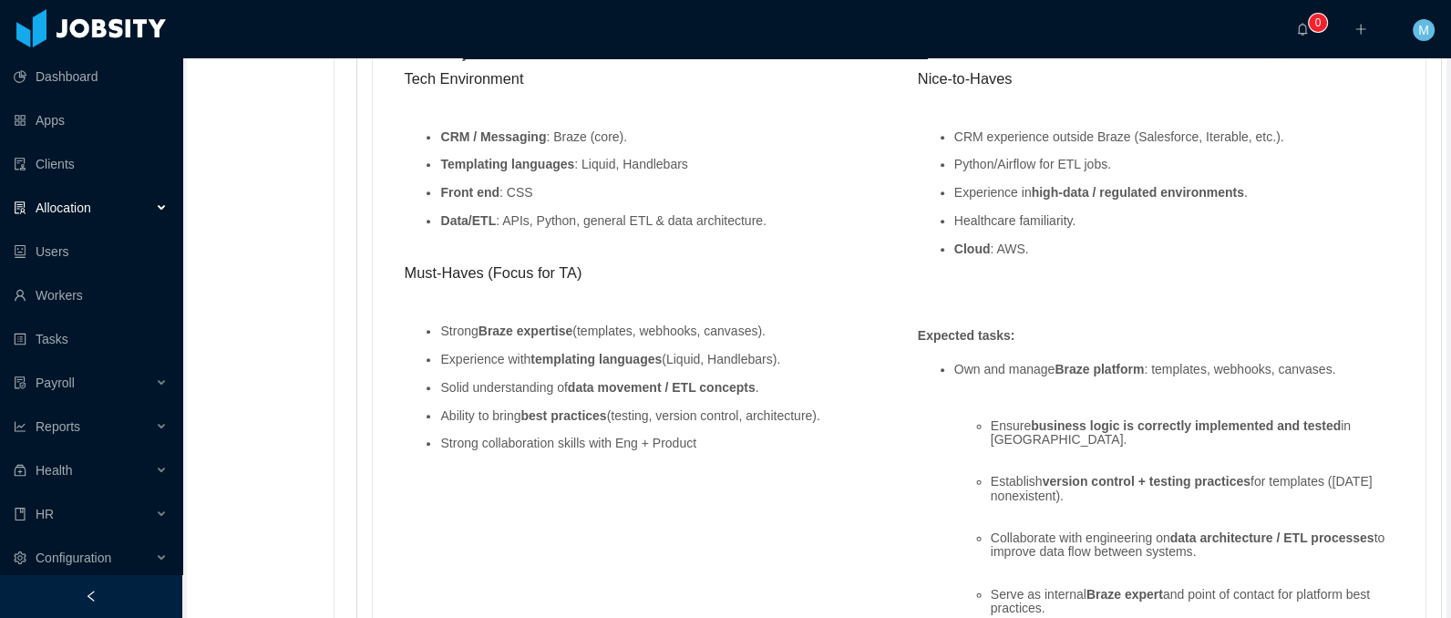
scroll to position [1170, 0]
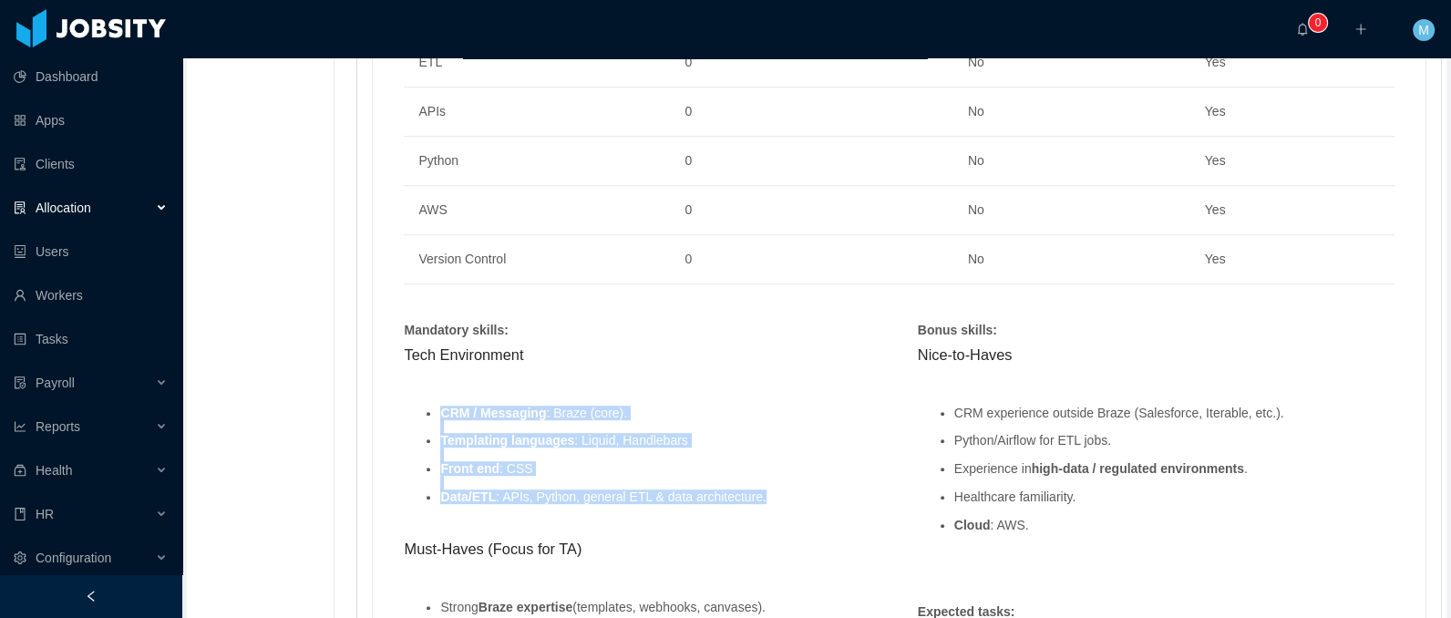
drag, startPoint x: 794, startPoint y: 490, endPoint x: 424, endPoint y: 409, distance: 378.7
click at [424, 409] on ul "CRM / Messaging : Braze (core). Templating languages : Liquid, Handlebars Front…" at bounding box center [642, 455] width 477 height 127
drag, startPoint x: 527, startPoint y: 492, endPoint x: 667, endPoint y: 492, distance: 140.3
click at [527, 492] on li "Data/ETL : APIs, Python, general ETL & data architecture." at bounding box center [660, 497] width 440 height 14
drag, startPoint x: 810, startPoint y: 498, endPoint x: 448, endPoint y: 421, distance: 369.9
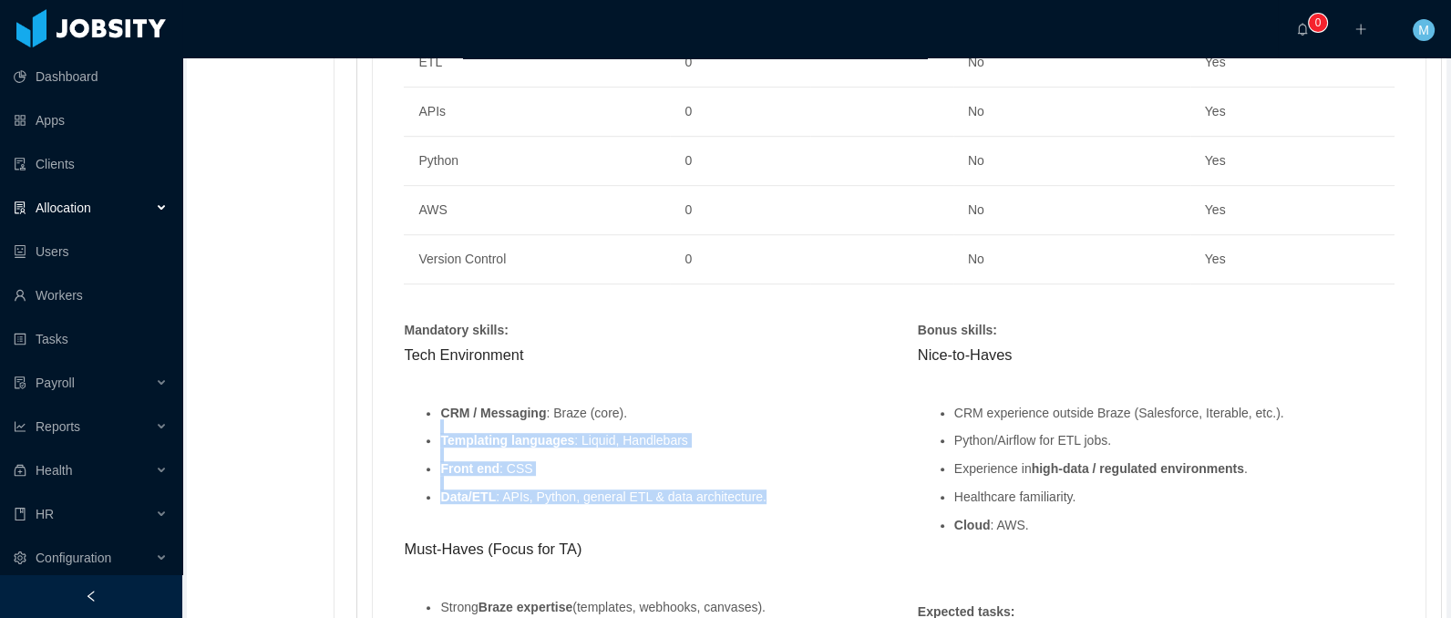
click at [448, 421] on ul "CRM / Messaging : Braze (core). Templating languages : Liquid, Handlebars Front…" at bounding box center [642, 455] width 477 height 127
drag, startPoint x: 634, startPoint y: 423, endPoint x: 644, endPoint y: 414, distance: 13.5
click at [634, 422] on ul "CRM / Messaging : Braze (core). Templating languages : Liquid, Handlebars Front…" at bounding box center [642, 455] width 477 height 127
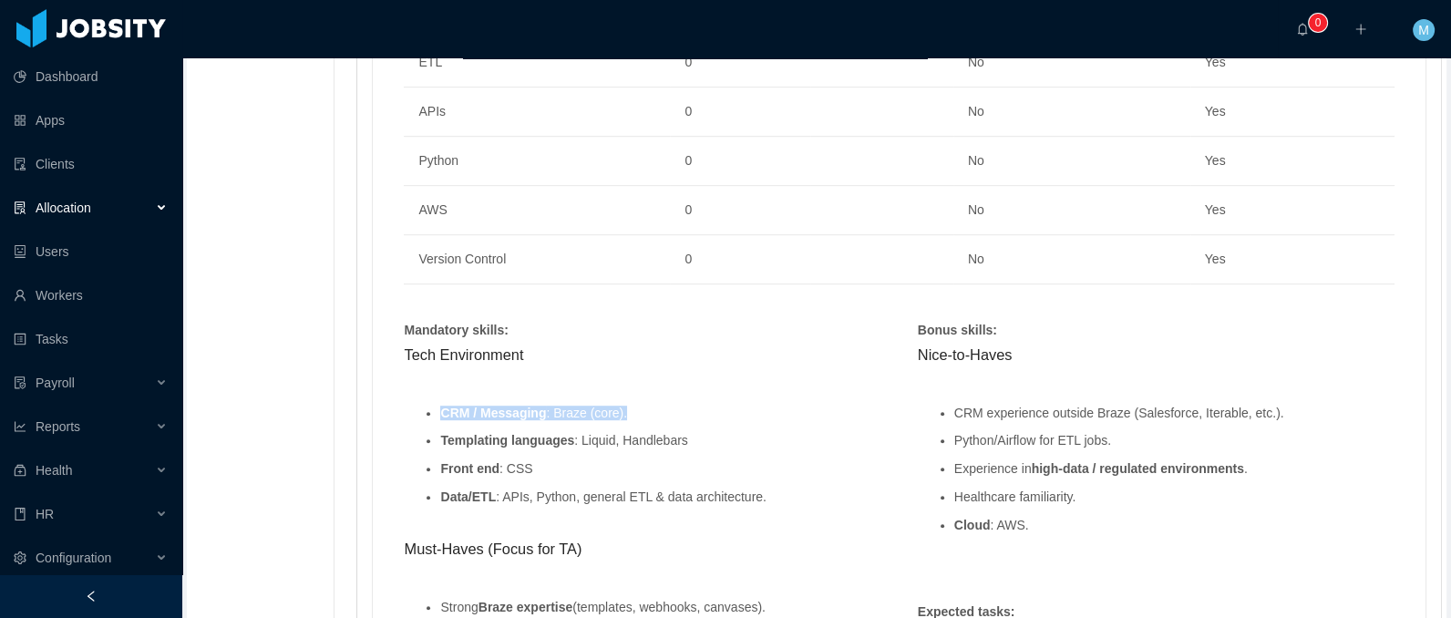
drag, startPoint x: 644, startPoint y: 414, endPoint x: 427, endPoint y: 405, distance: 217.1
click at [440, 406] on li "CRM / Messaging : Braze (core)." at bounding box center [660, 413] width 440 height 14
drag, startPoint x: 691, startPoint y: 436, endPoint x: 473, endPoint y: 442, distance: 217.9
click at [417, 428] on ul "CRM / Messaging : Braze (core). Templating languages : Liquid, Handlebars Front…" at bounding box center [642, 455] width 477 height 127
drag, startPoint x: 529, startPoint y: 462, endPoint x: 439, endPoint y: 437, distance: 93.5
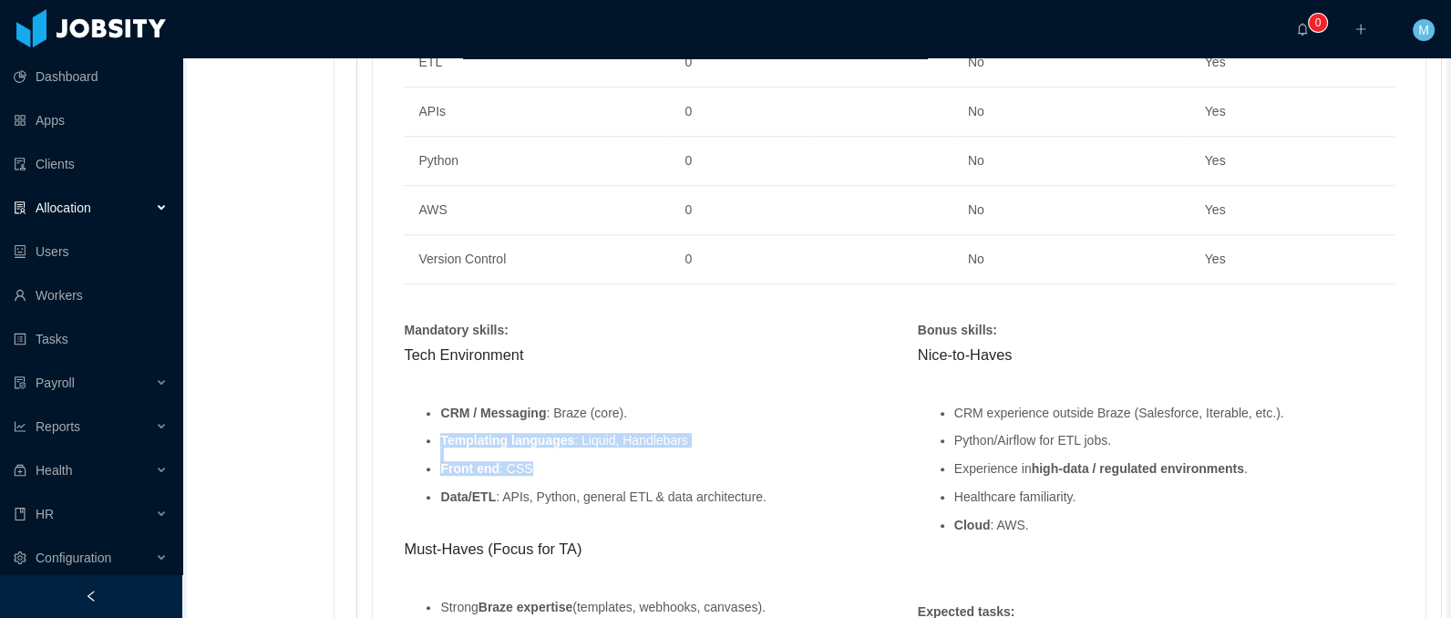
click at [439, 437] on ul "CRM / Messaging : Braze (core). Templating languages : Liquid, Handlebars Front…" at bounding box center [642, 455] width 477 height 127
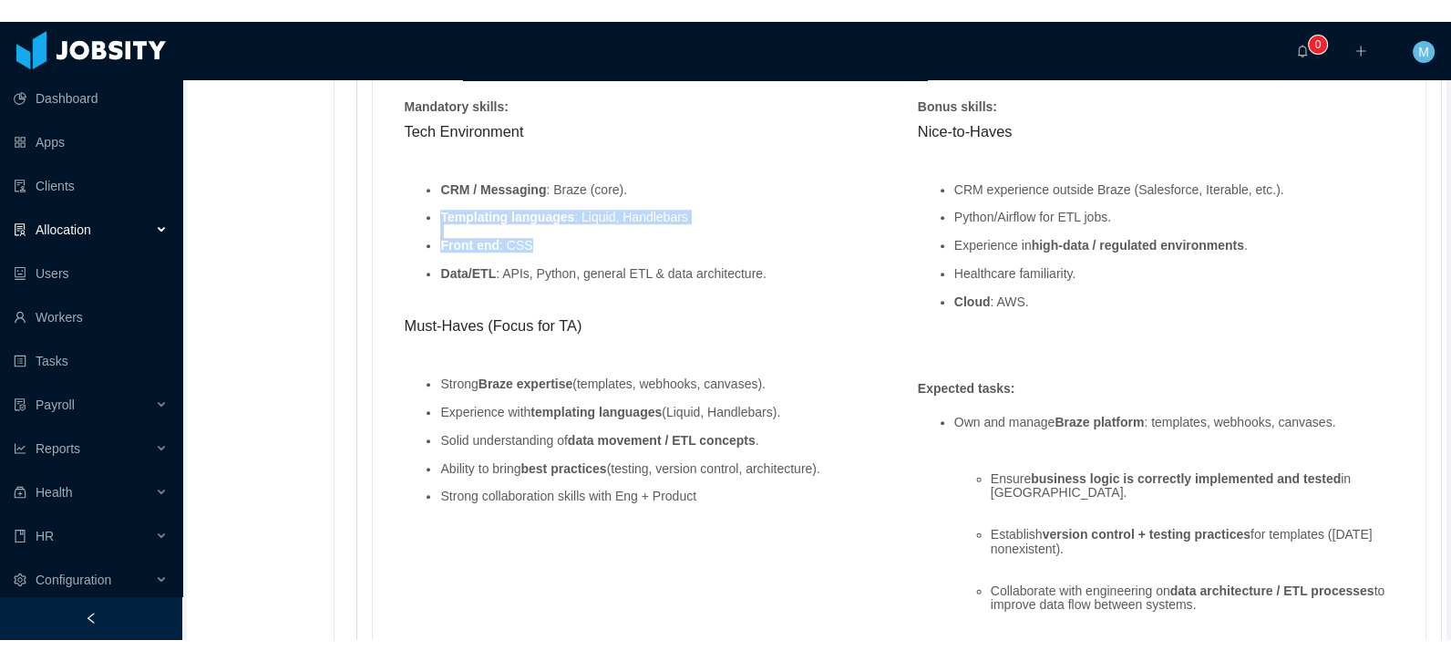
scroll to position [1296, 0]
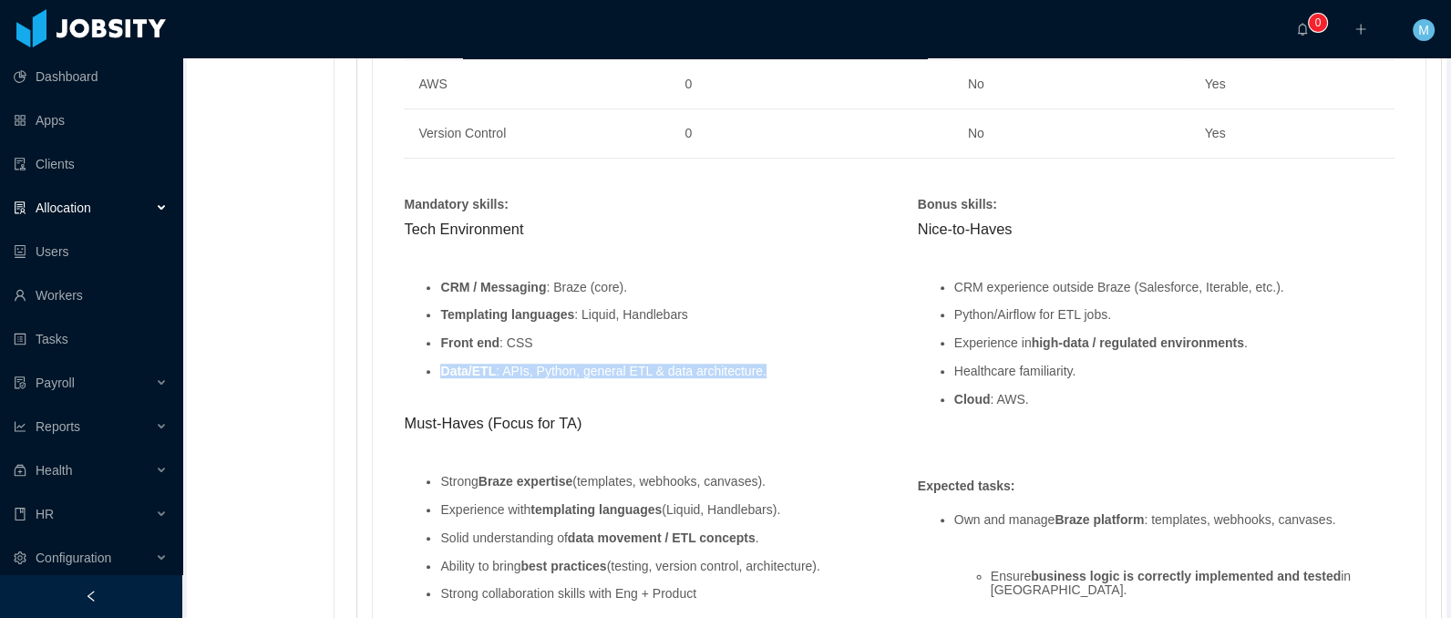
drag, startPoint x: 800, startPoint y: 369, endPoint x: 387, endPoint y: 370, distance: 412.8
click at [387, 370] on div "Skills : Skill Years Notes Deal Breaker Mandatory Handlebars.js 0 No Yes ETL 0 …" at bounding box center [899, 501] width 1052 height 1464
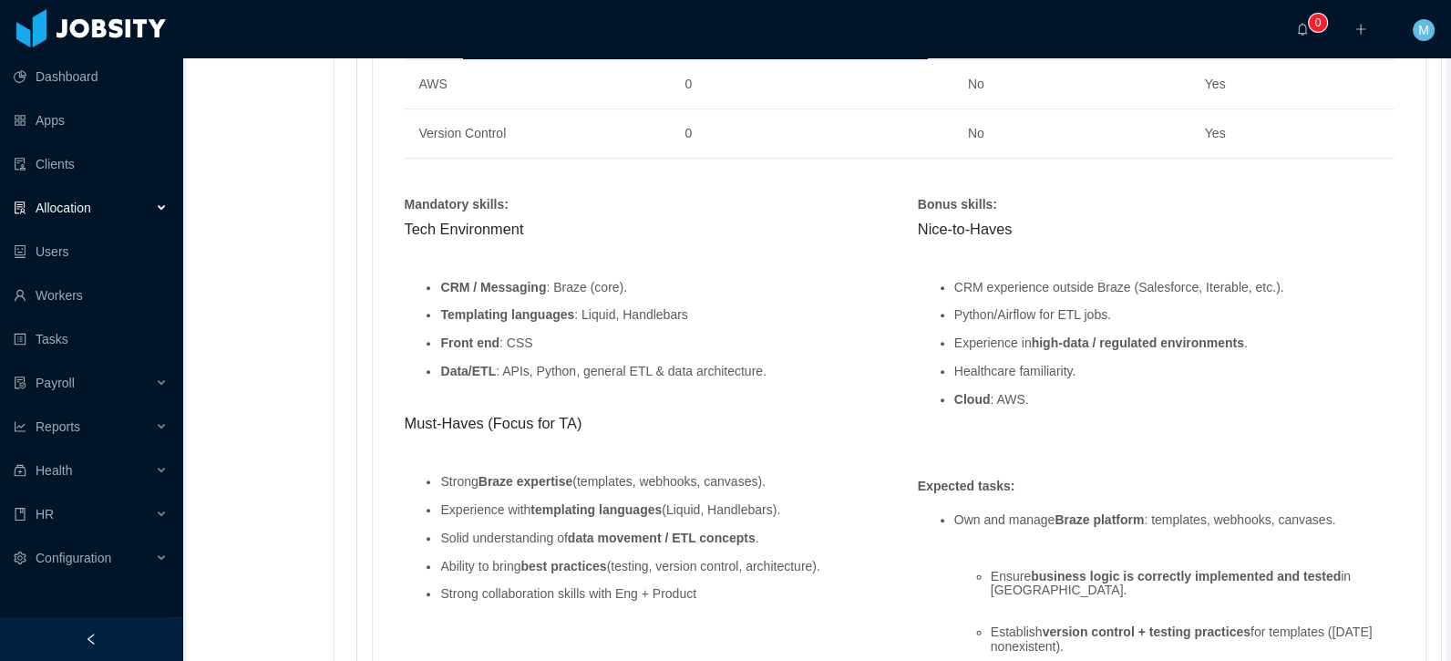
click at [748, 268] on ul "CRM / Messaging : Braze (core). Templating languages : Liquid, Handlebars Front…" at bounding box center [642, 329] width 477 height 127
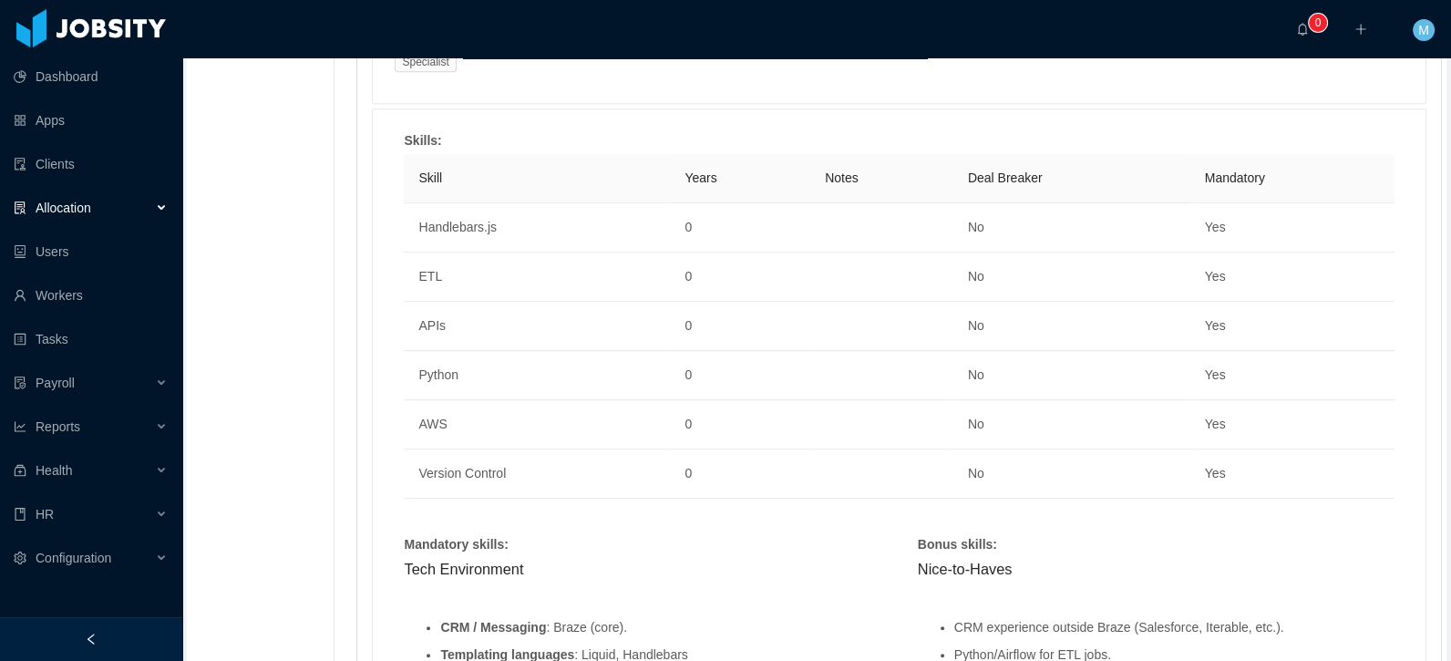
scroll to position [0, 0]
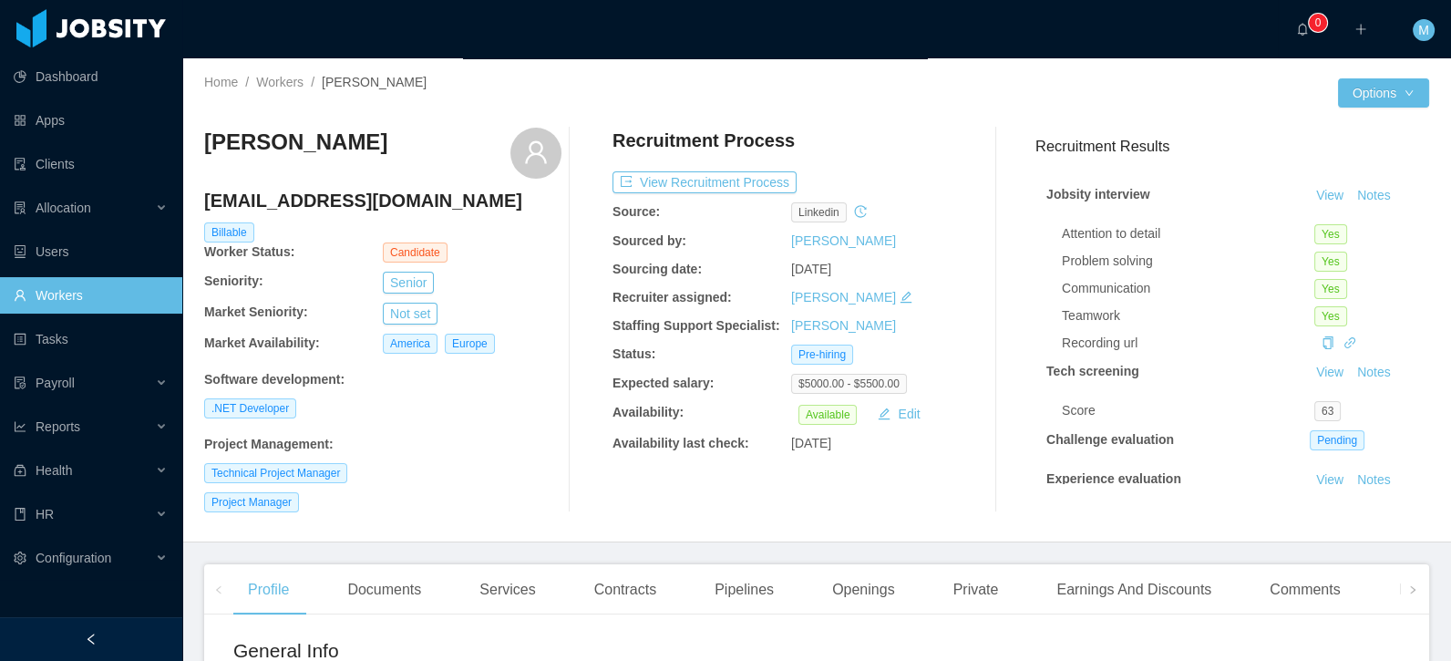
click at [824, 130] on div "Recruitment Process" at bounding box center [790, 145] width 357 height 35
click at [982, 83] on div at bounding box center [1076, 92] width 521 height 29
click at [68, 204] on span "Allocation" at bounding box center [64, 207] width 56 height 15
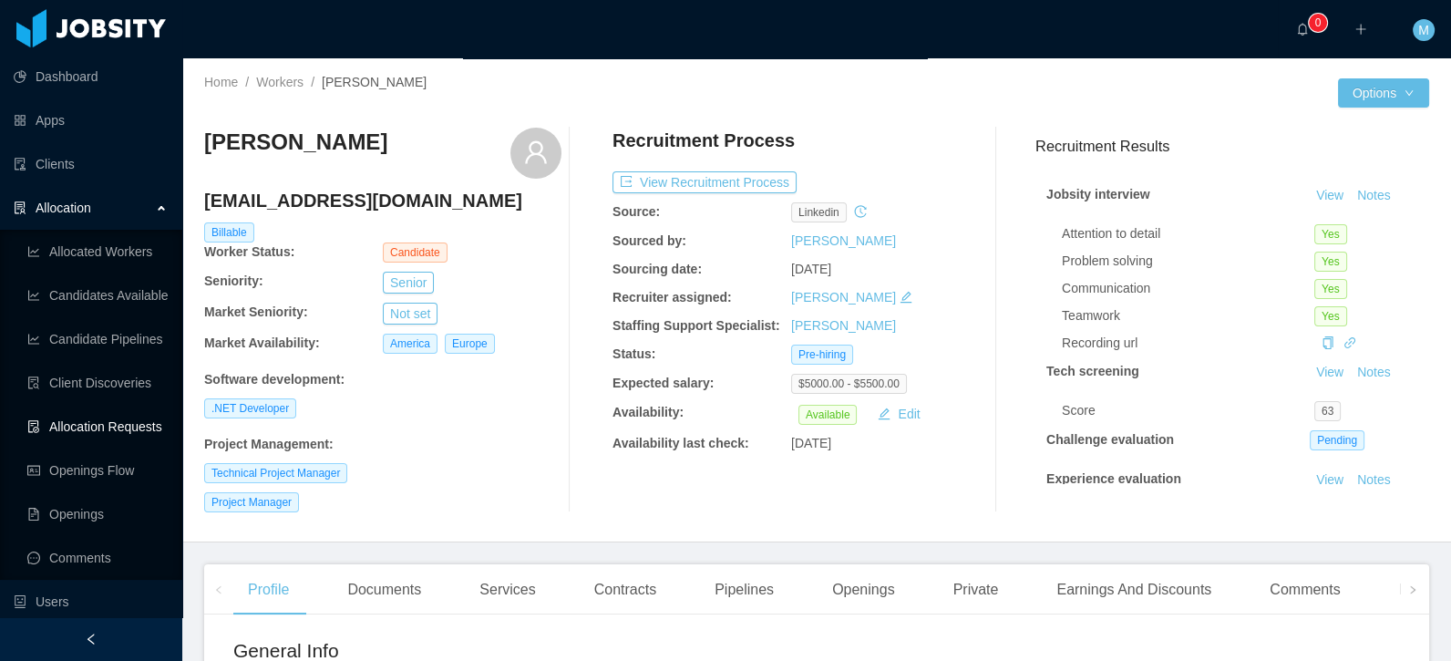
click at [101, 418] on link "Allocation Requests" at bounding box center [97, 426] width 140 height 36
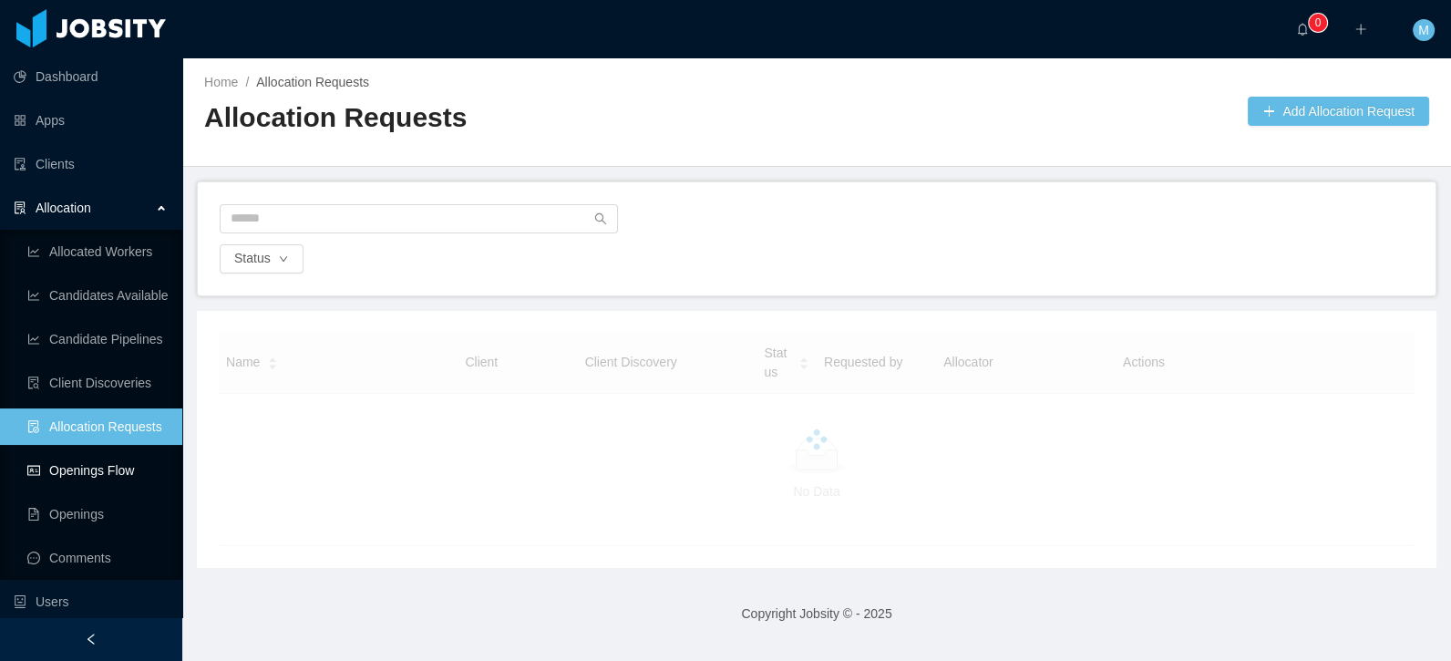
click at [93, 472] on link "Openings Flow" at bounding box center [97, 470] width 140 height 36
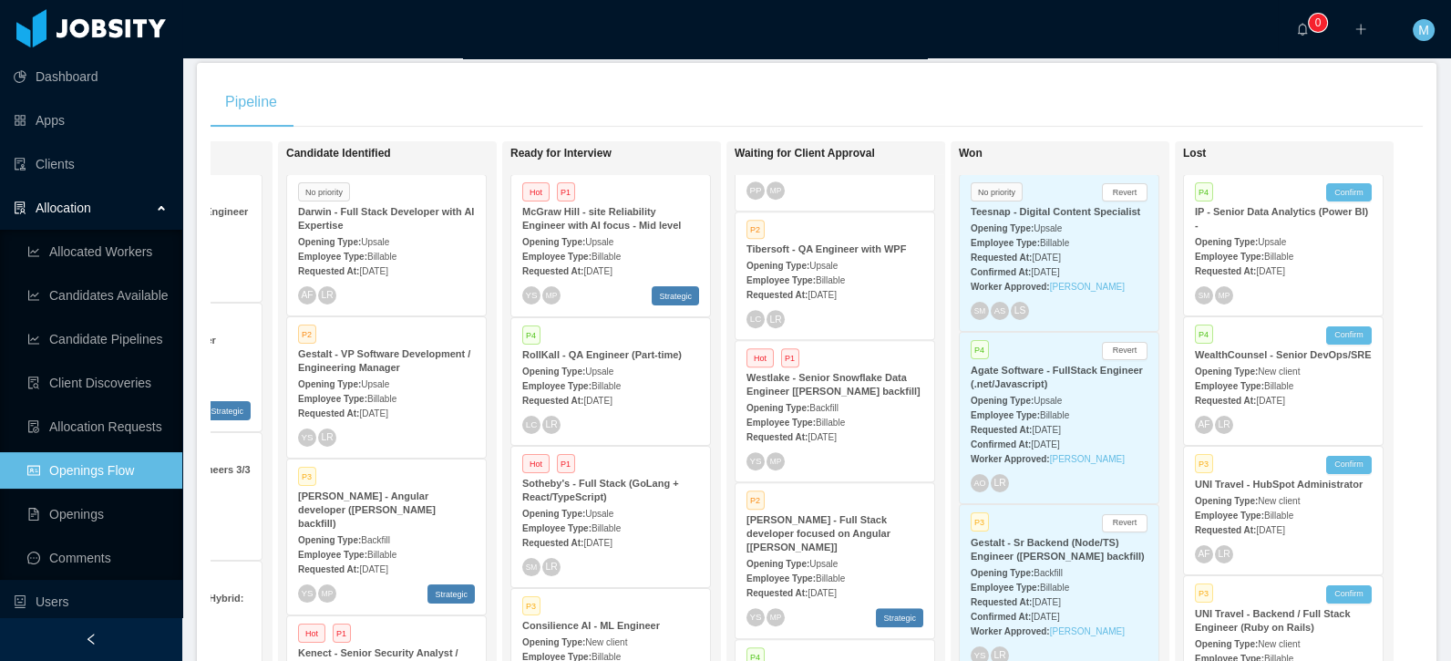
scroll to position [1310, 0]
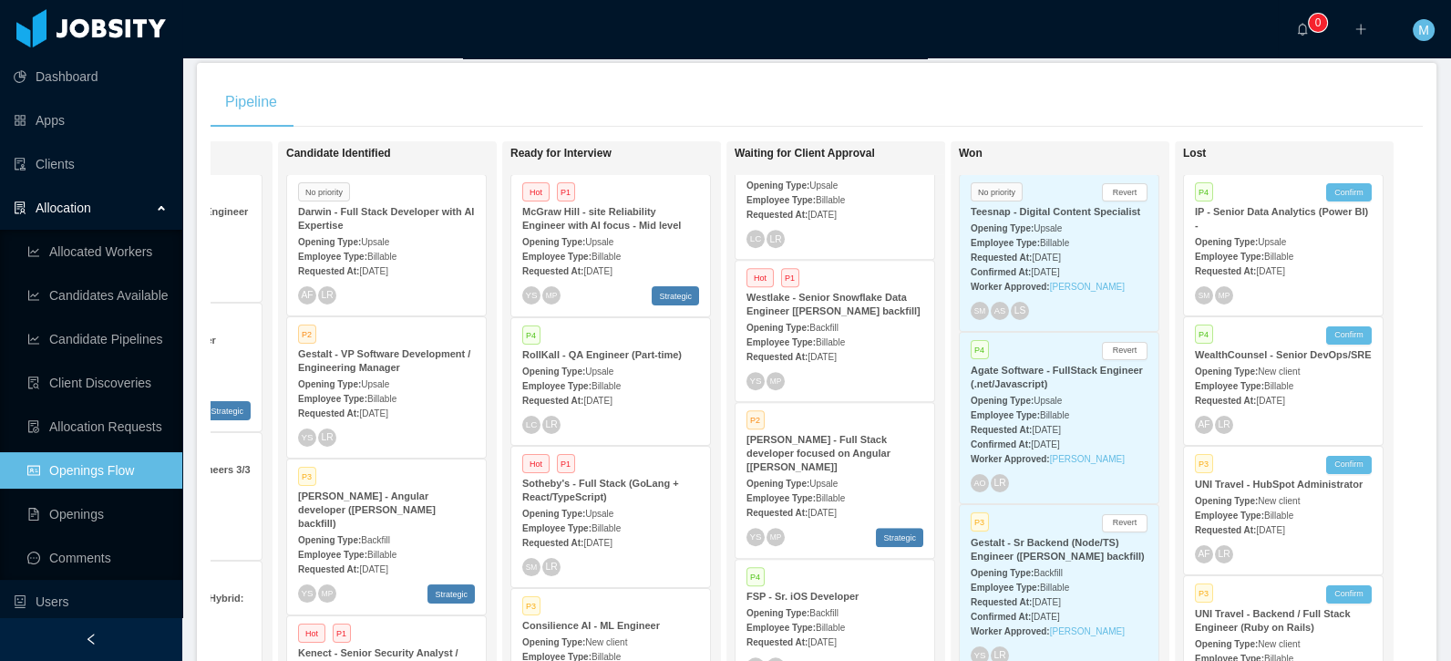
click at [796, 311] on strong "Westlake - Senior Snowflake Data Engineer [[PERSON_NAME] backfill]" at bounding box center [833, 304] width 174 height 25
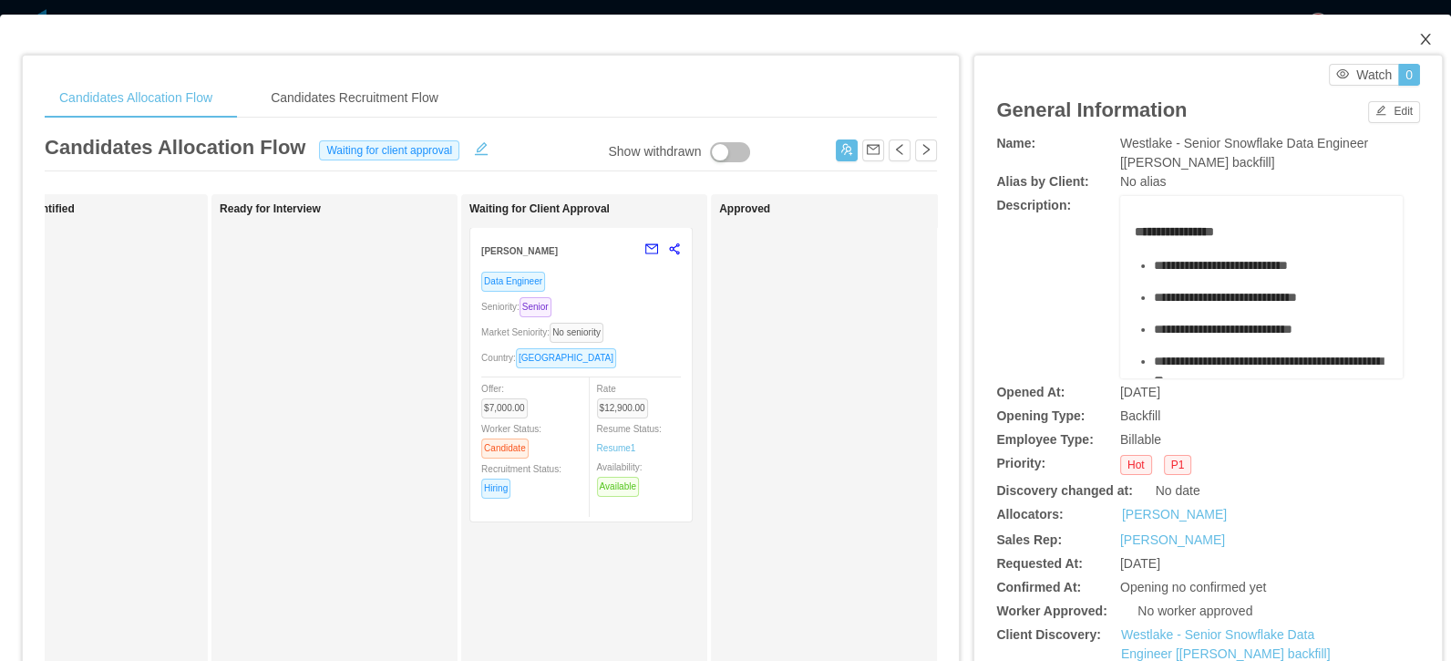
click at [1418, 36] on icon "icon: close" at bounding box center [1425, 39] width 15 height 15
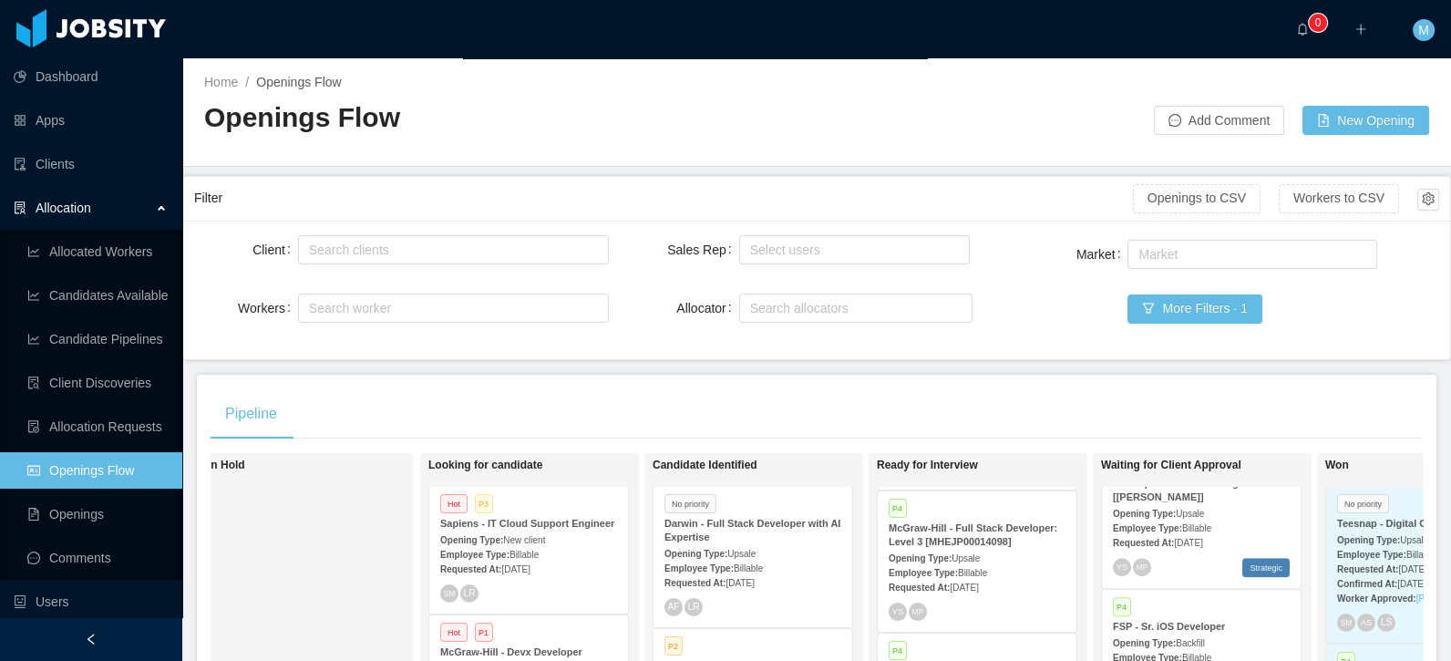
click at [467, 102] on h2 "Openings Flow" at bounding box center [510, 117] width 612 height 37
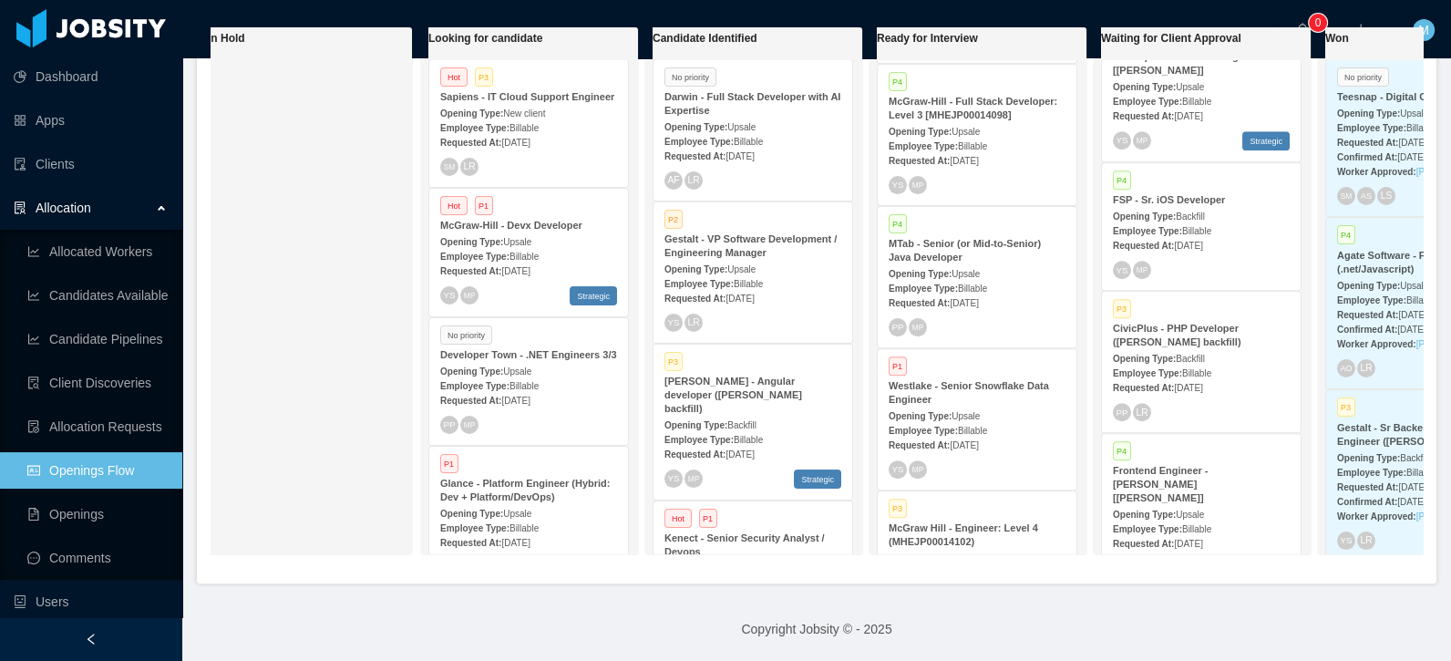
scroll to position [1212, 0]
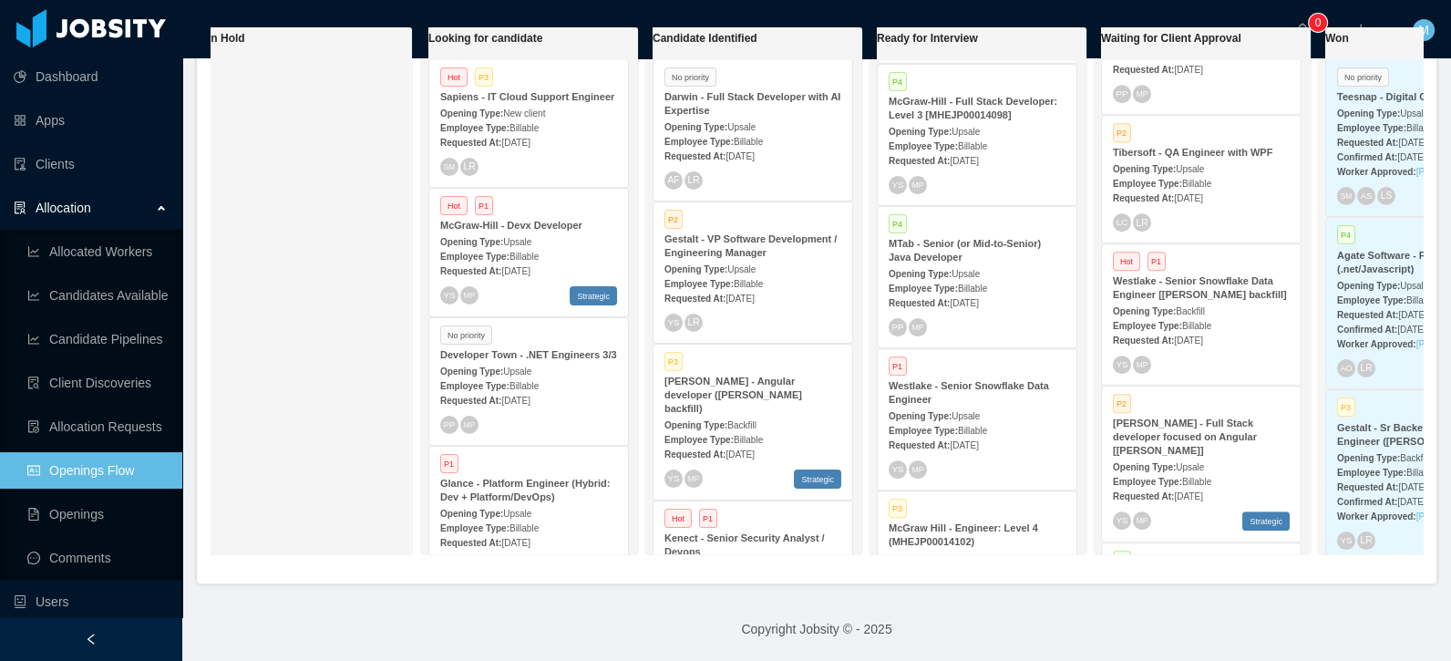
click at [1005, 381] on strong "Westlake - Senior Snowflake Data Engineer" at bounding box center [968, 392] width 160 height 25
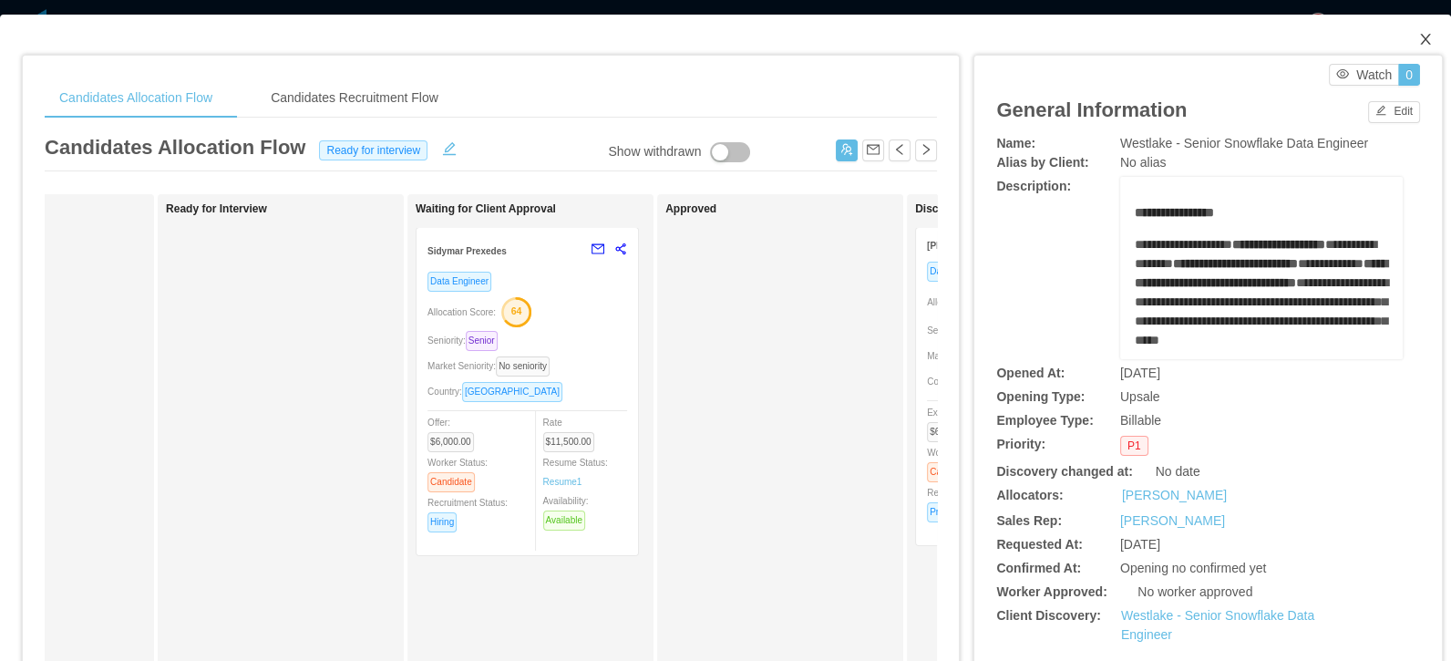
click at [1403, 36] on span "Close" at bounding box center [1425, 40] width 51 height 51
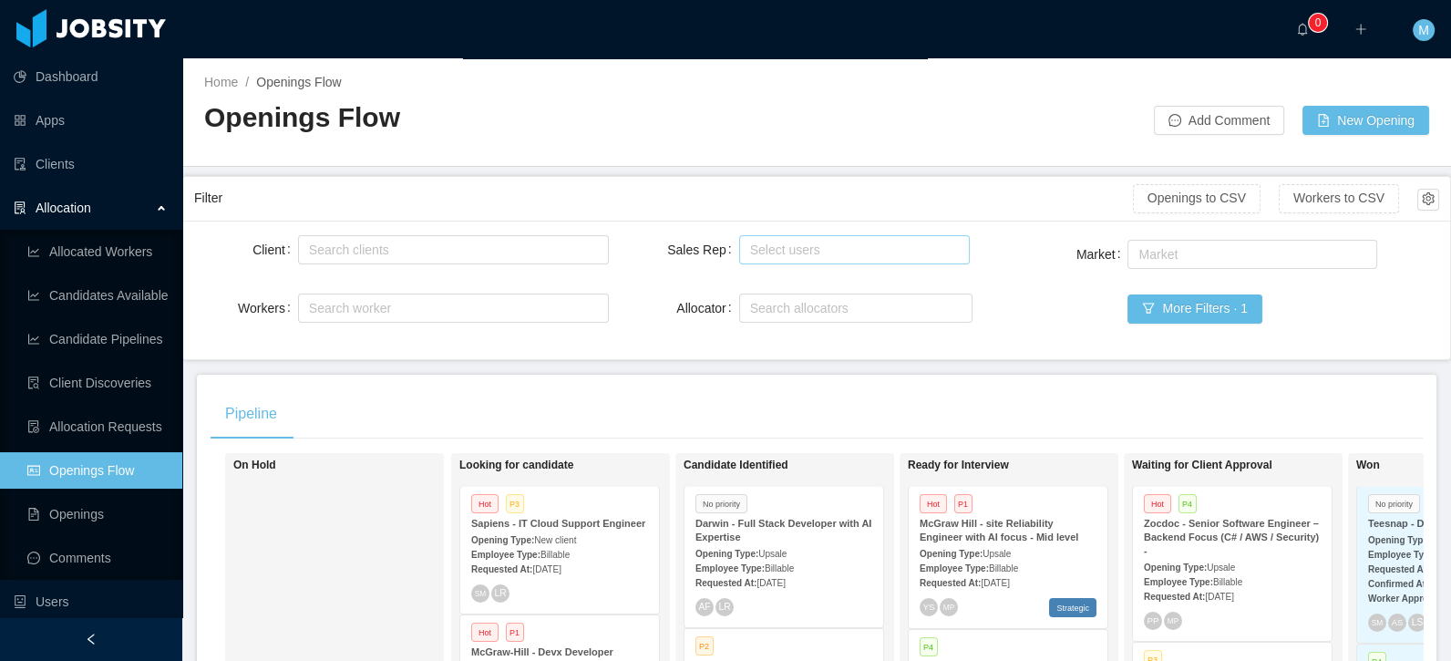
scroll to position [3283, 0]
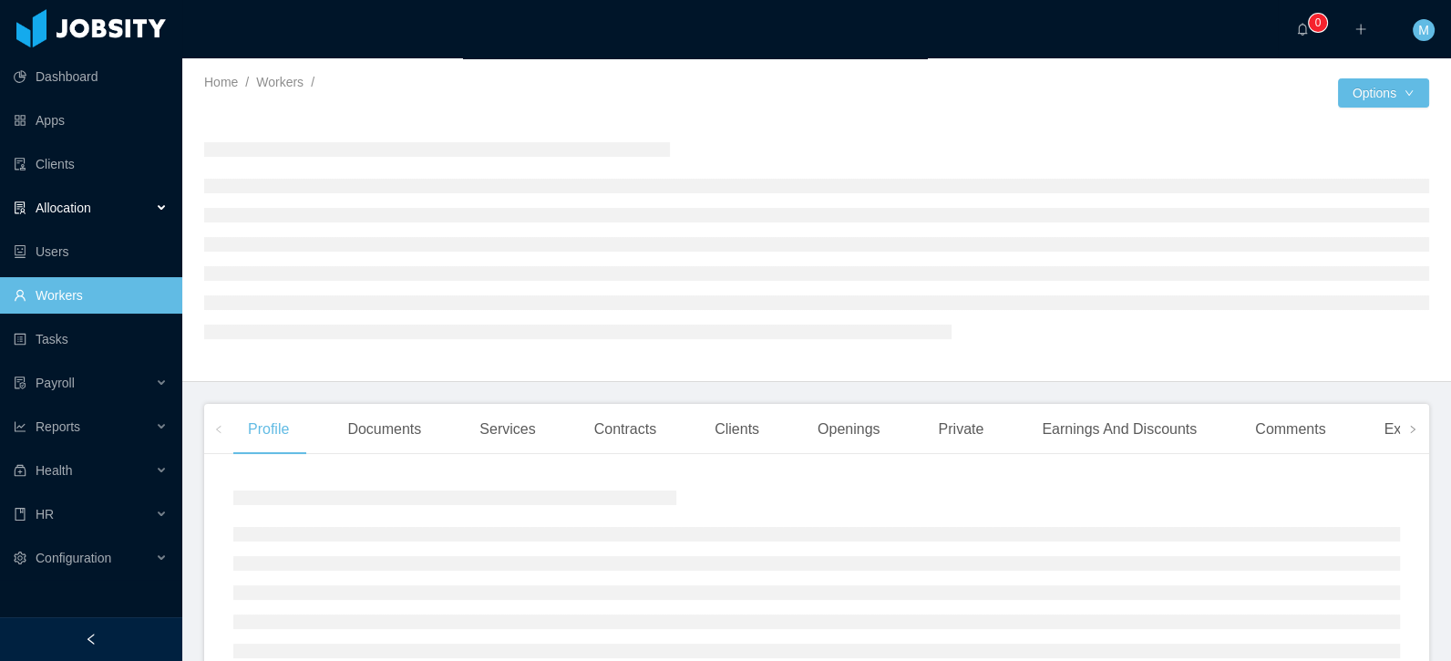
click at [94, 219] on div "Allocation" at bounding box center [91, 208] width 182 height 36
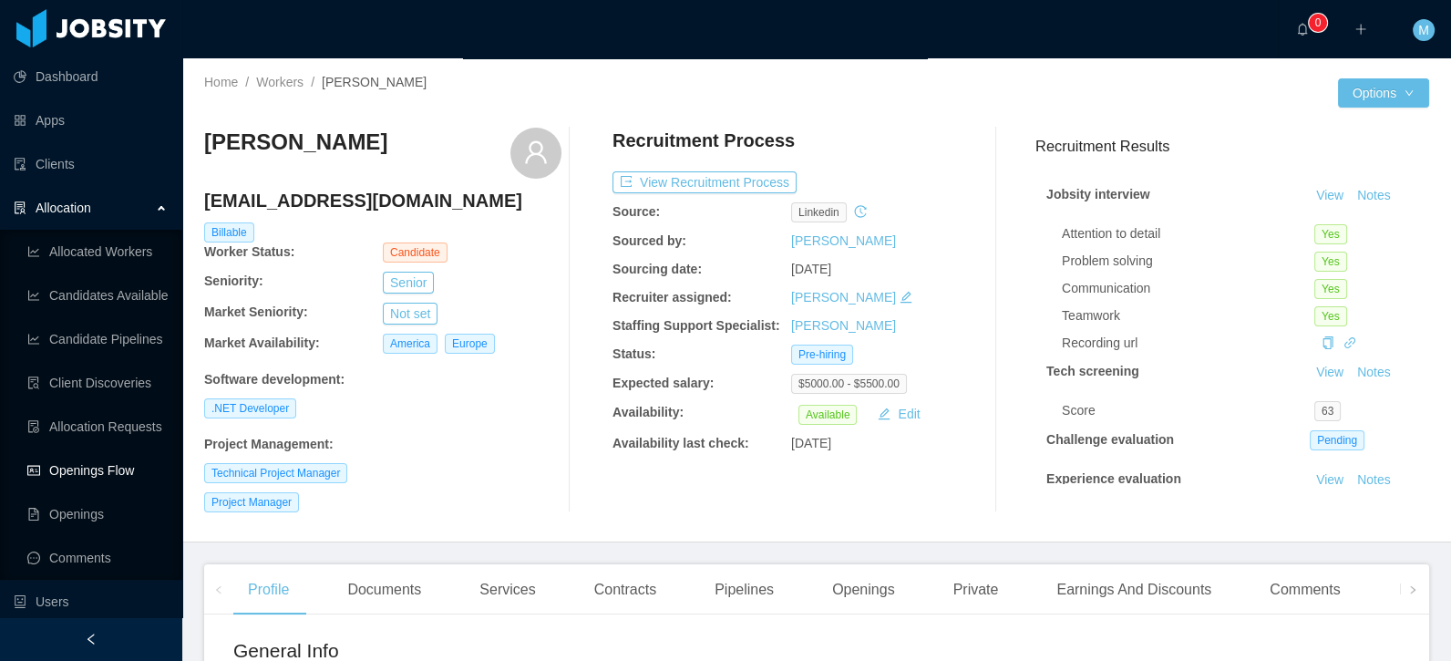
click at [92, 464] on link "Openings Flow" at bounding box center [97, 470] width 140 height 36
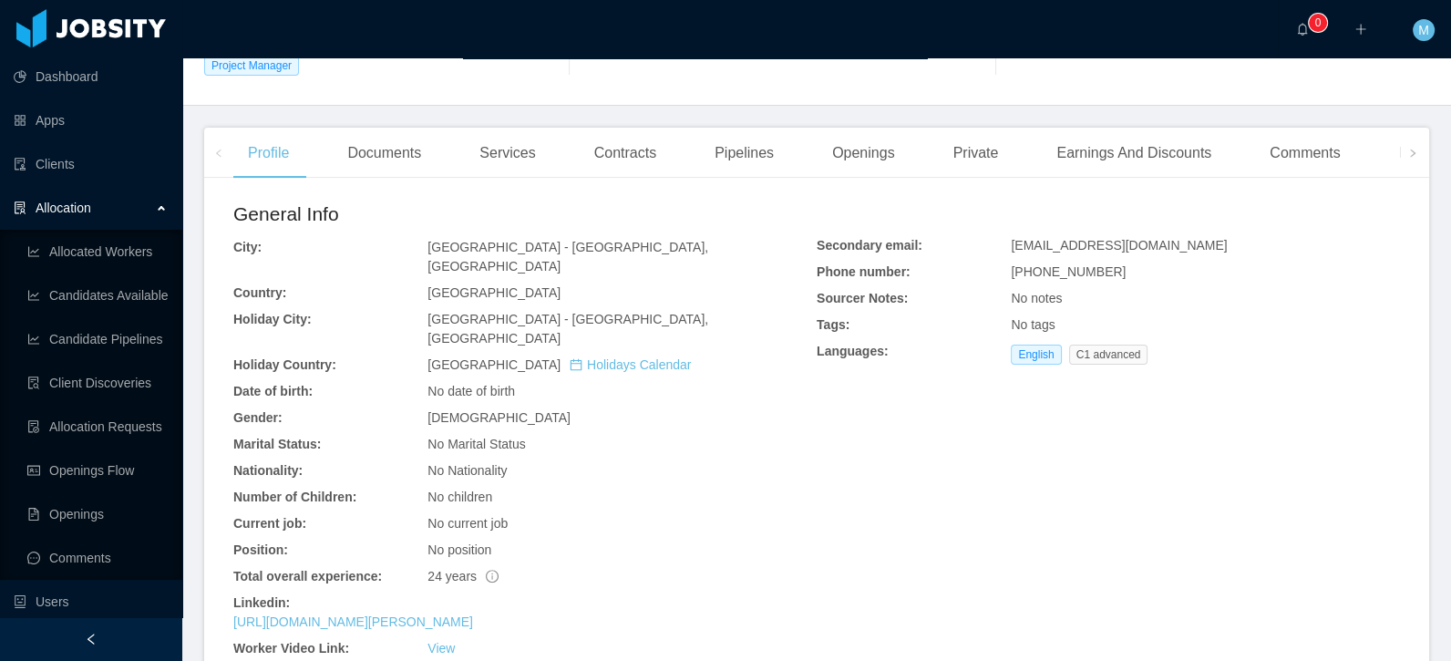
click at [438, 612] on div "[URL][DOMAIN_NAME][PERSON_NAME]" at bounding box center [524, 621] width 583 height 19
drag, startPoint x: 517, startPoint y: 580, endPoint x: 754, endPoint y: 498, distance: 250.4
click at [473, 614] on link "[URL][DOMAIN_NAME][PERSON_NAME]" at bounding box center [353, 621] width 240 height 15
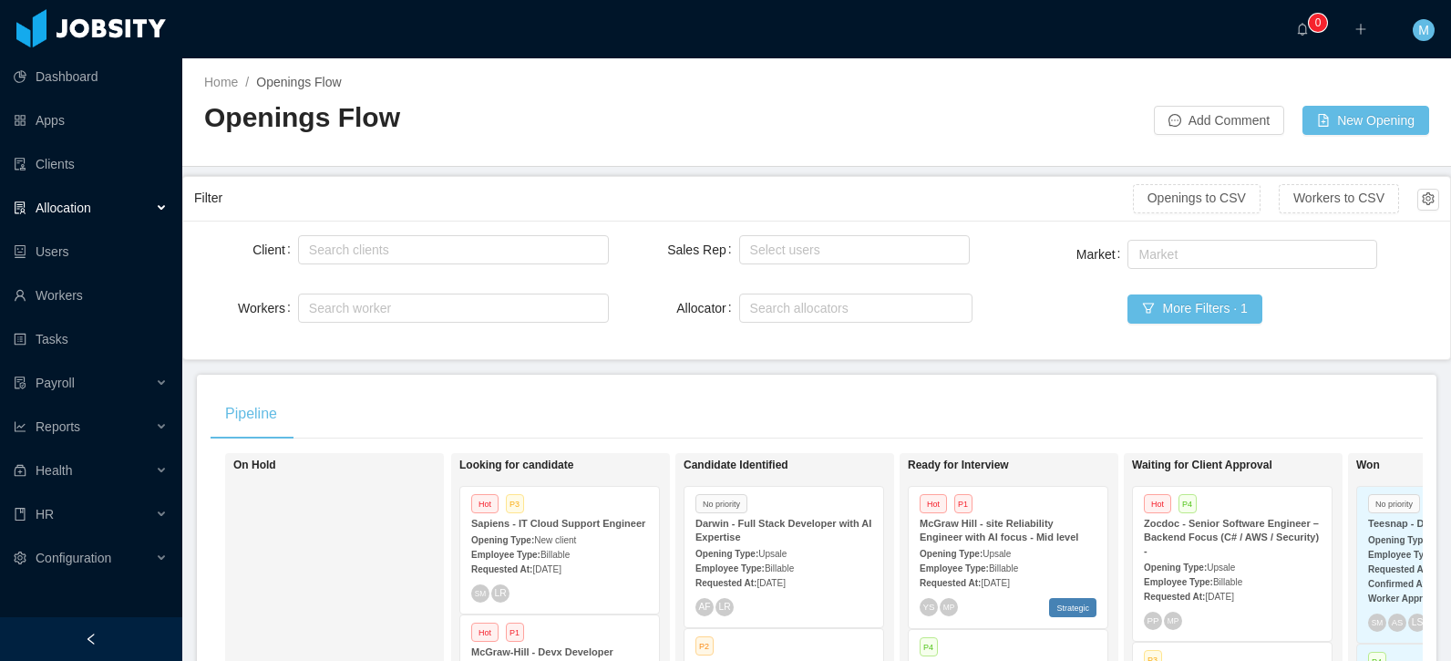
click at [91, 198] on div "Allocation" at bounding box center [91, 208] width 182 height 36
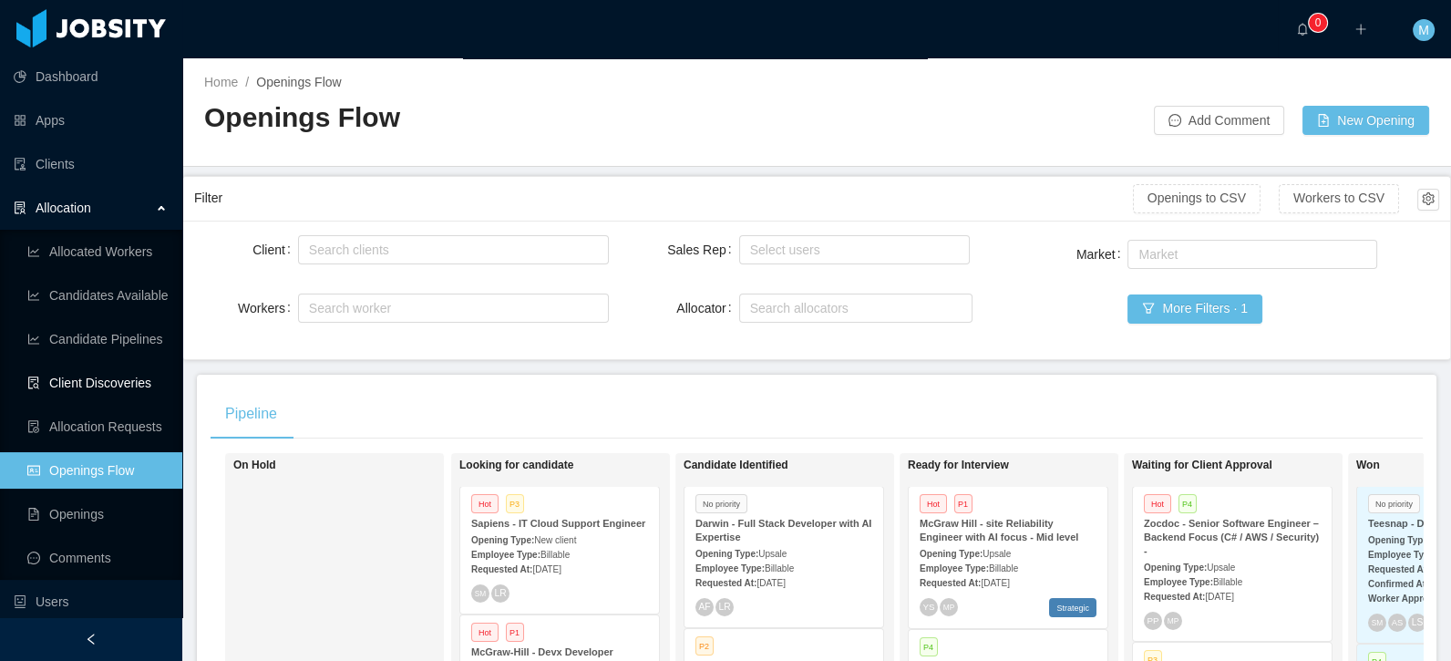
click at [96, 384] on link "Client Discoveries" at bounding box center [97, 382] width 140 height 36
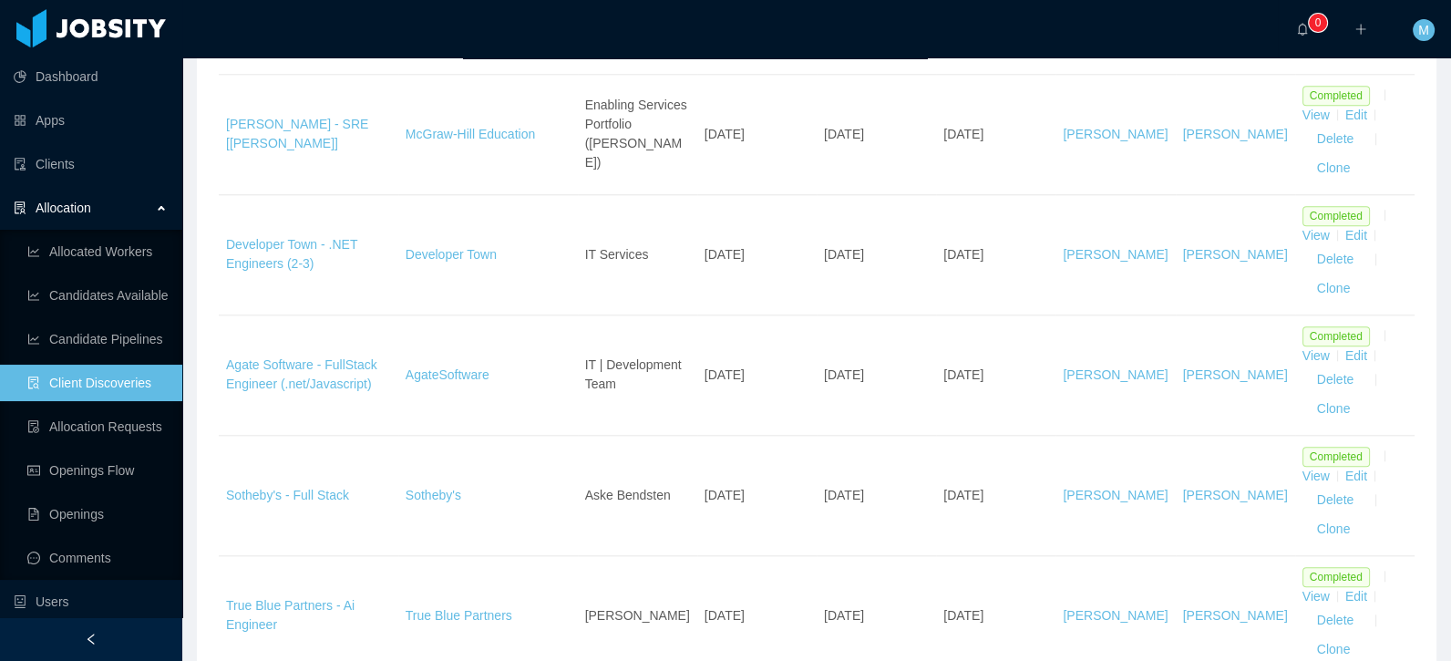
scroll to position [2382, 0]
